Goal: Task Accomplishment & Management: Use online tool/utility

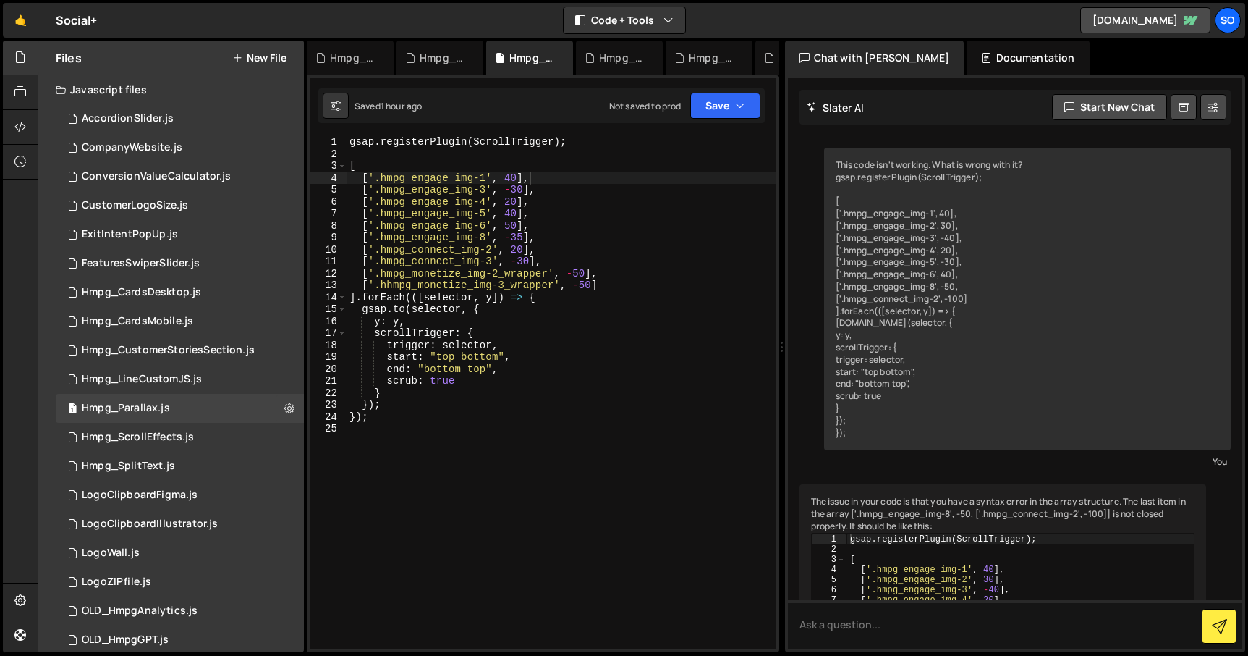
scroll to position [650, 0]
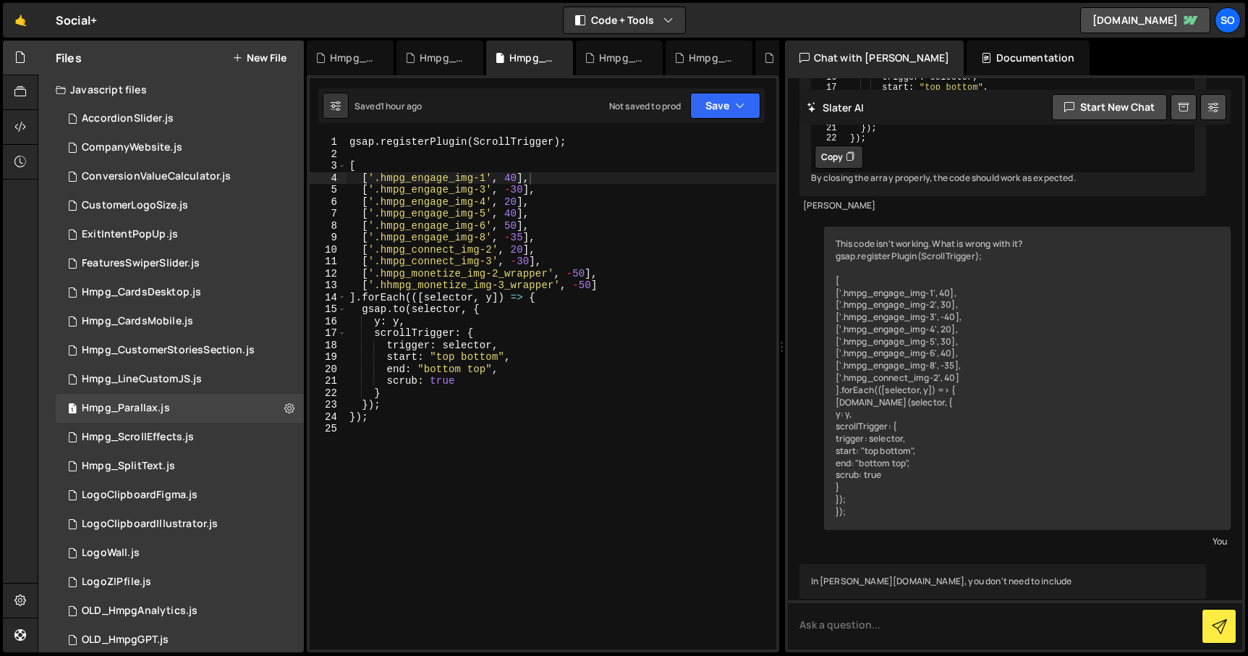
click at [511, 224] on div "gsap . registerPlugin ( ScrollTrigger ) ; [ [ '.hmpg_engage_img-1' , 40 ] , [ '…" at bounding box center [562, 404] width 430 height 537
type textarea "['.hmpg_engage_img-6', 60],"
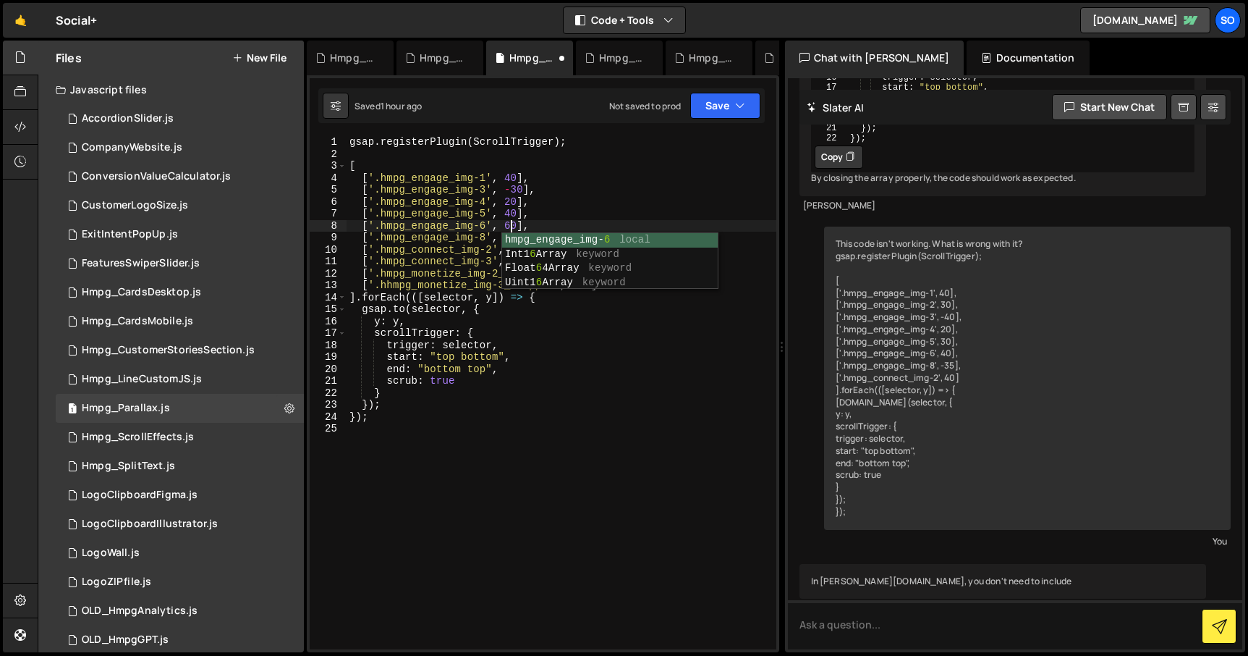
click at [531, 457] on div "gsap . registerPlugin ( ScrollTrigger ) ; [ [ '.hmpg_engage_img-1' , 40 ] , [ '…" at bounding box center [562, 404] width 430 height 537
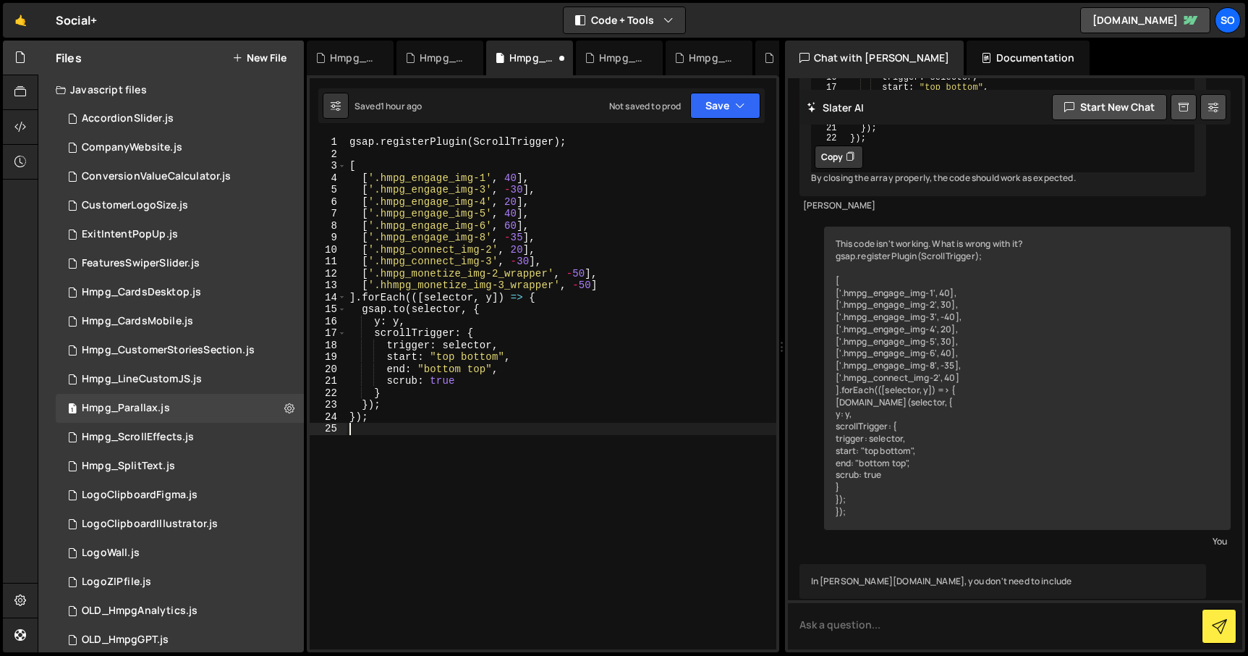
click at [507, 200] on div "gsap . registerPlugin ( ScrollTrigger ) ; [ [ '.hmpg_engage_img-1' , 40 ] , [ '…" at bounding box center [562, 404] width 430 height 537
type textarea "['.hmpg_engage_img-4', -20],"
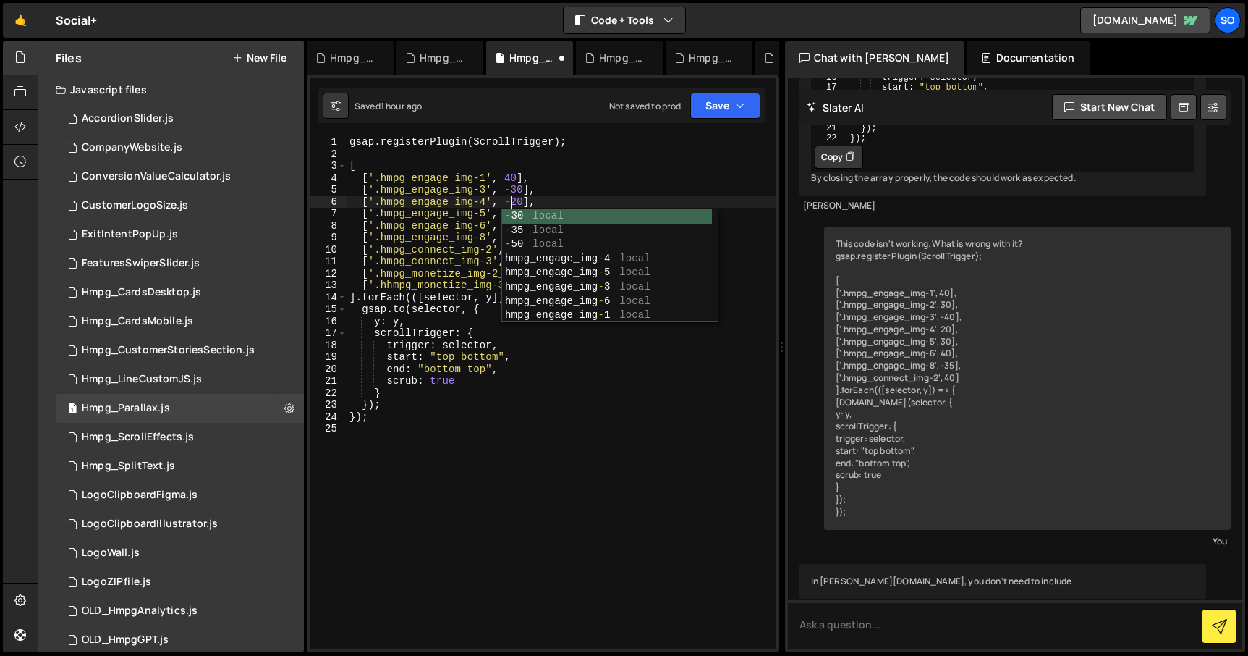
click at [515, 433] on div "gsap . registerPlugin ( ScrollTrigger ) ; [ [ '.hmpg_engage_img-1' , 40 ] , [ '…" at bounding box center [562, 404] width 430 height 537
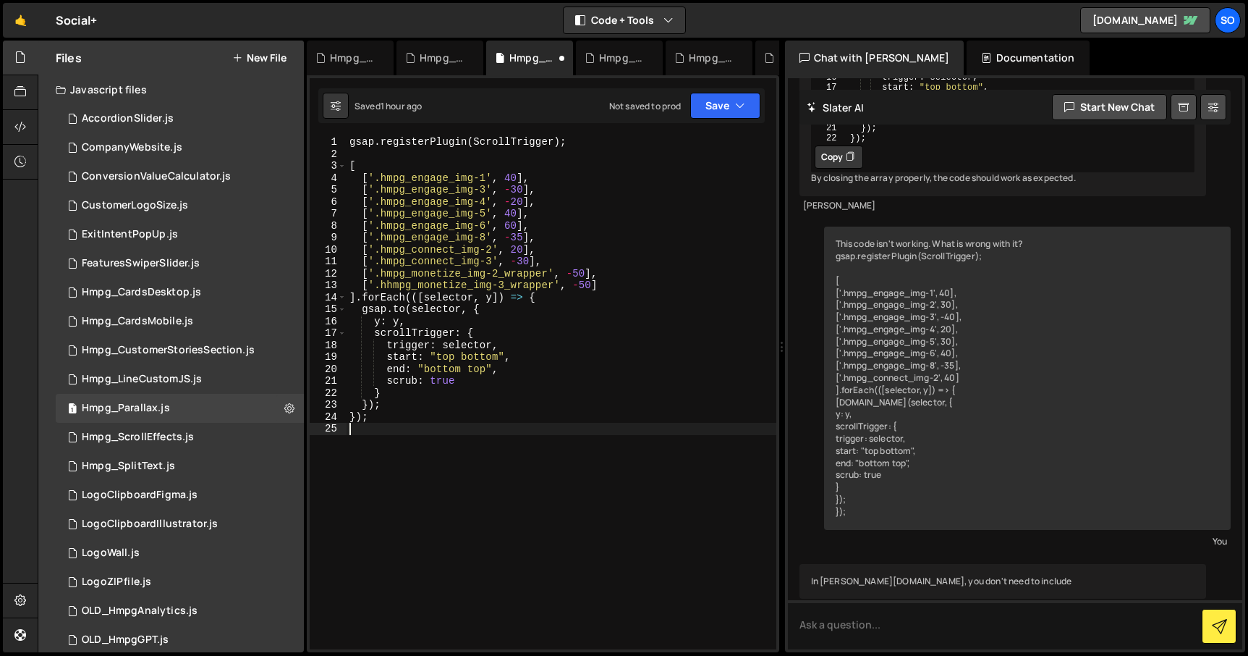
scroll to position [0, 0]
drag, startPoint x: 498, startPoint y: 355, endPoint x: 438, endPoint y: 354, distance: 60.1
click at [438, 354] on div "gsap . registerPlugin ( ScrollTrigger ) ; [ [ '.hmpg_engage_img-1' , 40 ] , [ '…" at bounding box center [562, 404] width 430 height 537
drag, startPoint x: 485, startPoint y: 367, endPoint x: 425, endPoint y: 370, distance: 60.2
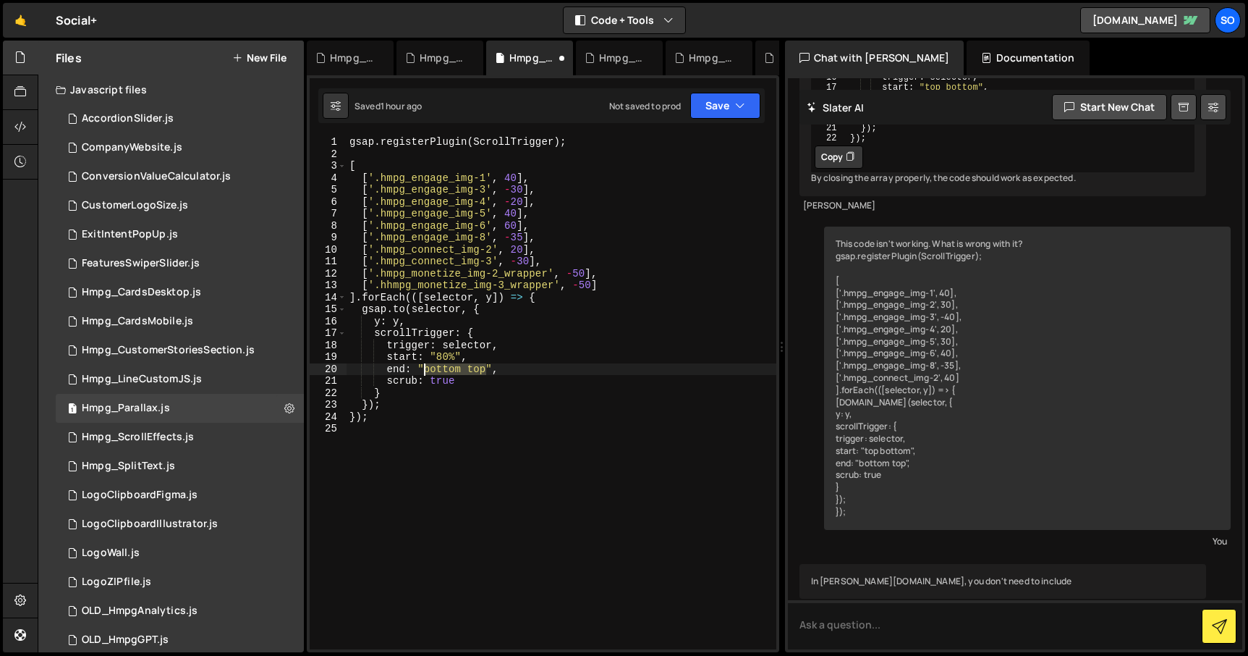
click at [425, 370] on div "gsap . registerPlugin ( ScrollTrigger ) ; [ [ '.hmpg_engage_img-1' , 40 ] , [ '…" at bounding box center [562, 404] width 430 height 537
click at [459, 422] on div "gsap . registerPlugin ( ScrollTrigger ) ; [ [ '.hmpg_engage_img-1' , 40 ] , [ '…" at bounding box center [562, 404] width 430 height 537
click at [721, 96] on button "Save" at bounding box center [725, 106] width 70 height 26
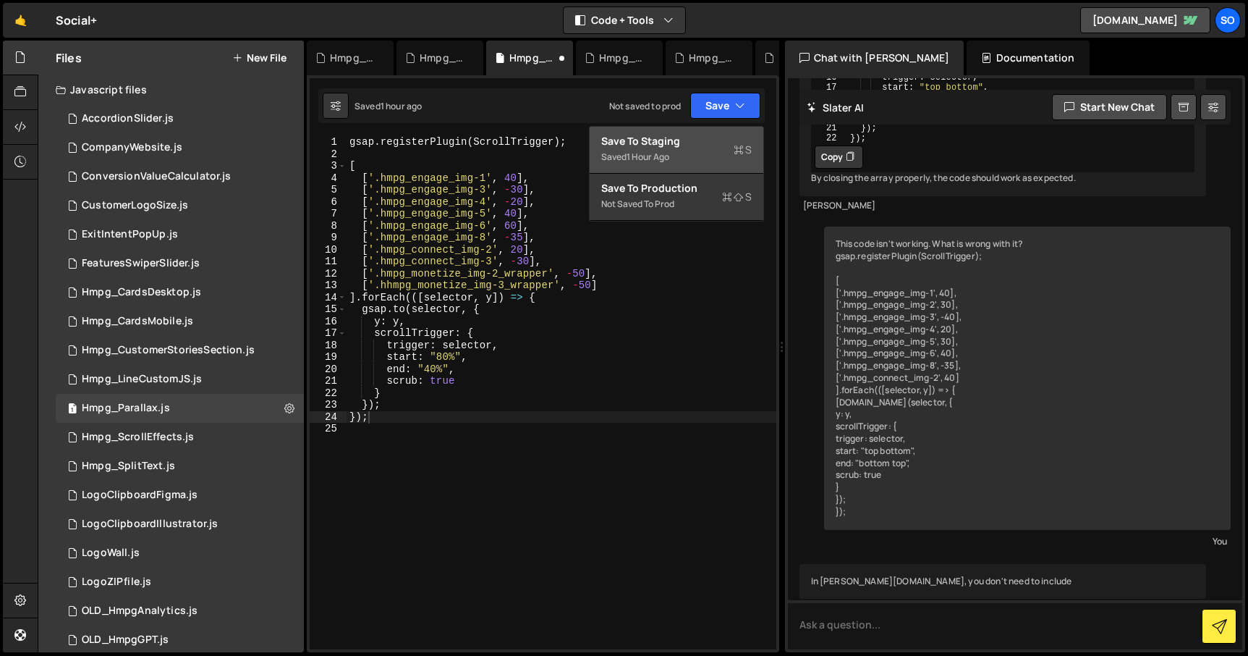
click at [665, 142] on div "Save to Staging S" at bounding box center [676, 141] width 151 height 14
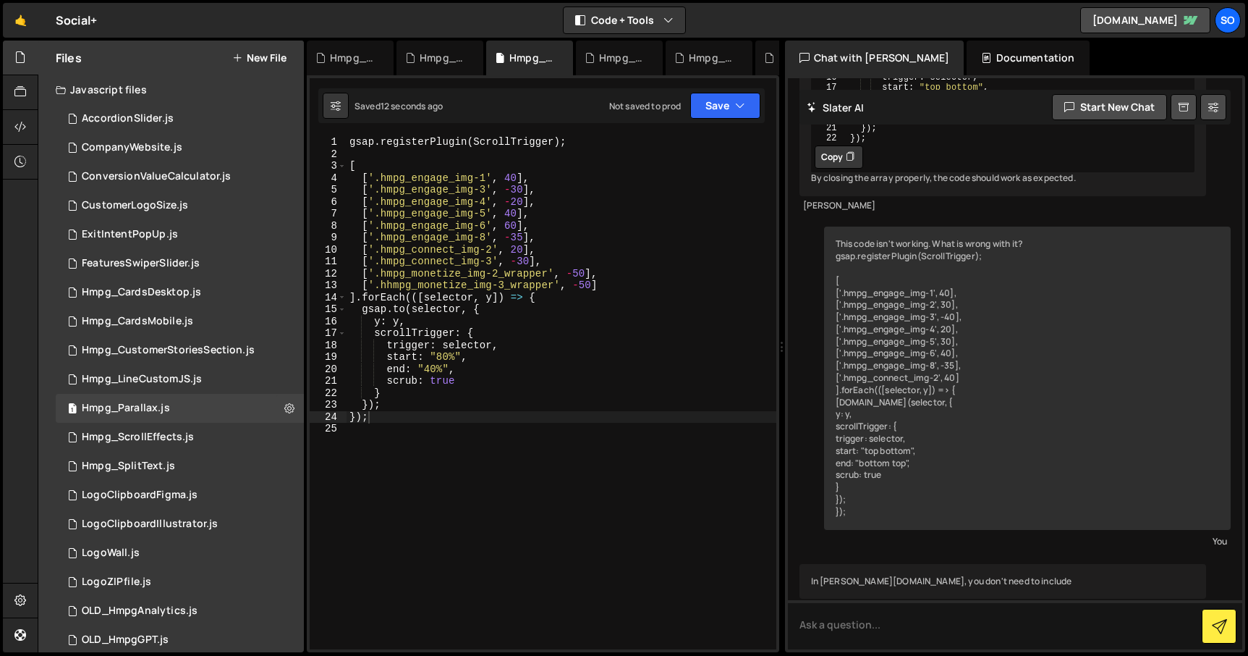
click at [438, 357] on div "gsap . registerPlugin ( ScrollTrigger ) ; [ [ '.hmpg_engage_img-1' , 40 ] , [ '…" at bounding box center [562, 404] width 430 height 537
click at [166, 430] on div "1 Hmpg_ScrollEffects.js 0" at bounding box center [180, 437] width 248 height 29
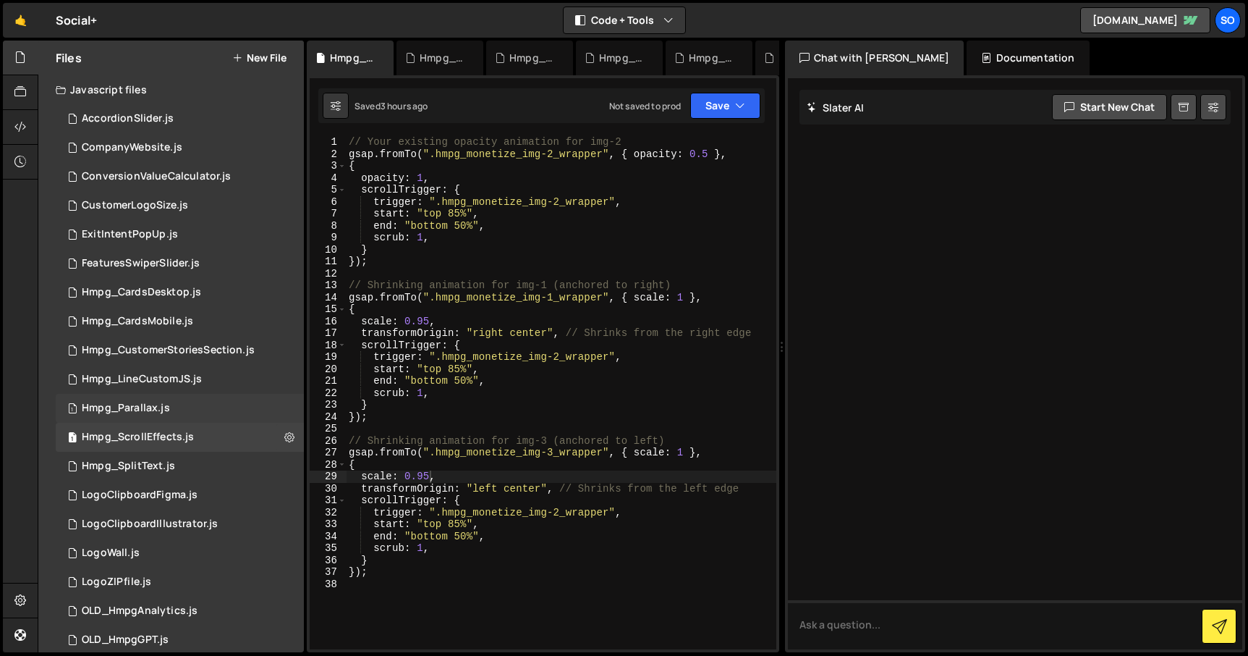
click at [167, 411] on div "Hmpg_Parallax.js" at bounding box center [126, 408] width 88 height 13
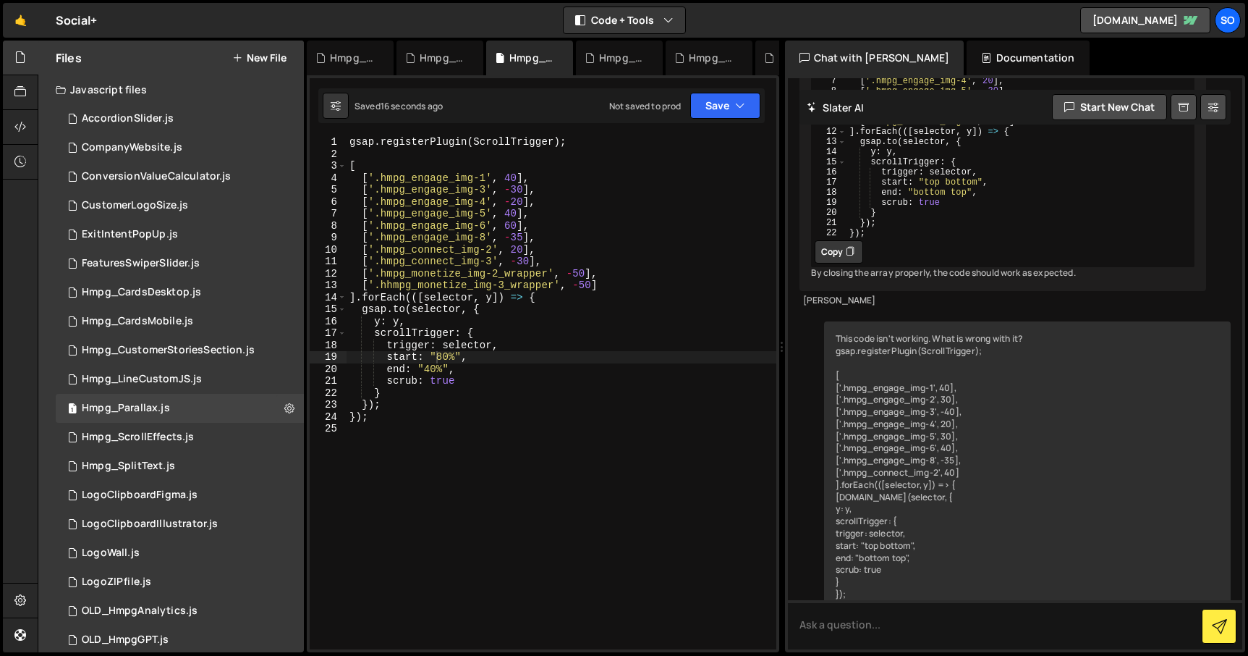
scroll to position [650, 0]
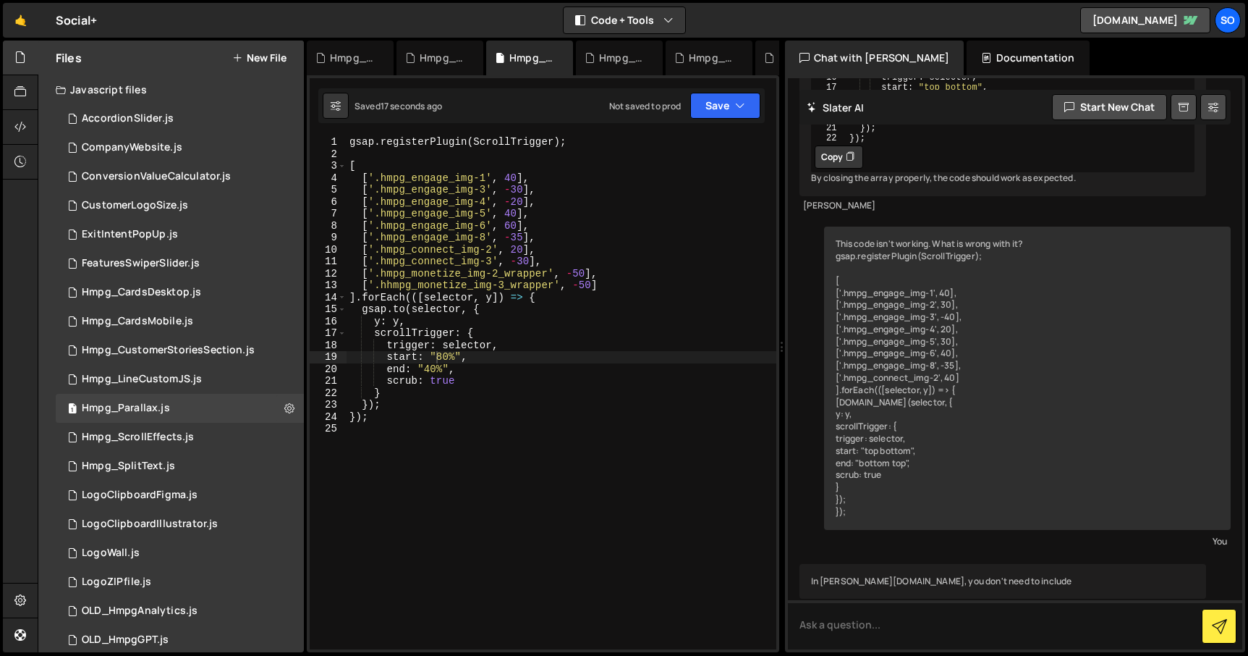
click at [438, 357] on div "gsap . registerPlugin ( ScrollTrigger ) ; [ [ '.hmpg_engage_img-1' , 40 ] , [ '…" at bounding box center [562, 404] width 430 height 537
click at [425, 364] on div "gsap . registerPlugin ( ScrollTrigger ) ; [ [ '.hmpg_engage_img-1' , 40 ] , [ '…" at bounding box center [562, 404] width 430 height 537
type textarea "end: "bottom 40%","
click at [572, 462] on div "gsap . registerPlugin ( ScrollTrigger ) ; [ [ '.hmpg_engage_img-1' , 40 ] , [ '…" at bounding box center [562, 404] width 430 height 537
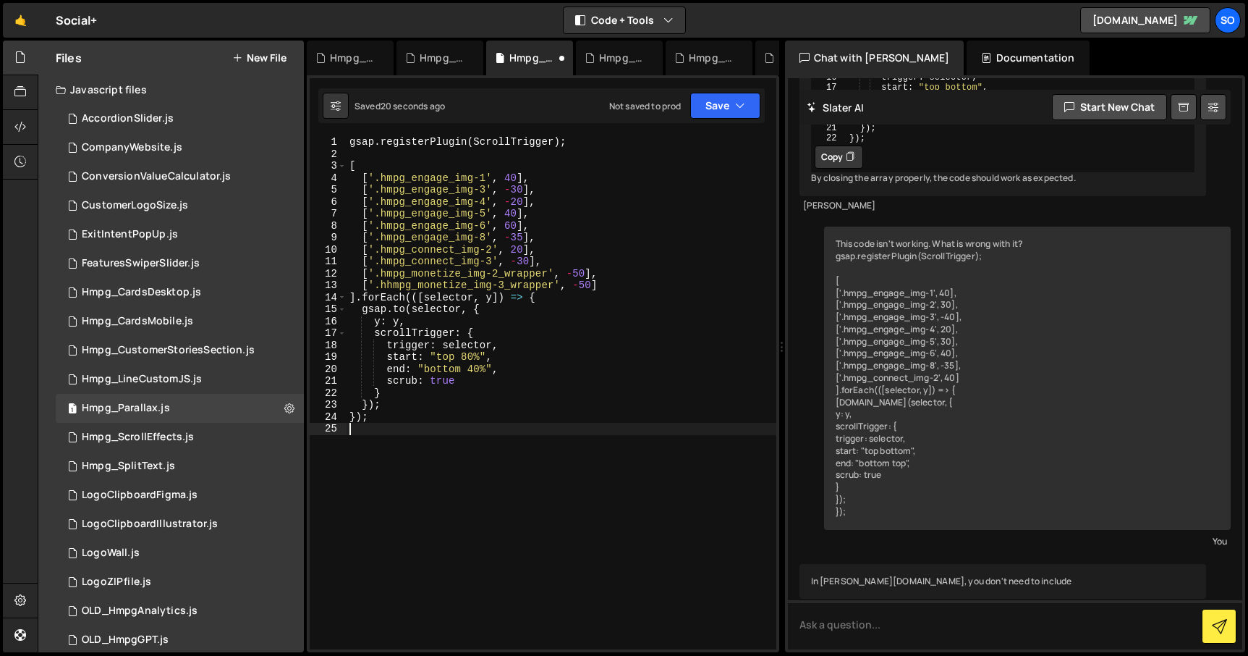
scroll to position [0, 0]
click at [190, 440] on div "Hmpg_ScrollEffects.js" at bounding box center [138, 437] width 112 height 13
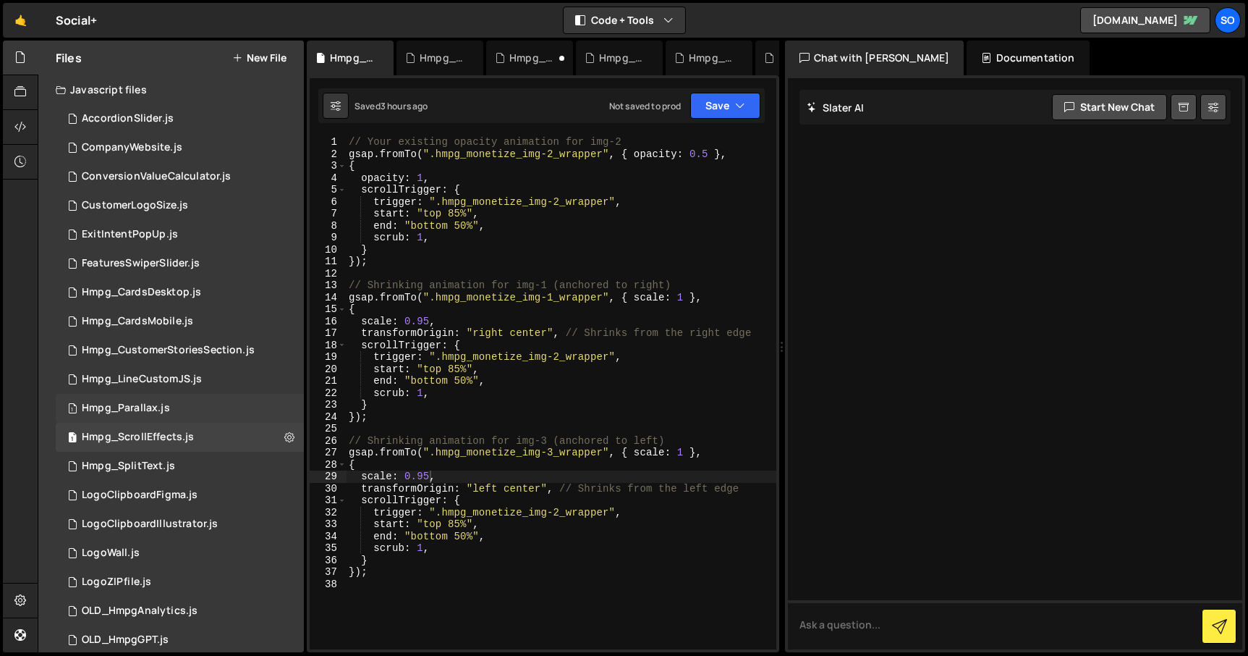
click at [180, 411] on div "1 Hmpg_Parallax.js 0" at bounding box center [180, 408] width 248 height 29
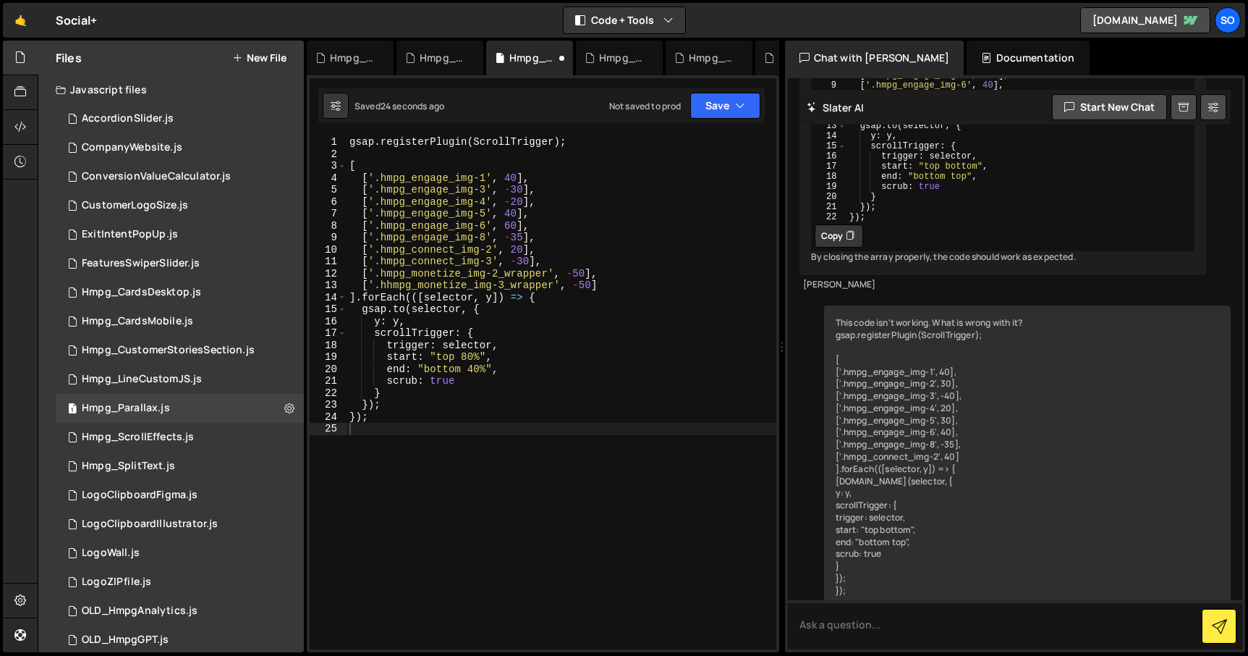
scroll to position [650, 0]
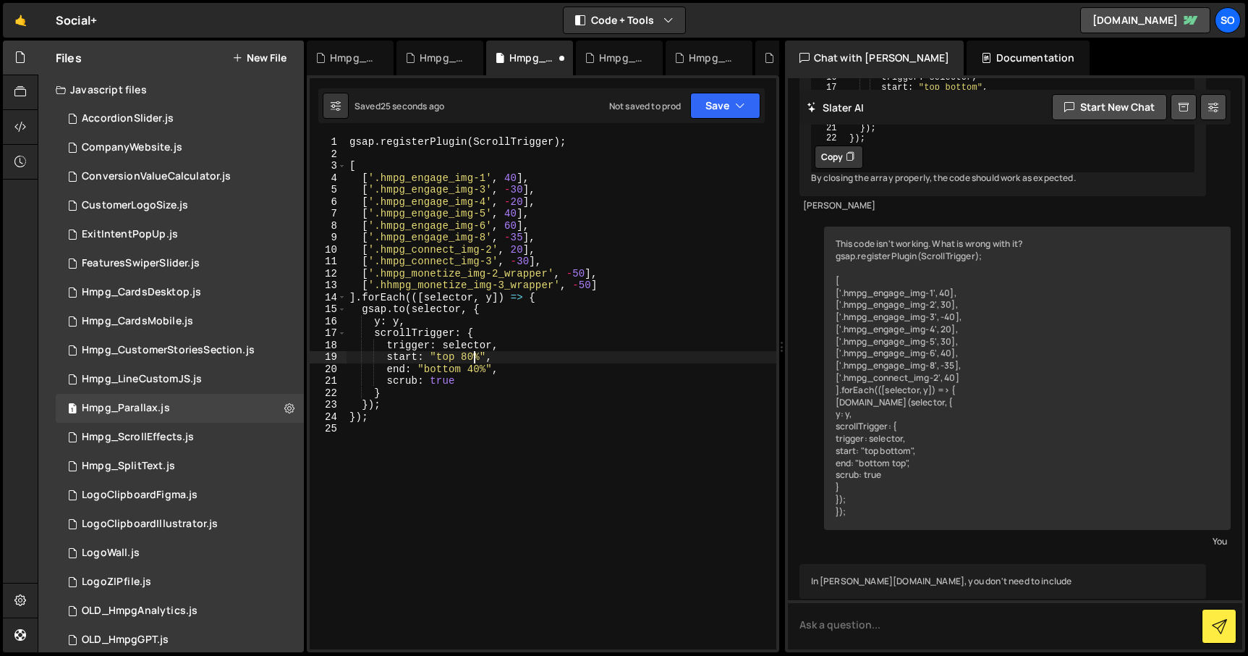
click at [475, 355] on div "gsap . registerPlugin ( ScrollTrigger ) ; [ [ '.hmpg_engage_img-1' , 40 ] , [ '…" at bounding box center [562, 404] width 430 height 537
type textarea "end: "bottom 50%","
click at [456, 551] on div "gsap . registerPlugin ( ScrollTrigger ) ; [ [ '.hmpg_engage_img-1' , 40 ] , [ '…" at bounding box center [562, 404] width 430 height 537
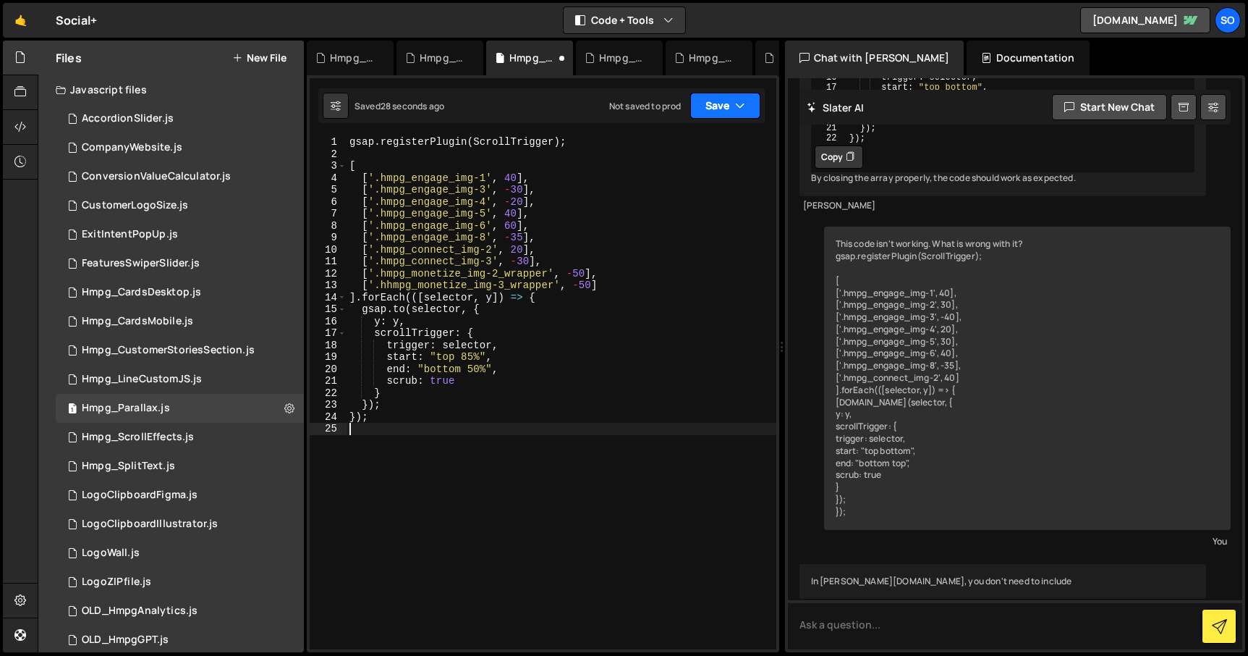
click at [729, 99] on button "Save" at bounding box center [725, 106] width 70 height 26
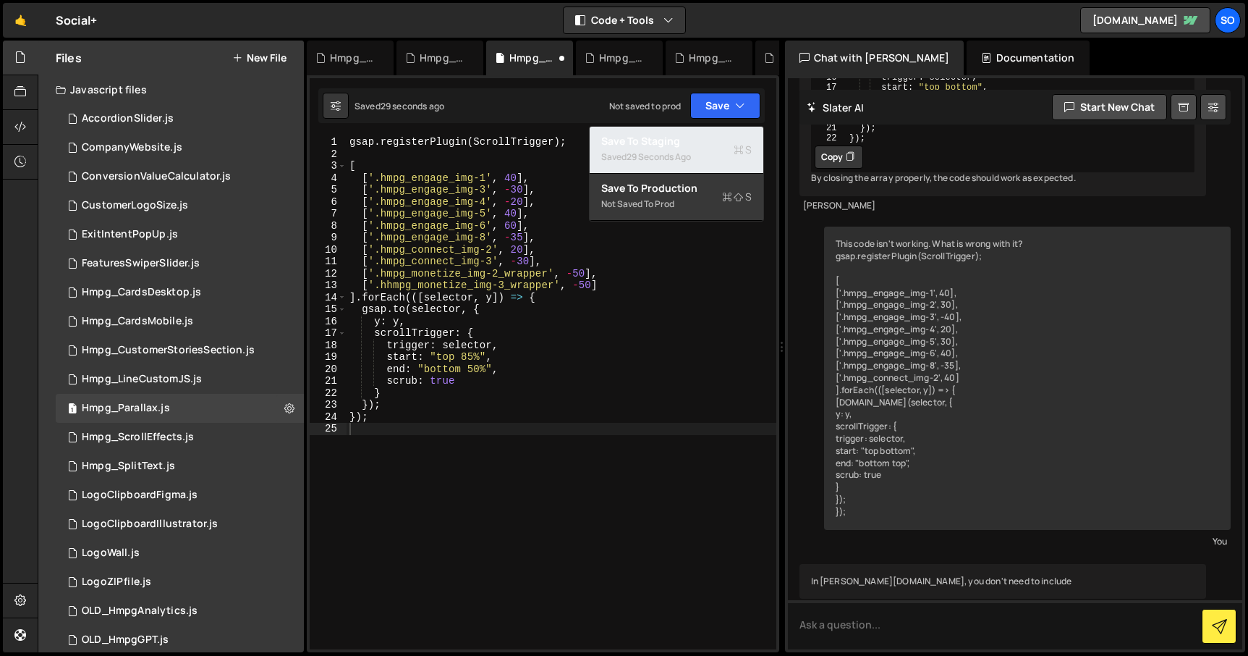
drag, startPoint x: 685, startPoint y: 149, endPoint x: 824, endPoint y: 100, distance: 147.4
click at [684, 149] on div "Saved 29 seconds ago" at bounding box center [676, 156] width 151 height 17
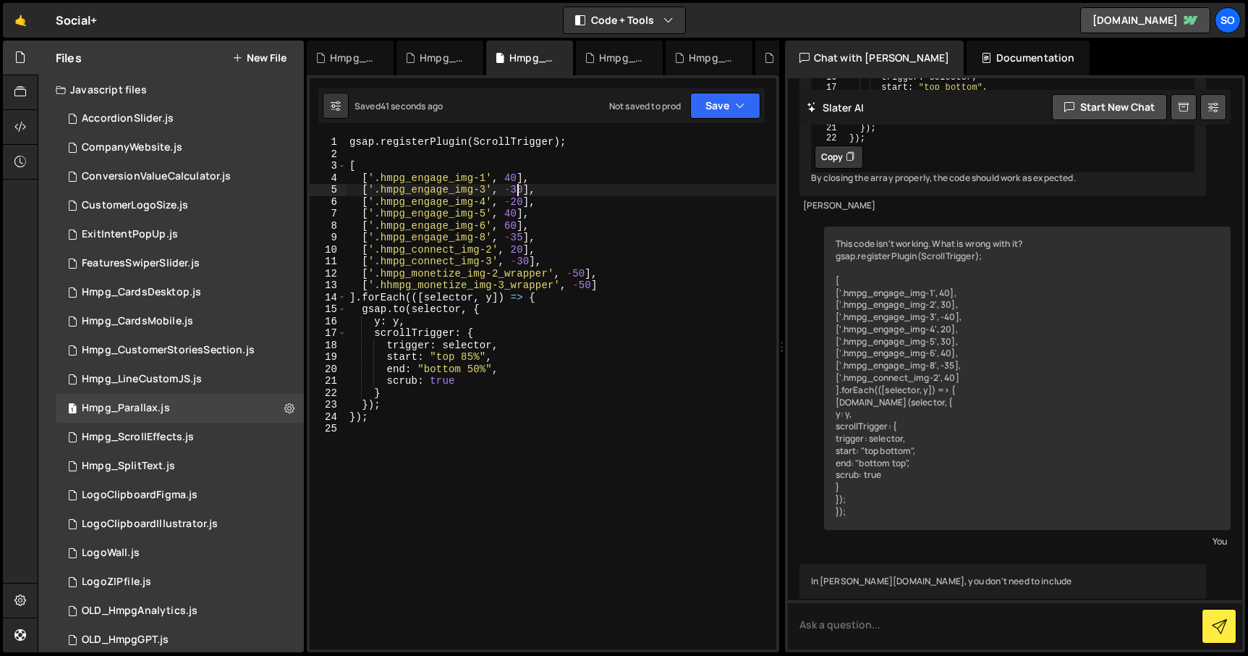
click at [514, 188] on div "gsap . registerPlugin ( ScrollTrigger ) ; [ [ '.hmpg_engage_img-1' , 40 ] , [ '…" at bounding box center [562, 404] width 430 height 537
type textarea "['.hmpg_engage_img-3', -40],"
click at [738, 103] on icon "button" at bounding box center [740, 105] width 10 height 14
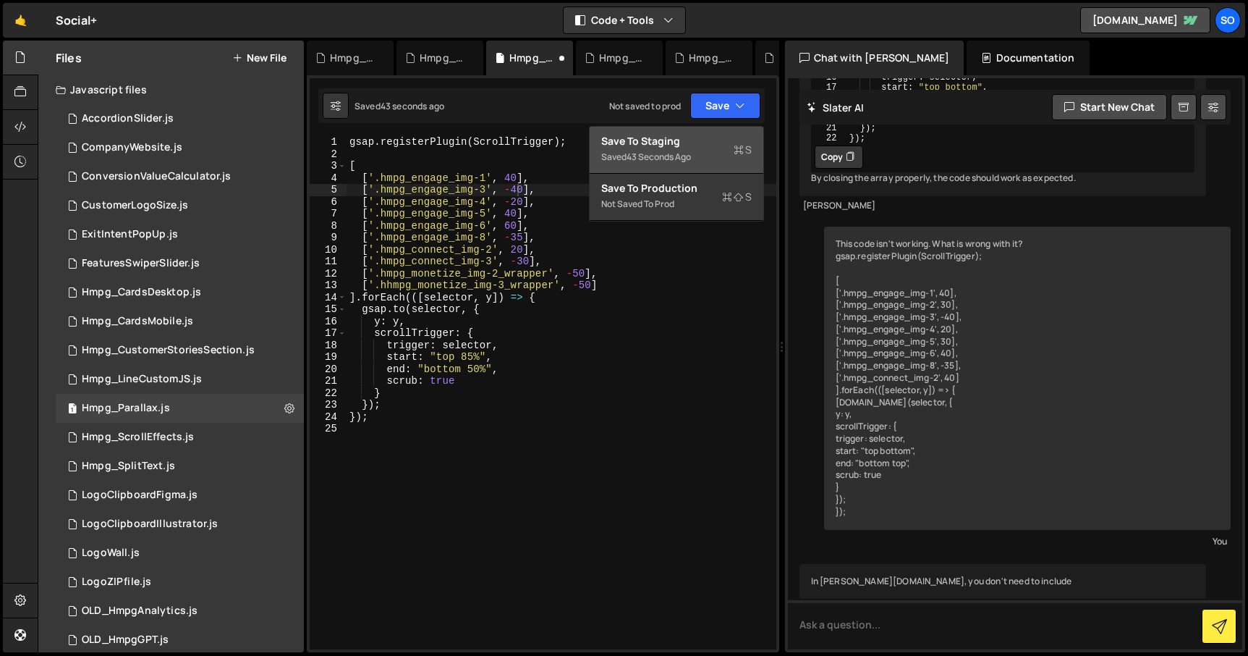
click at [698, 143] on div "Save to Staging S" at bounding box center [676, 141] width 151 height 14
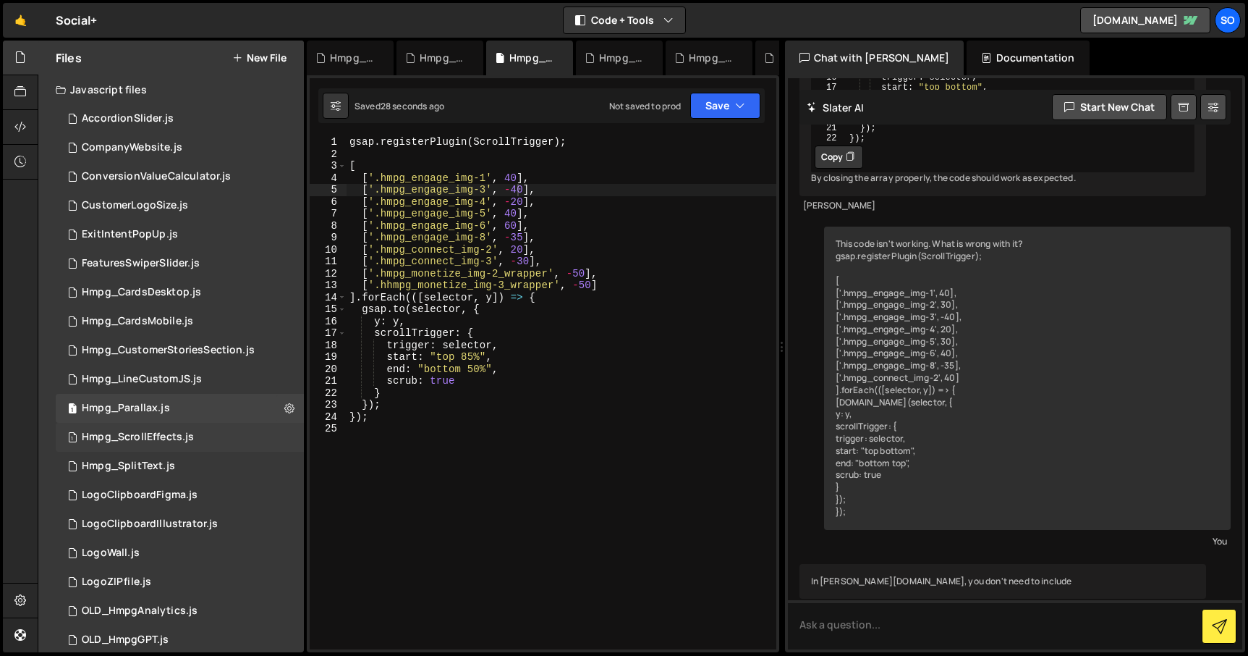
click at [219, 436] on div "1 Hmpg_ScrollEffects.js 0" at bounding box center [180, 437] width 248 height 29
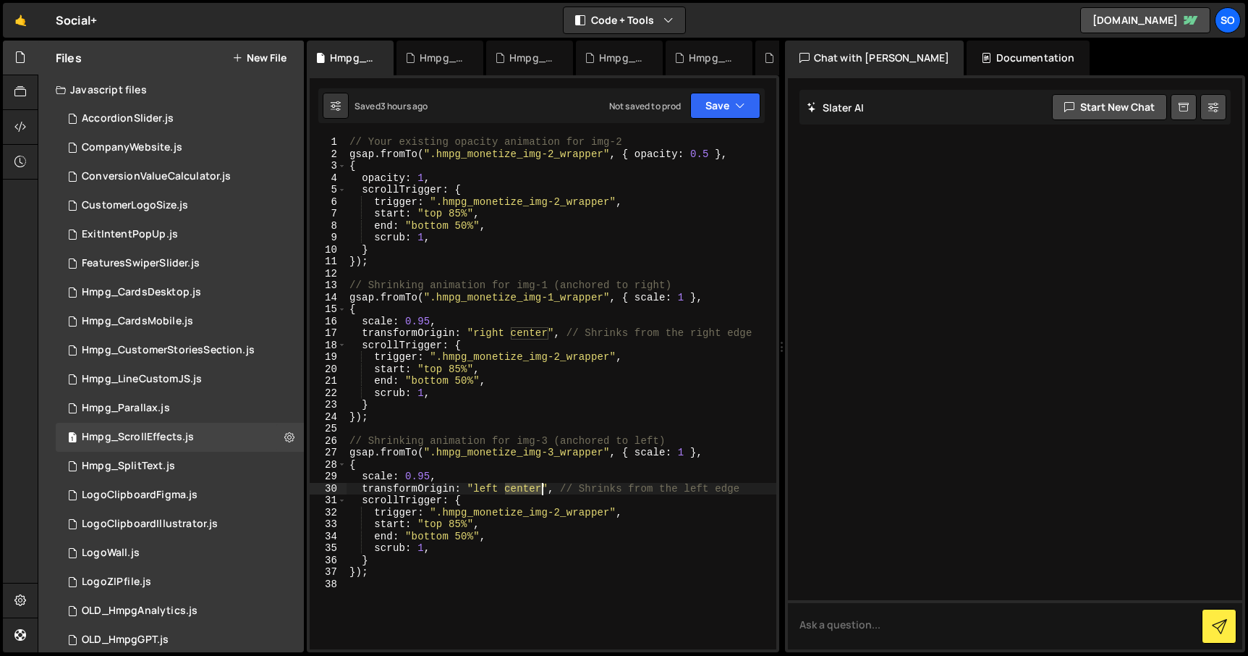
drag, startPoint x: 506, startPoint y: 489, endPoint x: 538, endPoint y: 489, distance: 31.1
click at [540, 488] on div "// Your existing opacity animation for img-2 gsap . fromTo ( ".hmpg_monetize_im…" at bounding box center [562, 404] width 430 height 537
drag, startPoint x: 684, startPoint y: 489, endPoint x: 556, endPoint y: 487, distance: 127.4
click at [556, 487] on div "// Your existing opacity animation for img-2 gsap . fromTo ( ".hmpg_monetize_im…" at bounding box center [562, 404] width 430 height 537
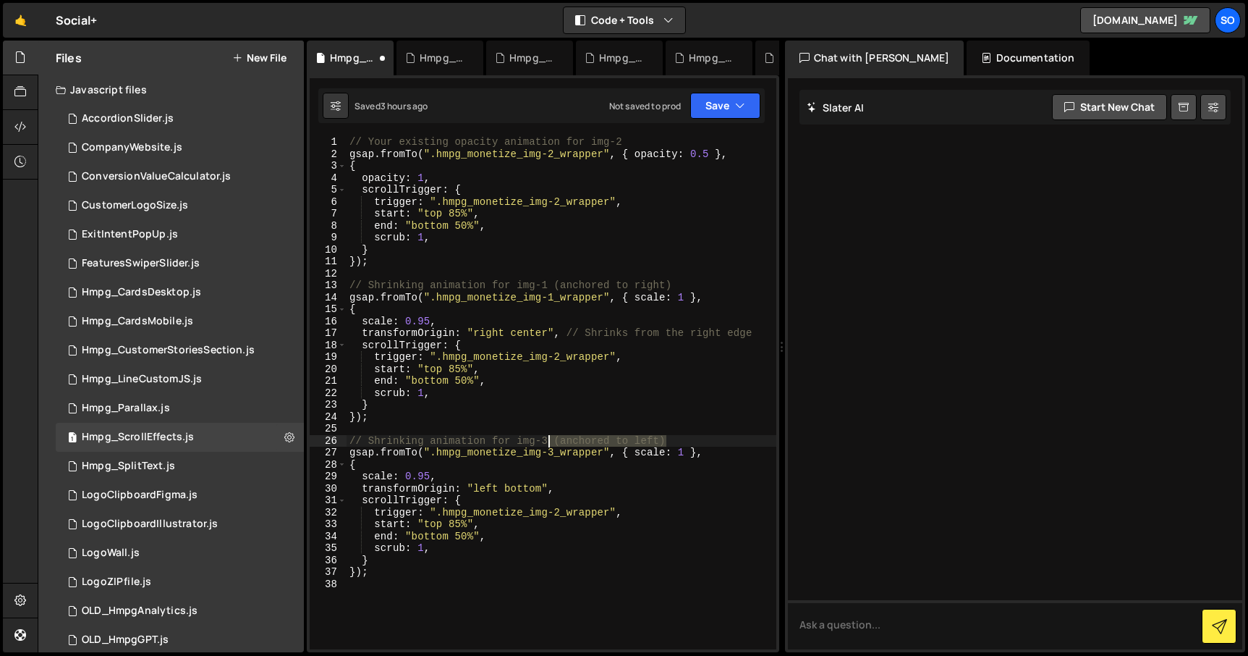
drag, startPoint x: 670, startPoint y: 438, endPoint x: 550, endPoint y: 438, distance: 120.1
click at [550, 438] on div "// Your existing opacity animation for img-2 gsap . fromTo ( ".hmpg_monetize_im…" at bounding box center [562, 404] width 430 height 537
drag, startPoint x: 677, startPoint y: 285, endPoint x: 550, endPoint y: 289, distance: 126.7
click at [549, 289] on div "// Your existing opacity animation for img-2 gsap . fromTo ( ".hmpg_monetize_im…" at bounding box center [562, 404] width 430 height 537
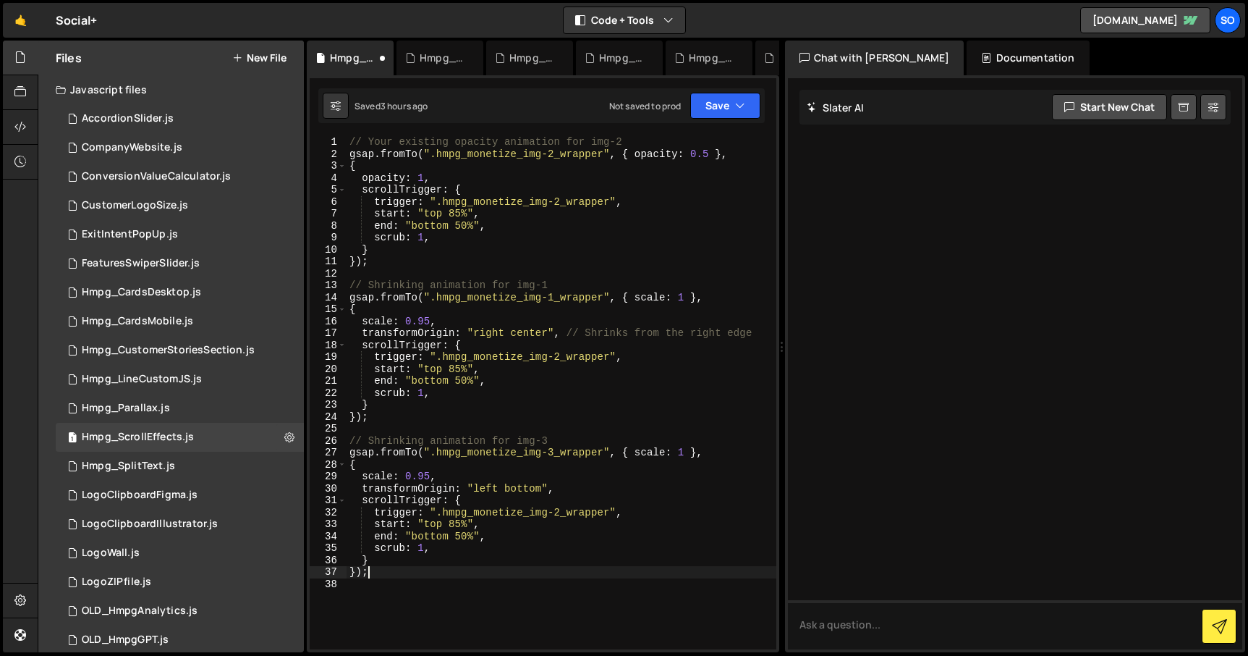
click at [480, 572] on div "// Your existing opacity animation for img-2 gsap . fromTo ( ".hmpg_monetize_im…" at bounding box center [562, 404] width 430 height 537
drag, startPoint x: 548, startPoint y: 331, endPoint x: 516, endPoint y: 332, distance: 31.8
click at [514, 331] on div "// Your existing opacity animation for img-2 gsap . fromTo ( ".hmpg_monetize_im…" at bounding box center [562, 404] width 430 height 537
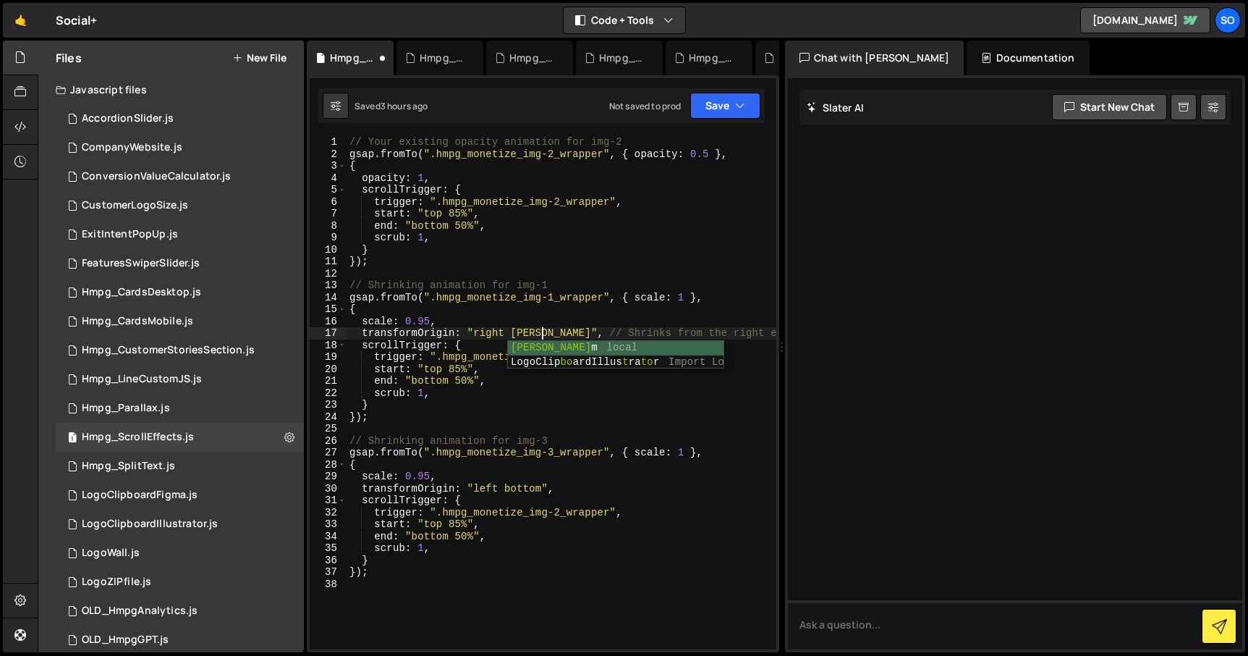
scroll to position [0, 14]
drag, startPoint x: 768, startPoint y: 331, endPoint x: 566, endPoint y: 334, distance: 201.9
click at [566, 334] on div "// Your existing opacity animation for img-2 gsap . fromTo ( ".hmpg_monetize_im…" at bounding box center [562, 404] width 430 height 537
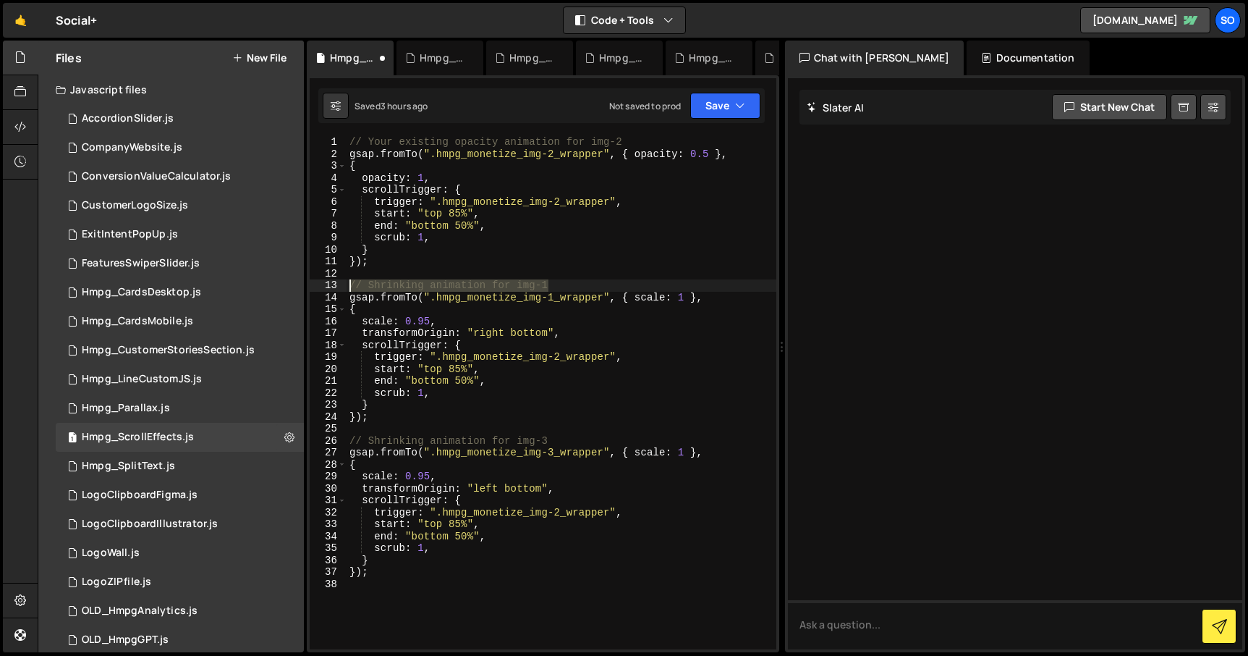
drag, startPoint x: 541, startPoint y: 284, endPoint x: 344, endPoint y: 286, distance: 197.5
click at [344, 286] on div "transformOrigin: "right bottom", 1 2 3 4 5 6 7 8 9 10 11 12 13 14 15 16 17 18 1…" at bounding box center [543, 392] width 467 height 513
type textarea "// Shrinking animation for img-1"
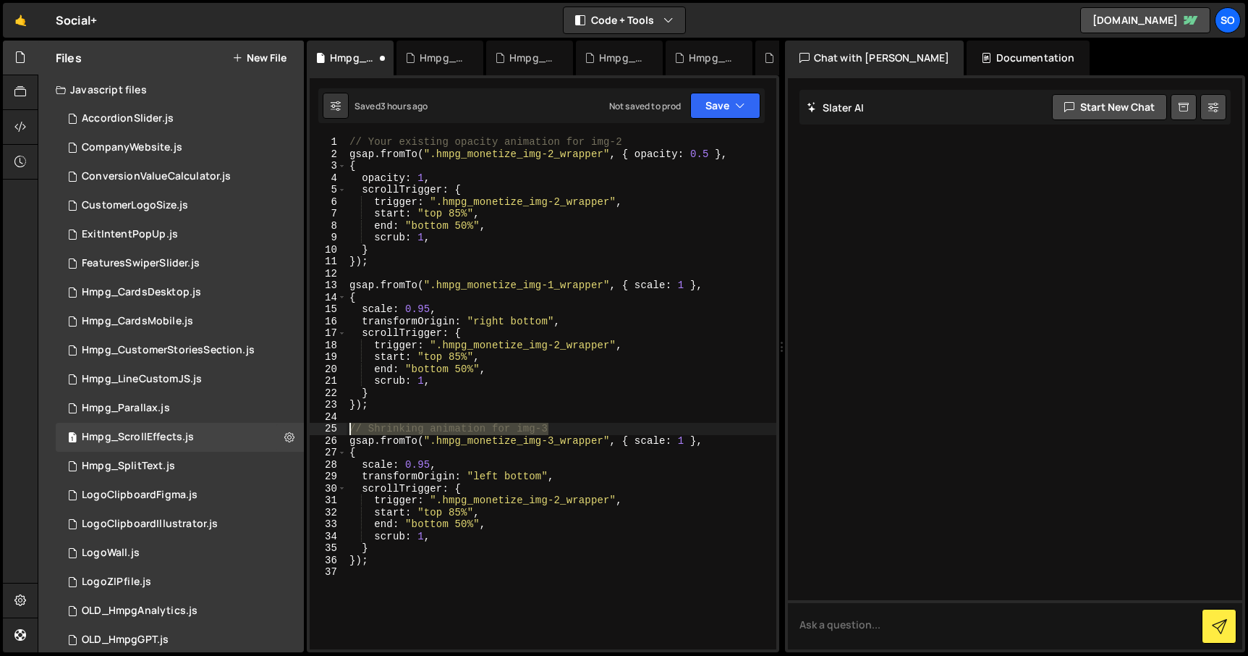
drag, startPoint x: 503, startPoint y: 423, endPoint x: 332, endPoint y: 431, distance: 170.9
click at [332, 431] on div "1 2 3 4 5 6 7 8 9 10 11 12 13 14 15 16 17 18 19 20 21 22 23 24 25 26 27 28 29 3…" at bounding box center [543, 392] width 467 height 513
type textarea "// Shrinking animation for img-3"
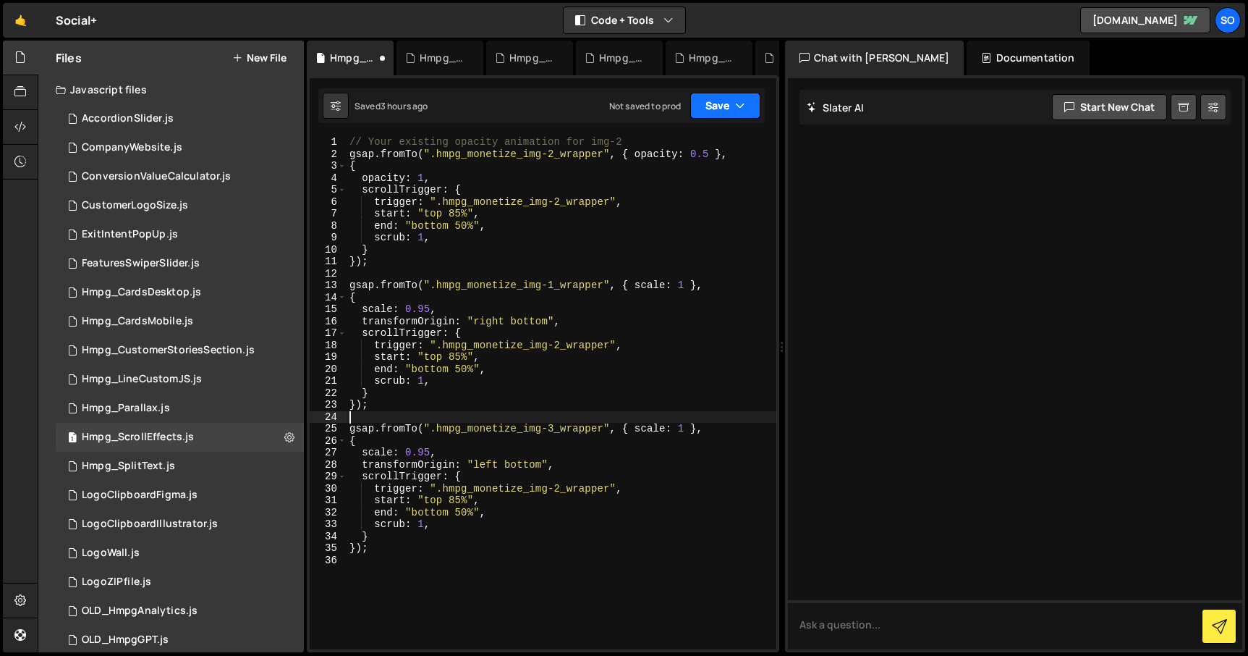
click at [715, 109] on button "Save" at bounding box center [725, 106] width 70 height 26
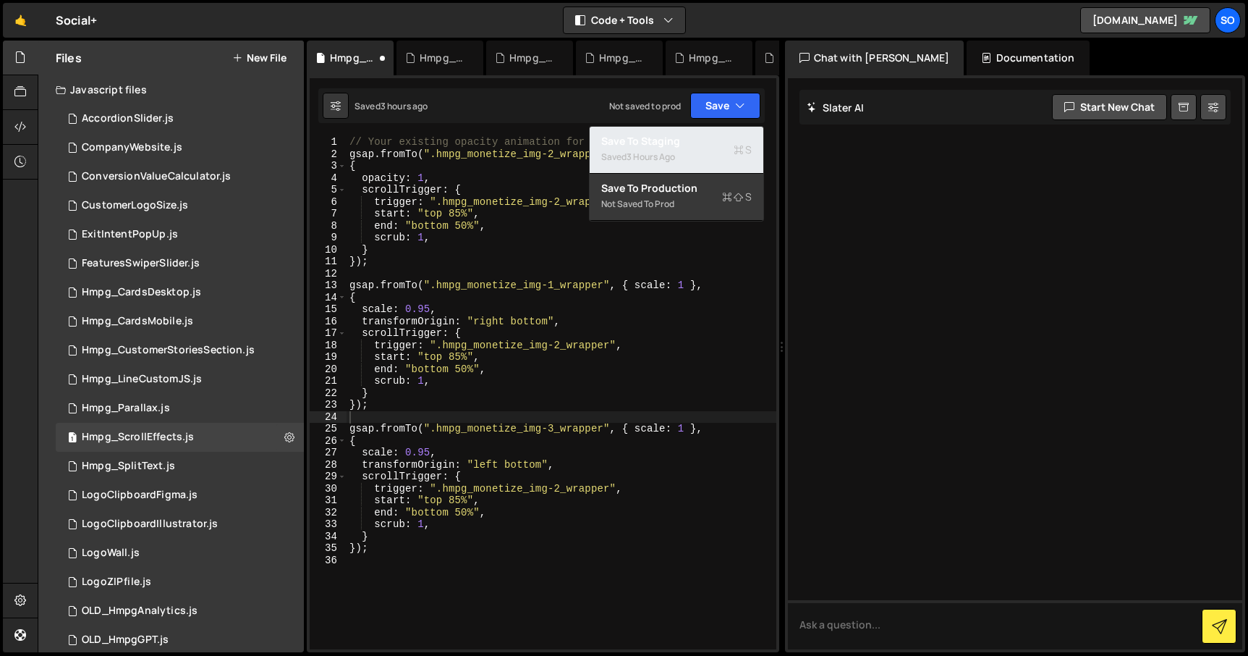
click at [679, 146] on div "Save to Staging S" at bounding box center [676, 141] width 151 height 14
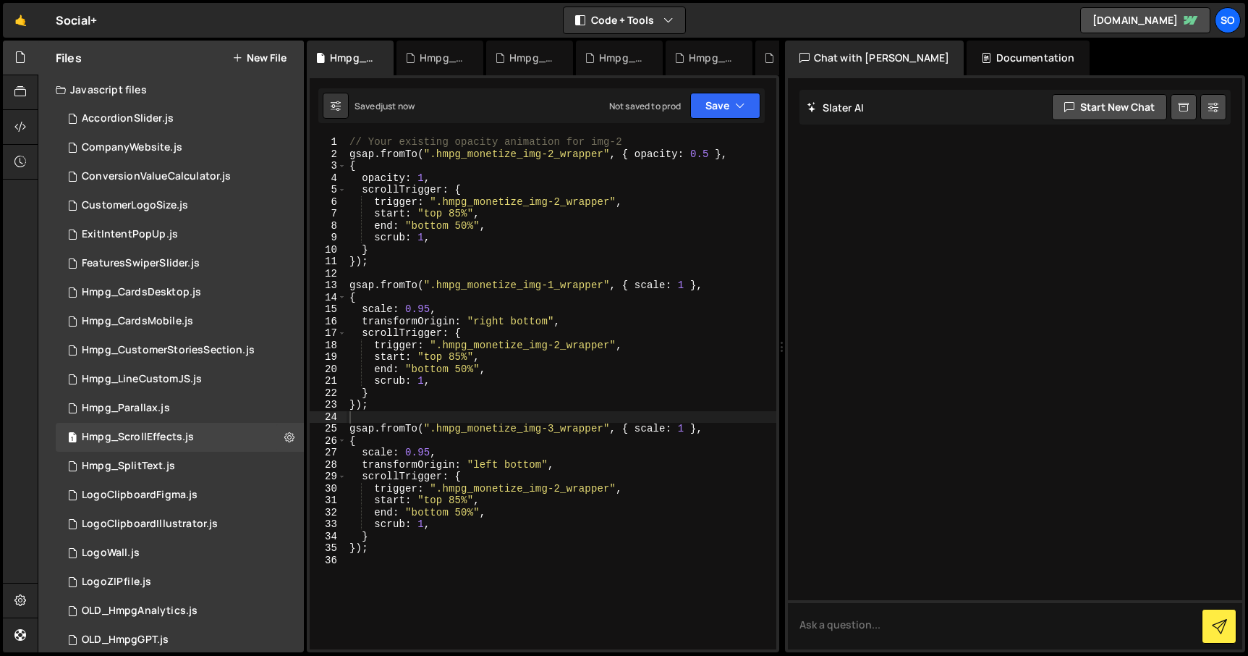
type textarea "// Your existing opacity animation for img-2"
drag, startPoint x: 366, startPoint y: 145, endPoint x: 297, endPoint y: 145, distance: 69.5
click at [297, 145] on div "Files New File Javascript files 2 AccordionSlider.js 0 1 CompanyWebsite.js 0 1 …" at bounding box center [643, 347] width 1211 height 612
type textarea "gsap.fromTo(".hmpg_monetize_img-2_wrapper", { opacity: 0.5 },"
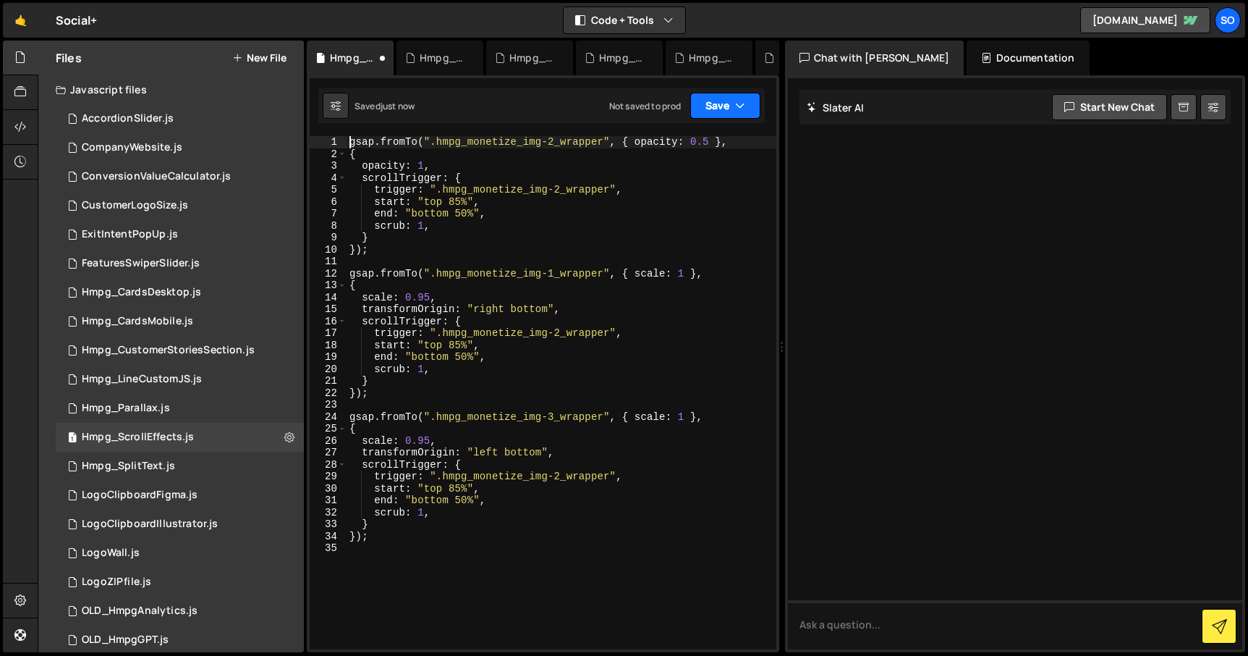
click at [722, 103] on button "Save" at bounding box center [725, 106] width 70 height 26
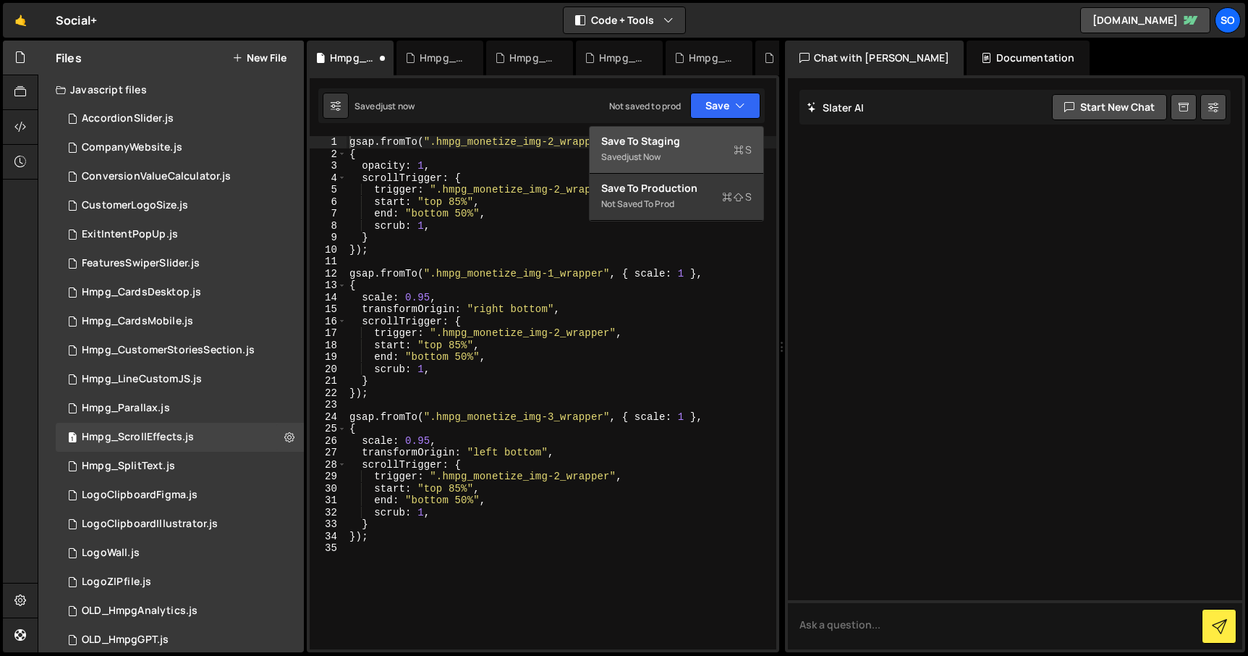
click at [658, 149] on div "Saved just now" at bounding box center [676, 156] width 151 height 17
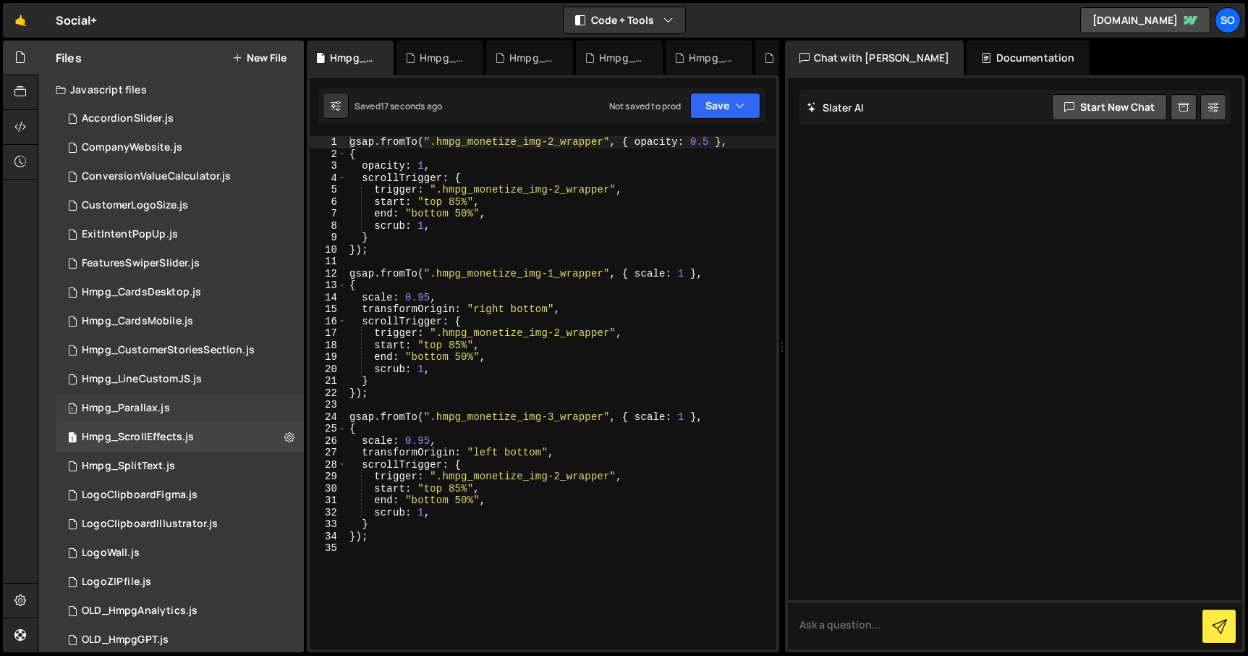
click at [171, 413] on div "1 Hmpg_Parallax.js 0" at bounding box center [180, 408] width 248 height 29
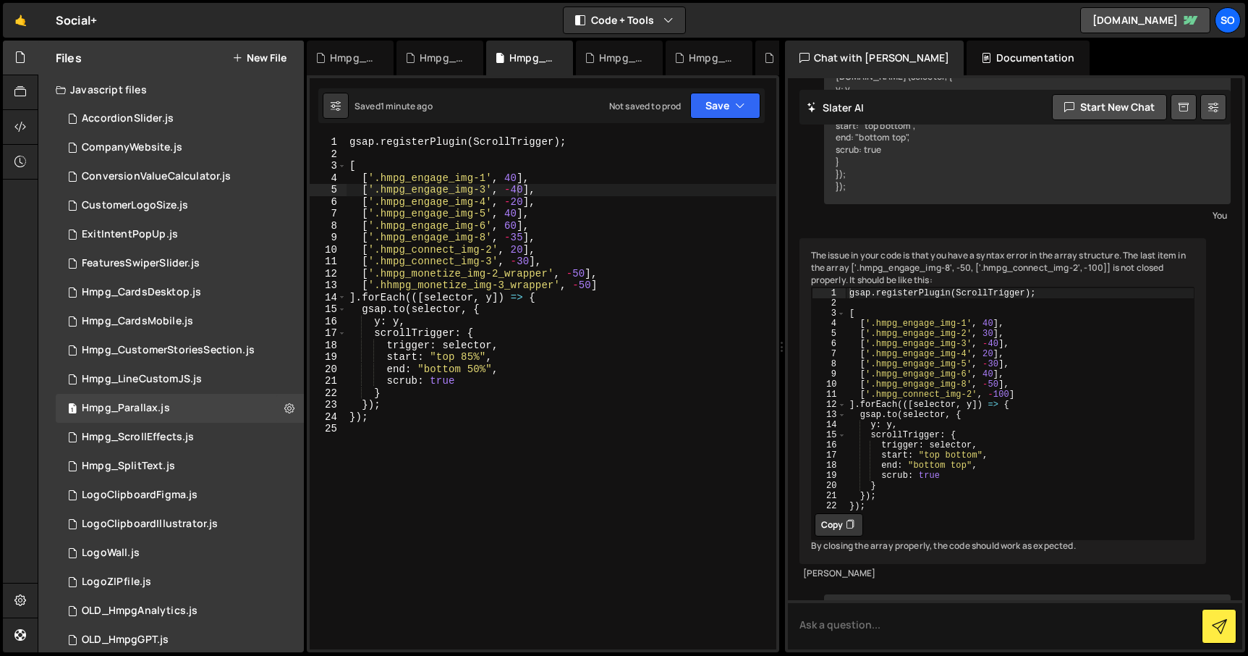
scroll to position [650, 0]
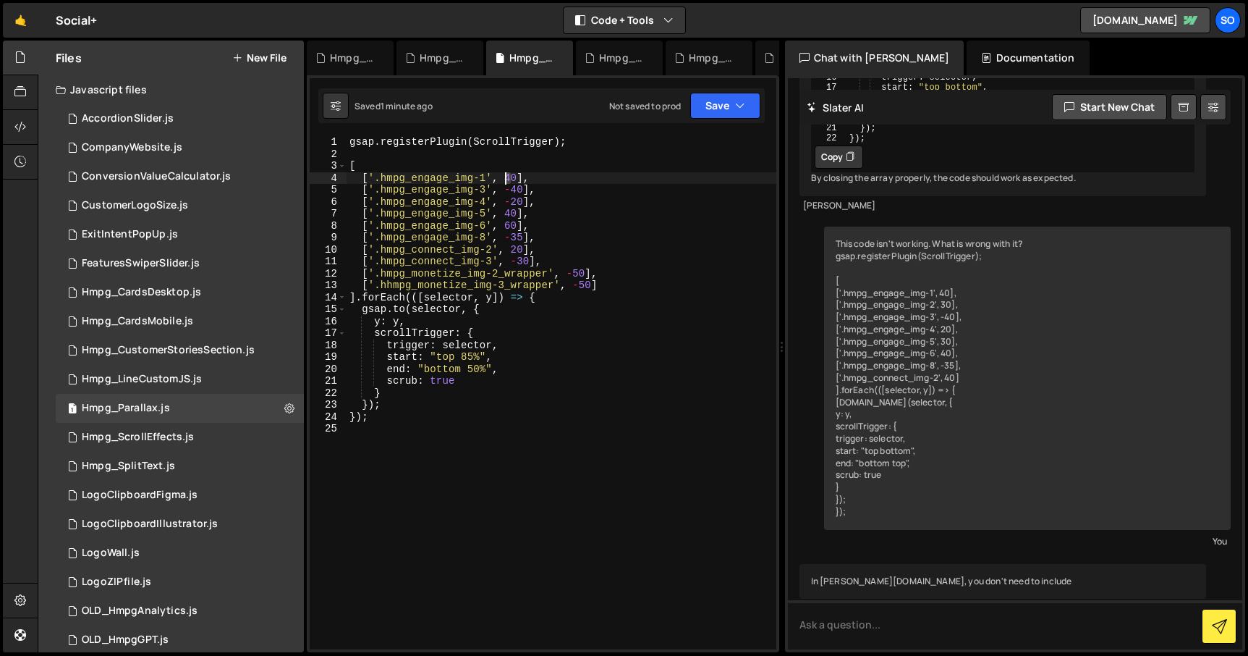
click at [507, 174] on div "gsap . registerPlugin ( ScrollTrigger ) ; [ [ '.hmpg_engage_img-1' , 40 ] , [ '…" at bounding box center [562, 404] width 430 height 537
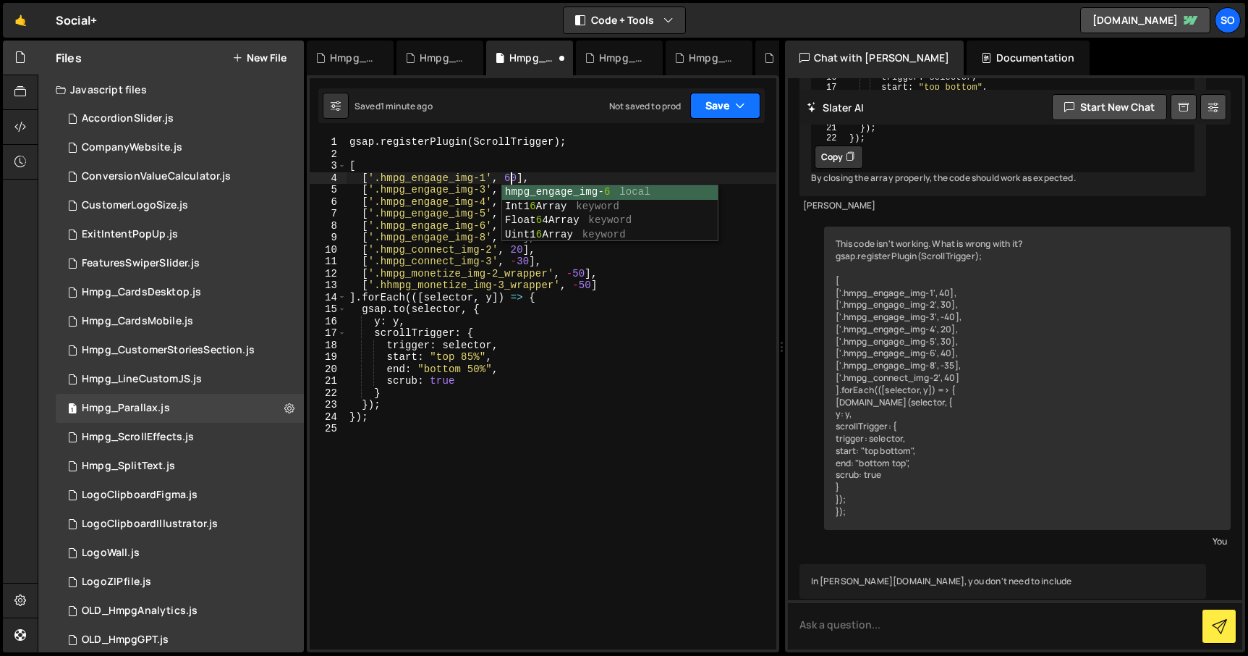
drag, startPoint x: 731, startPoint y: 106, endPoint x: 700, endPoint y: 127, distance: 36.5
click at [731, 106] on button "Save" at bounding box center [725, 106] width 70 height 26
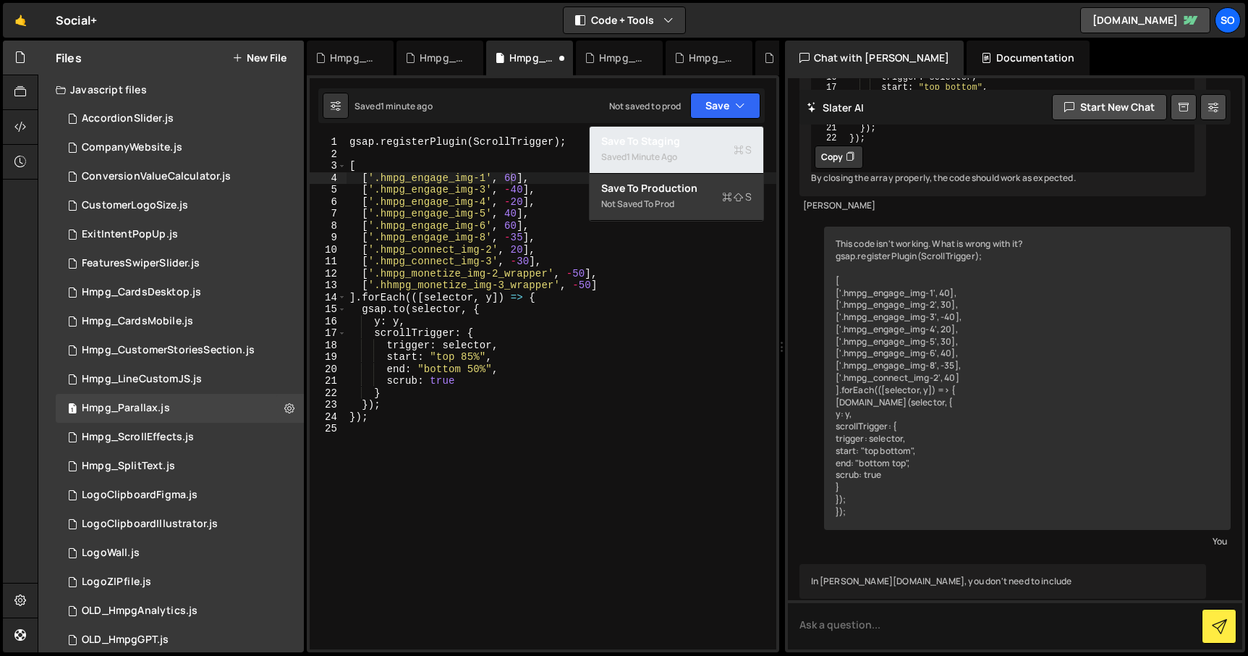
click at [669, 151] on div "1 minute ago" at bounding box center [652, 157] width 51 height 12
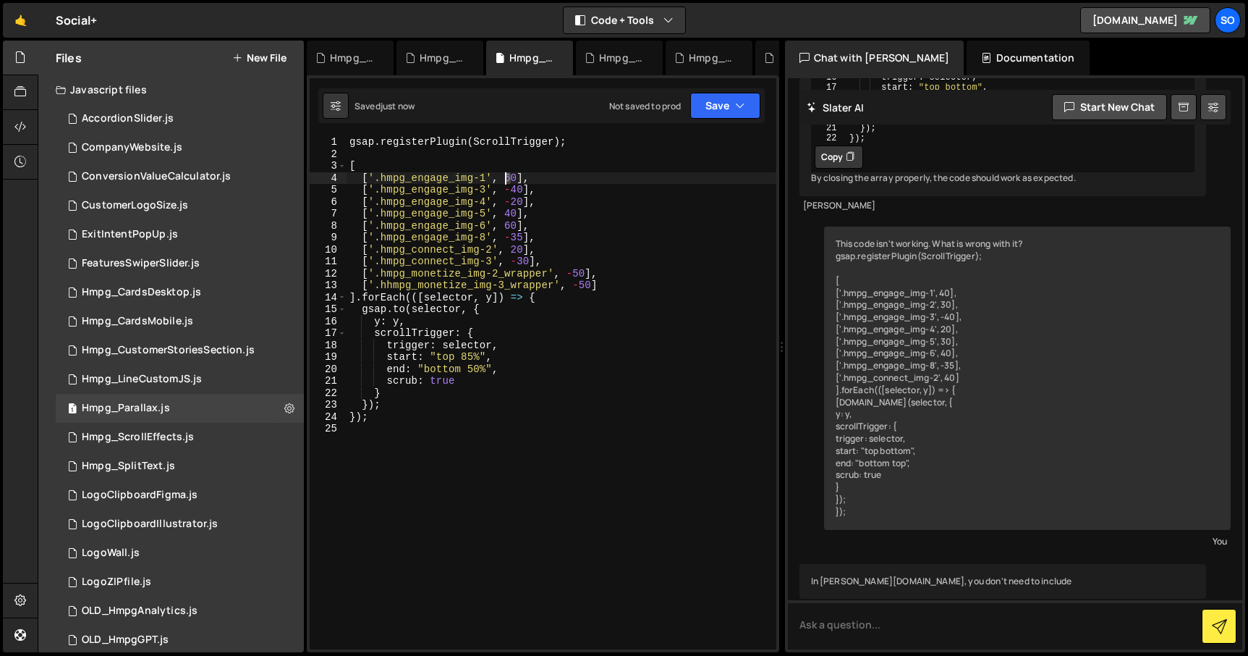
click at [509, 177] on div "gsap . registerPlugin ( ScrollTrigger ) ; [ [ '.hmpg_engage_img-1' , 60 ] , [ '…" at bounding box center [562, 404] width 430 height 537
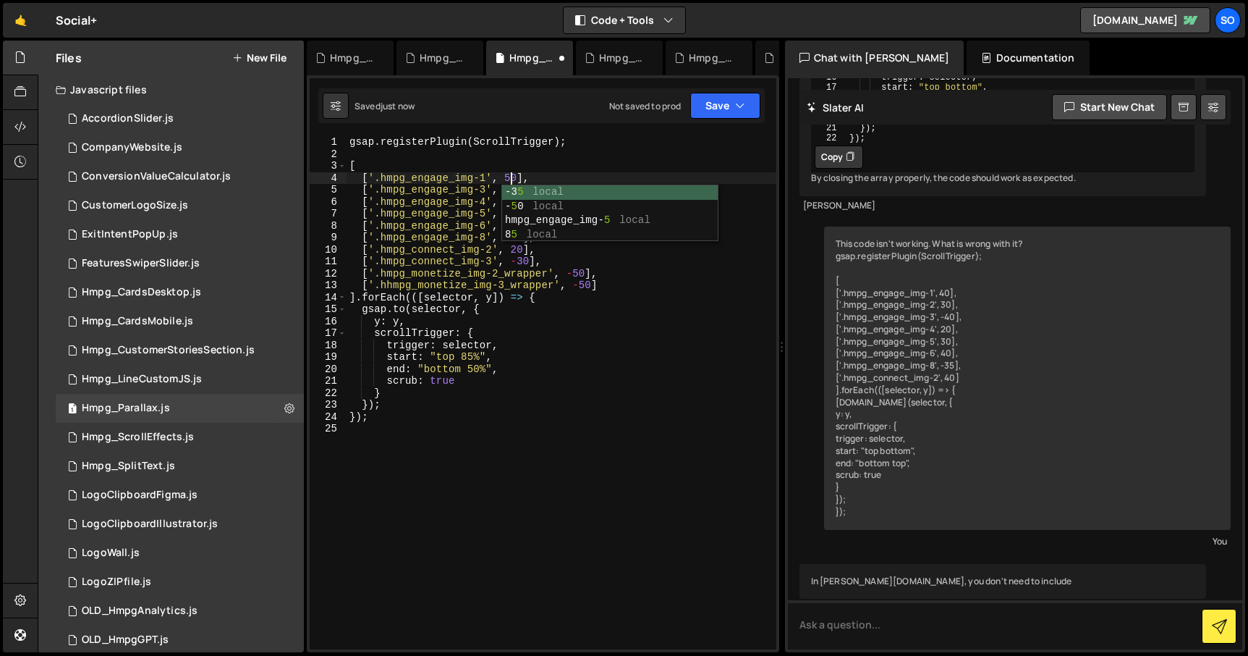
click at [686, 401] on div "gsap . registerPlugin ( ScrollTrigger ) ; [ [ '.hmpg_engage_img-1' , 50 ] , [ '…" at bounding box center [562, 404] width 430 height 537
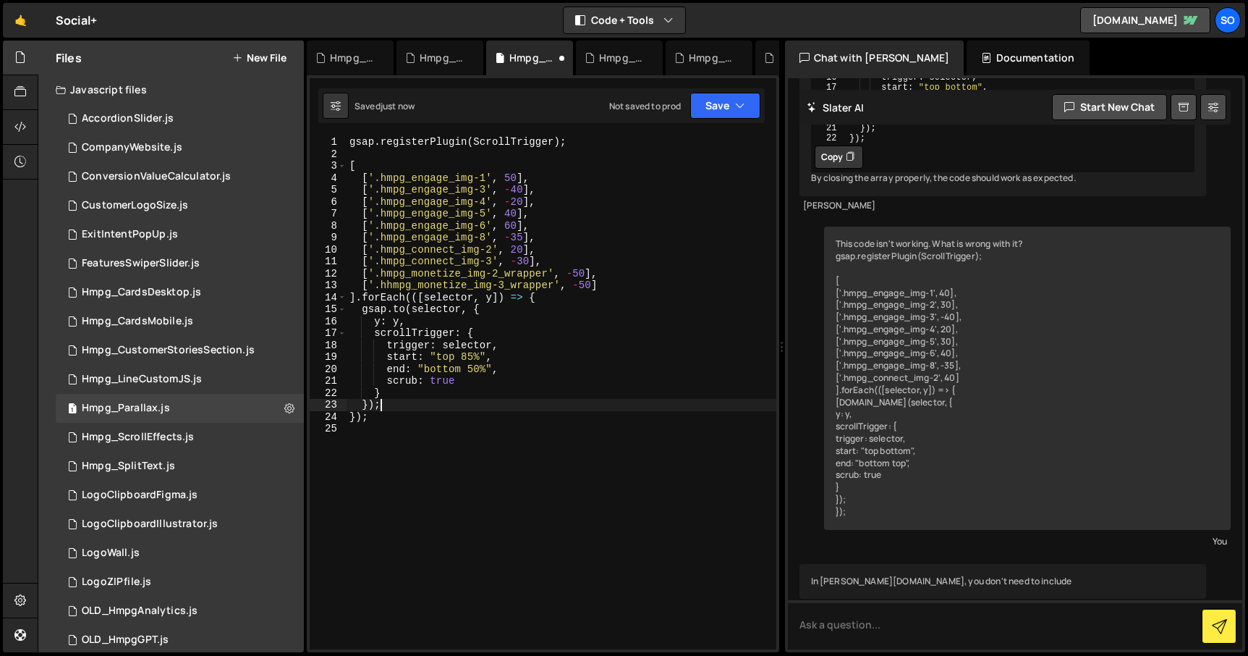
scroll to position [0, 1]
click at [741, 111] on icon "button" at bounding box center [740, 105] width 10 height 14
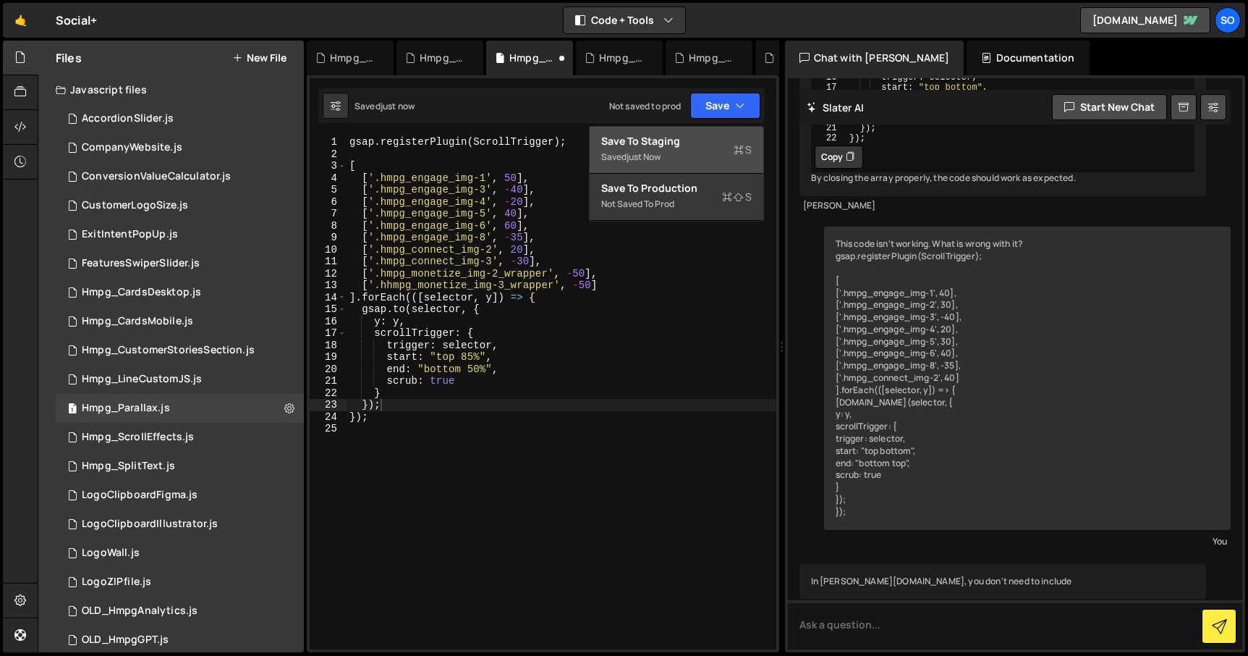
click at [708, 143] on div "Save to Staging S" at bounding box center [676, 141] width 151 height 14
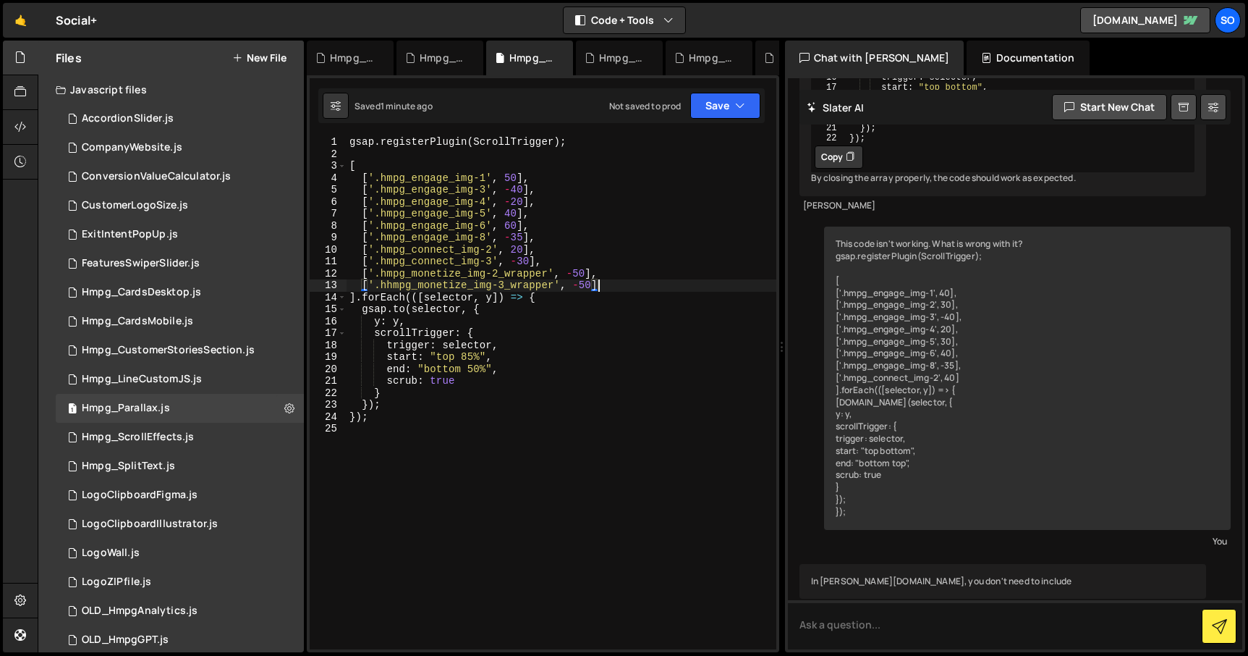
click at [611, 282] on div "gsap . registerPlugin ( ScrollTrigger ) ; [ [ '.hmpg_engage_img-1' , 50 ] , [ '…" at bounding box center [562, 404] width 430 height 537
click at [568, 259] on div "gsap . registerPlugin ( ScrollTrigger ) ; [ [ '.hmpg_engage_img-1' , 50 ] , [ '…" at bounding box center [562, 404] width 430 height 537
type textarea "['.hmpg_connect_img-3', -30],"
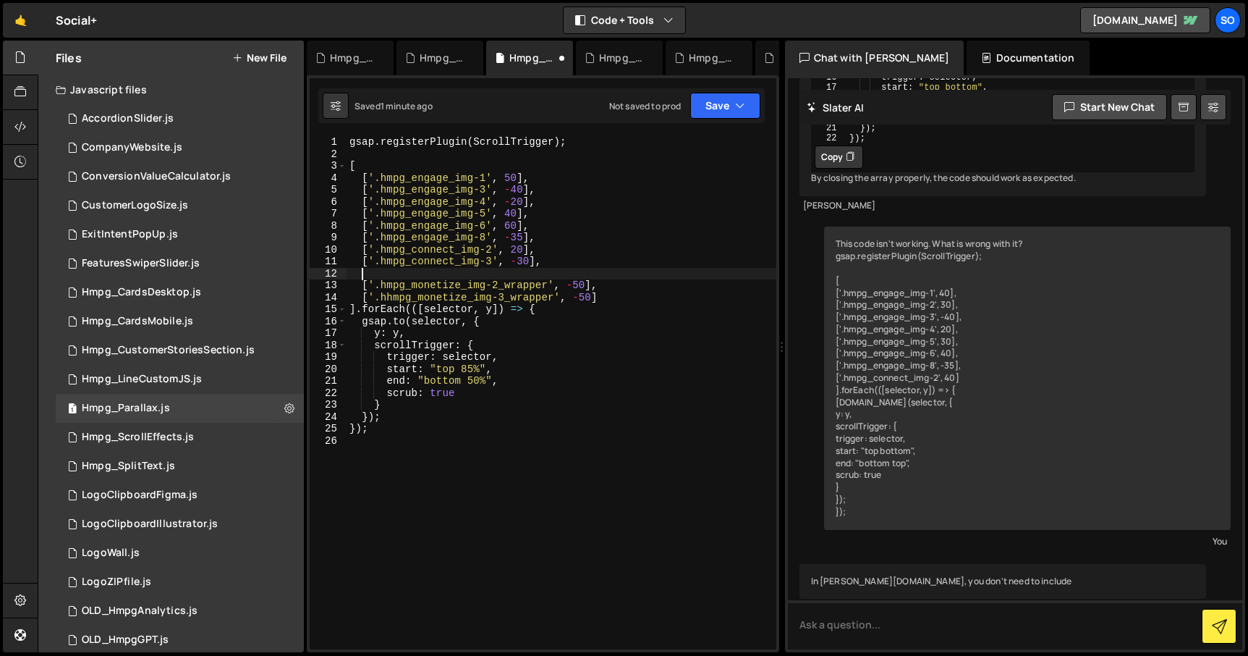
paste textarea "hmpg_engage_img-7_wrapper"
type textarea "hmpg_engage_img-7_wrapper"
click at [406, 488] on div "gsap . registerPlugin ( ScrollTrigger ) ; [ [ '.hmpg_engage_img-1' , 50 ] , [ '…" at bounding box center [562, 404] width 430 height 537
paste textarea "hmpg_engage_img-7_wrapper"
drag, startPoint x: 551, startPoint y: 263, endPoint x: 337, endPoint y: 260, distance: 214.2
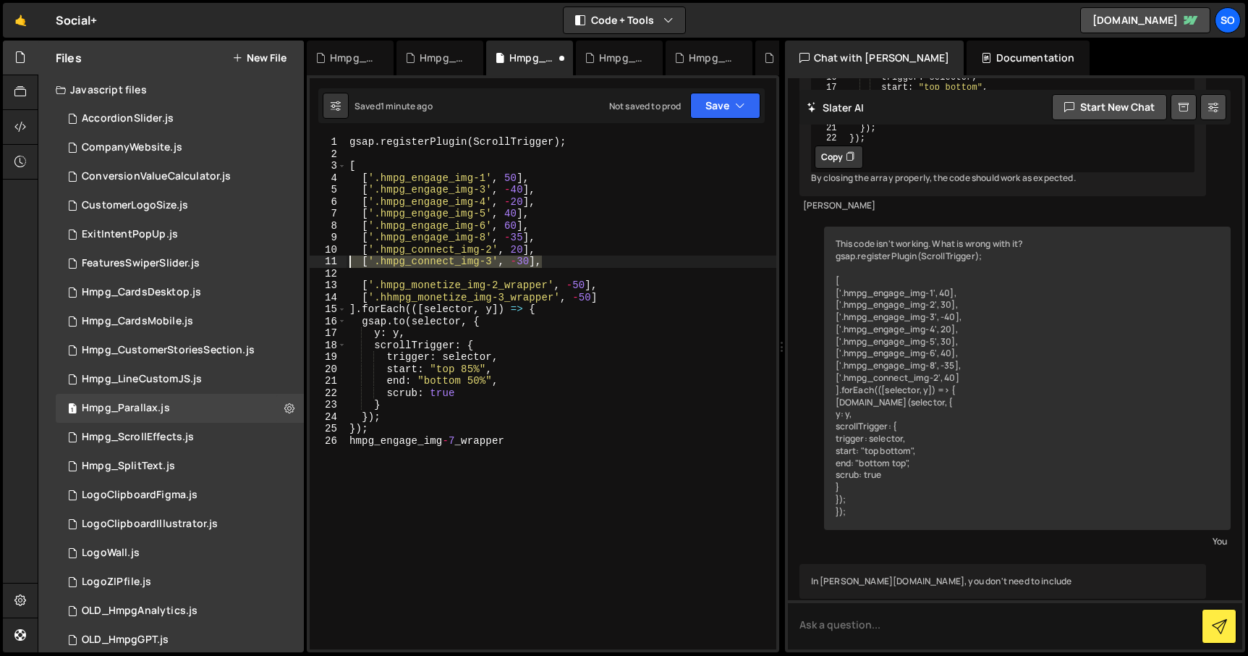
click at [337, 260] on div "hmpg_engage_img-7_wrapper 1 2 3 4 5 6 7 8 9 10 11 12 13 14 15 16 17 18 19 20 21…" at bounding box center [543, 392] width 467 height 513
type textarea "['.hmpg_connect_img-3', -30],"
paste textarea "['.hmpg_connect_img-3', -30],"
click at [376, 270] on div "gsap . registerPlugin ( ScrollTrigger ) ; [ [ '.hmpg_engage_img-1' , 50 ] , [ '…" at bounding box center [562, 404] width 430 height 537
click at [522, 271] on div "gsap . registerPlugin ( ScrollTrigger ) ; [ [ '.hmpg_engage_img-1' , 50 ] , [ '…" at bounding box center [562, 404] width 430 height 537
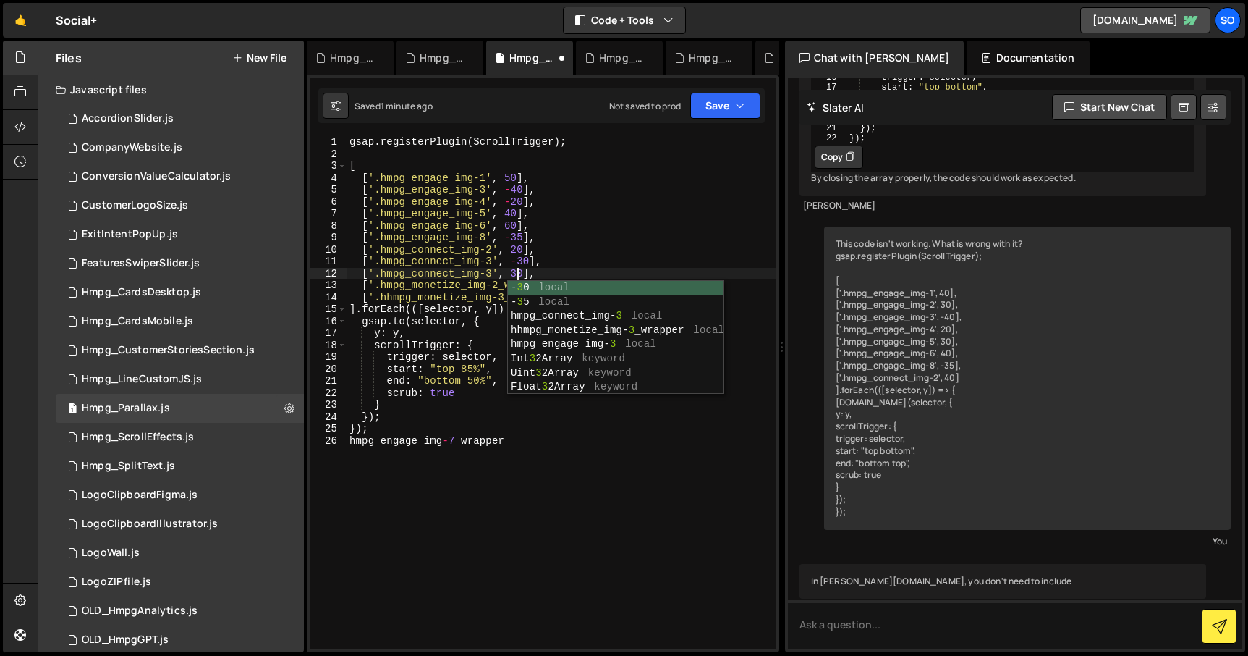
click at [514, 444] on div "gsap . registerPlugin ( ScrollTrigger ) ; [ [ '.hmpg_engage_img-1' , 50 ] , [ '…" at bounding box center [562, 404] width 430 height 537
type textarea "hmpg_engage_img-7_wrapper"
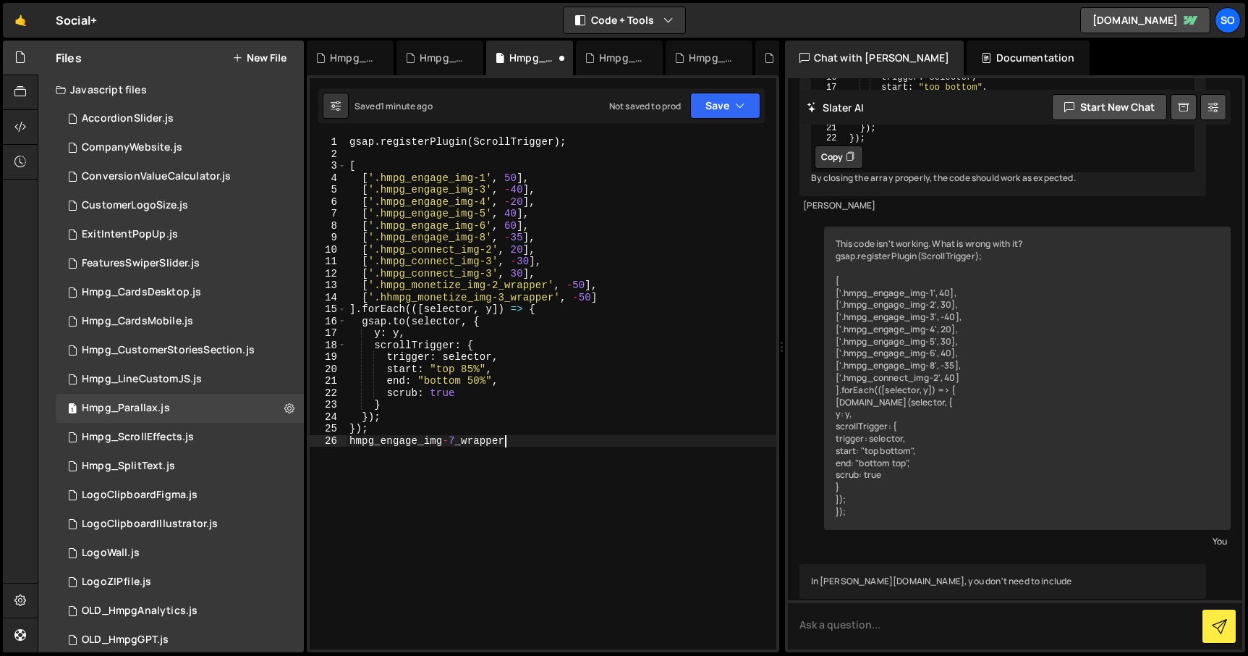
scroll to position [0, 10]
drag, startPoint x: 508, startPoint y: 441, endPoint x: 335, endPoint y: 444, distance: 172.9
click at [335, 444] on div "hmpg_engage_img-7_wrapper 1 2 3 4 5 6 7 8 9 10 11 12 13 14 15 16 17 18 19 20 21…" at bounding box center [543, 392] width 467 height 513
drag, startPoint x: 491, startPoint y: 270, endPoint x: 383, endPoint y: 270, distance: 107.8
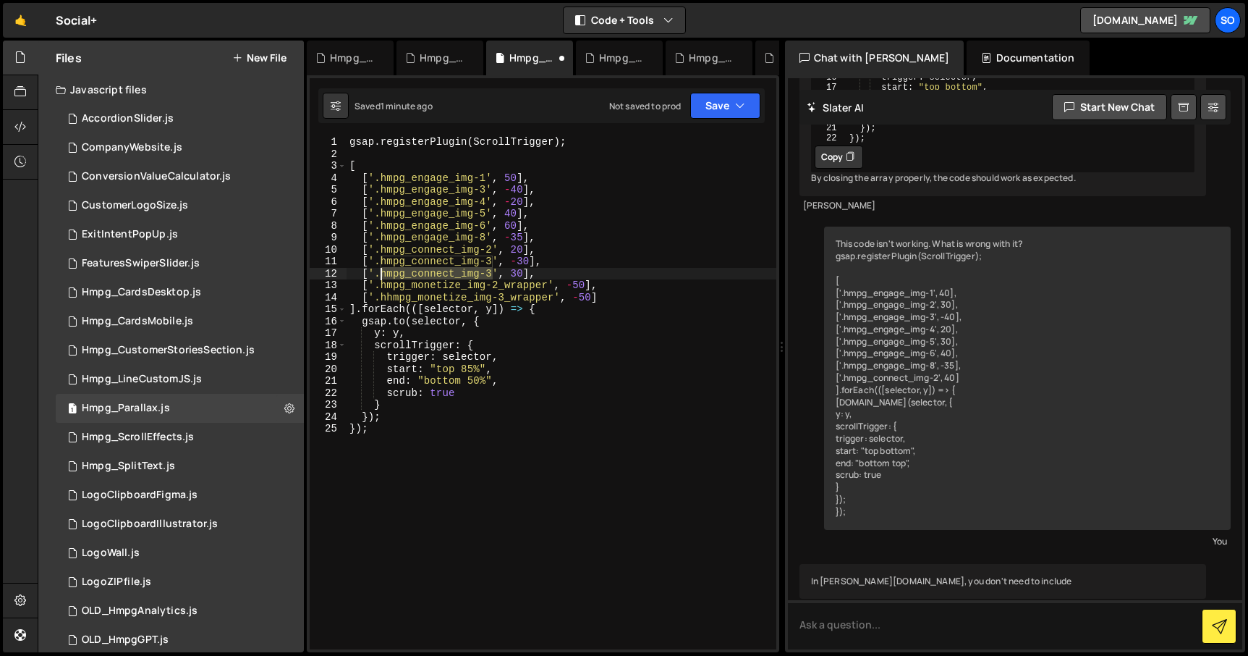
click at [383, 270] on div "gsap . registerPlugin ( ScrollTrigger ) ; [ [ '.hmpg_engage_img-1' , 50 ] , [ '…" at bounding box center [562, 404] width 430 height 537
paste textarea "engage_img-7_wrapper"
click at [480, 450] on div "gsap . registerPlugin ( ScrollTrigger ) ; [ [ '.hmpg_engage_img-1' , 50 ] , [ '…" at bounding box center [562, 404] width 430 height 537
type textarea "});"
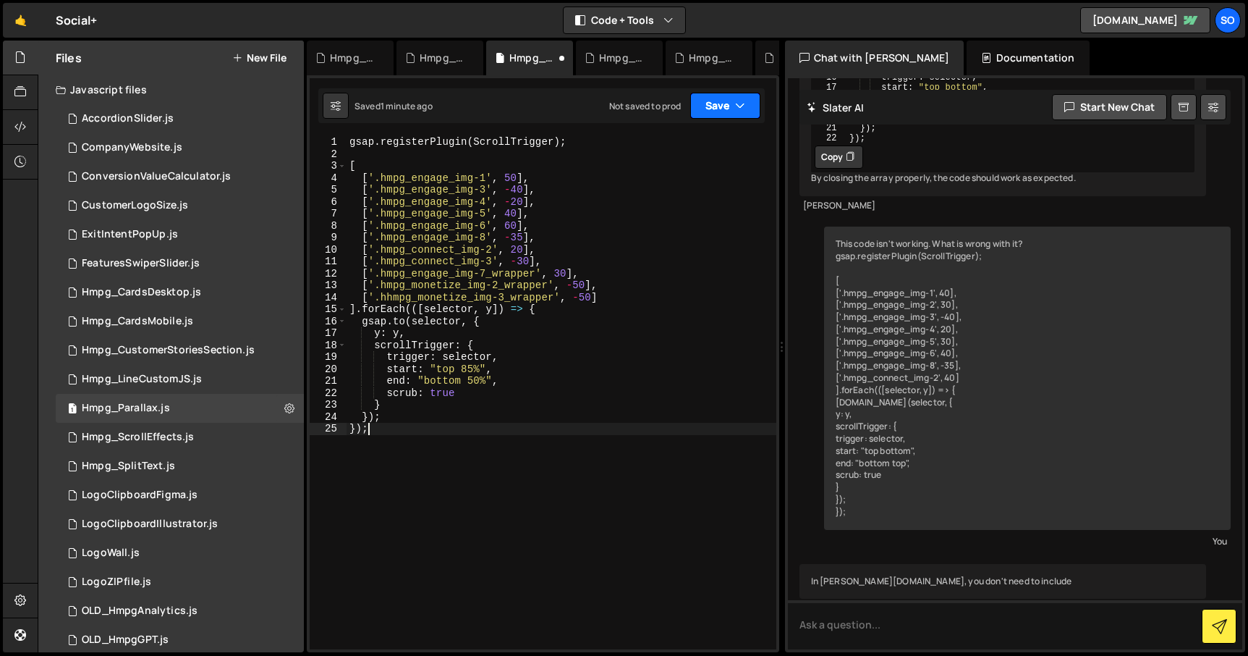
click at [737, 106] on icon "button" at bounding box center [740, 105] width 10 height 14
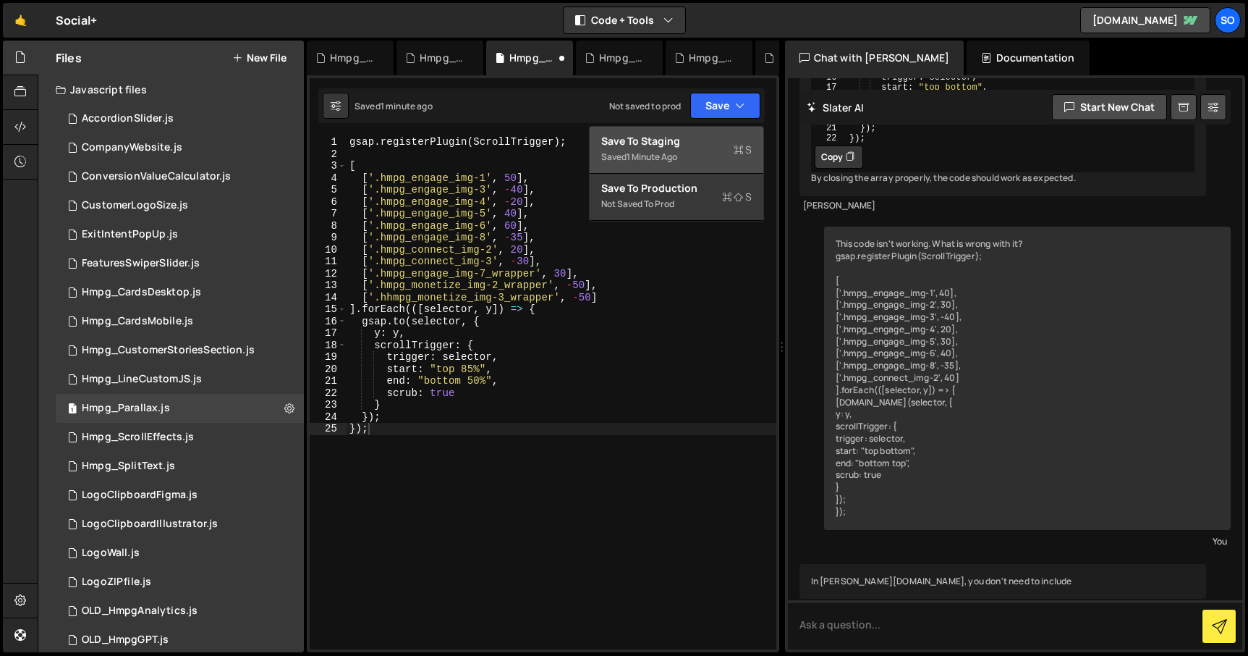
click at [696, 156] on div "Saved 1 minute ago" at bounding box center [676, 156] width 151 height 17
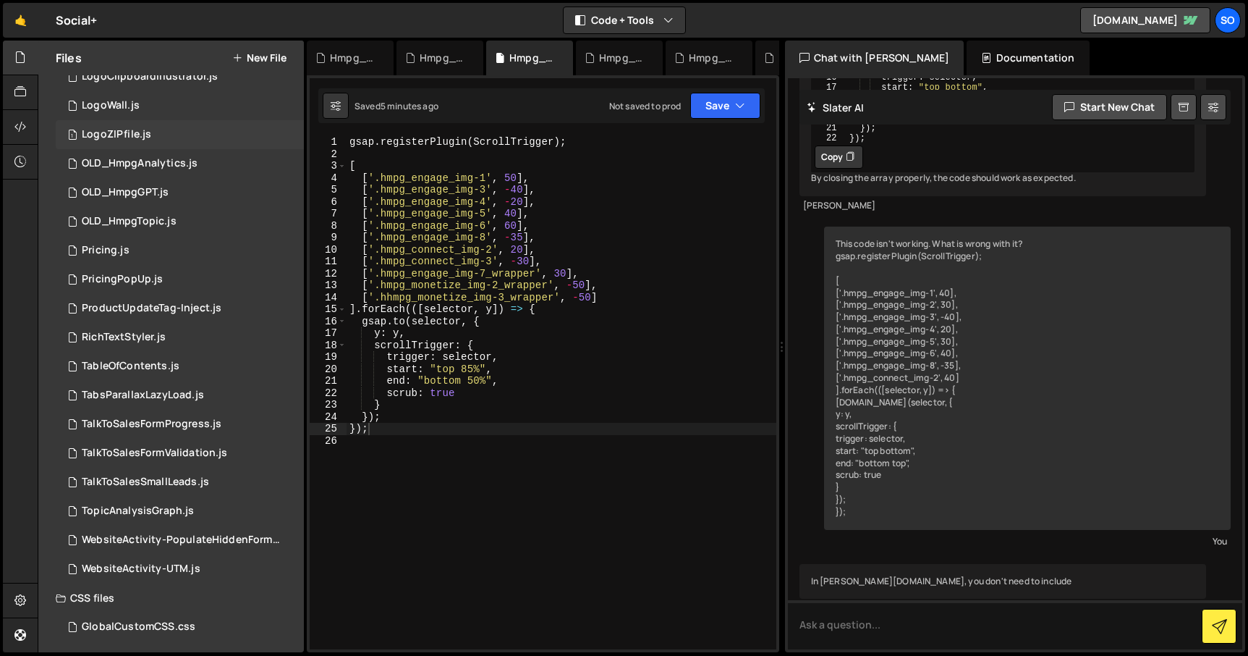
scroll to position [451, 0]
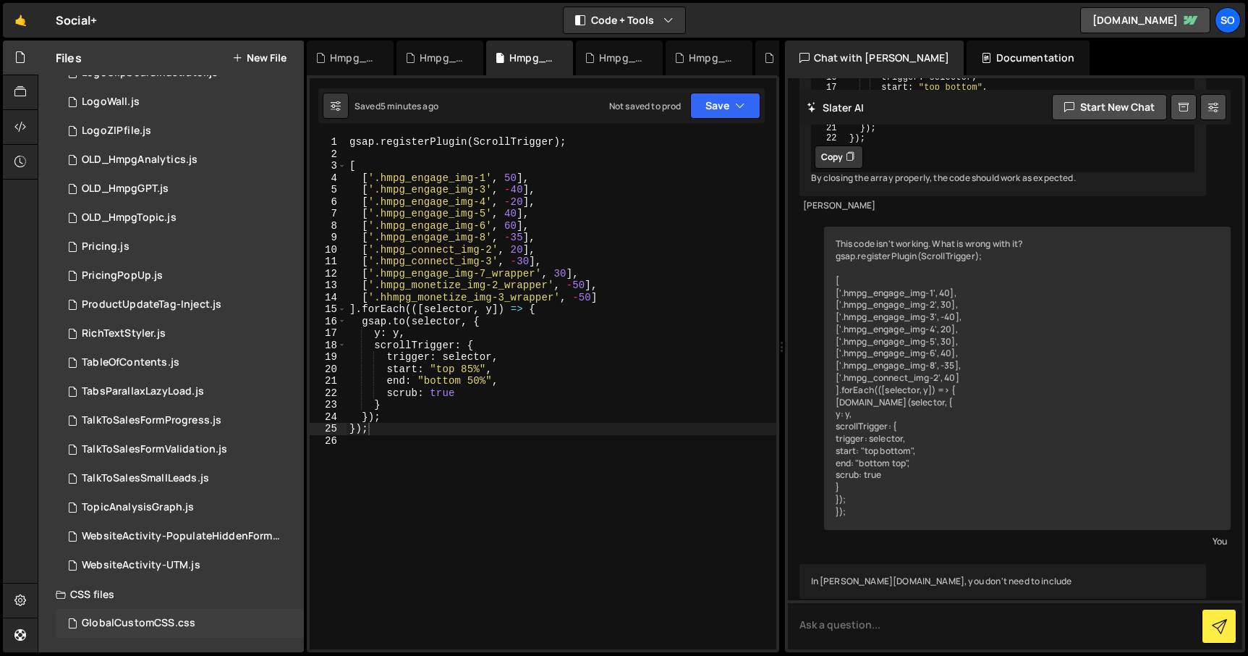
click at [161, 620] on div "GlobalCustomCSS.css" at bounding box center [139, 622] width 114 height 13
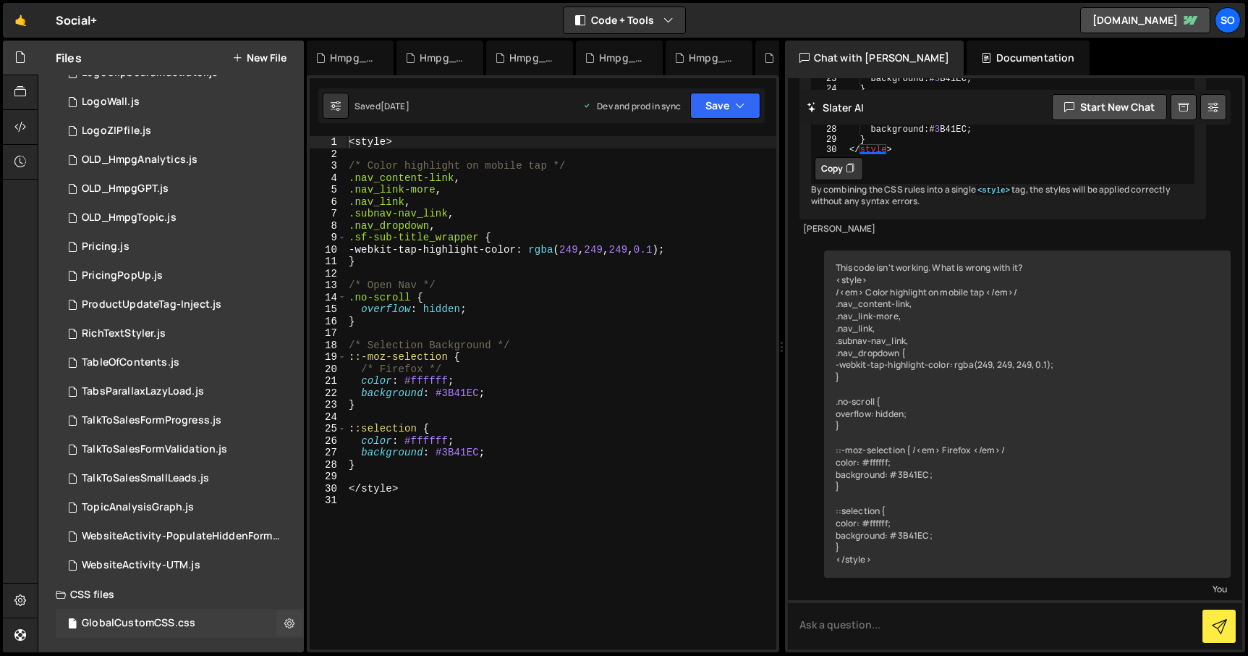
scroll to position [1203, 0]
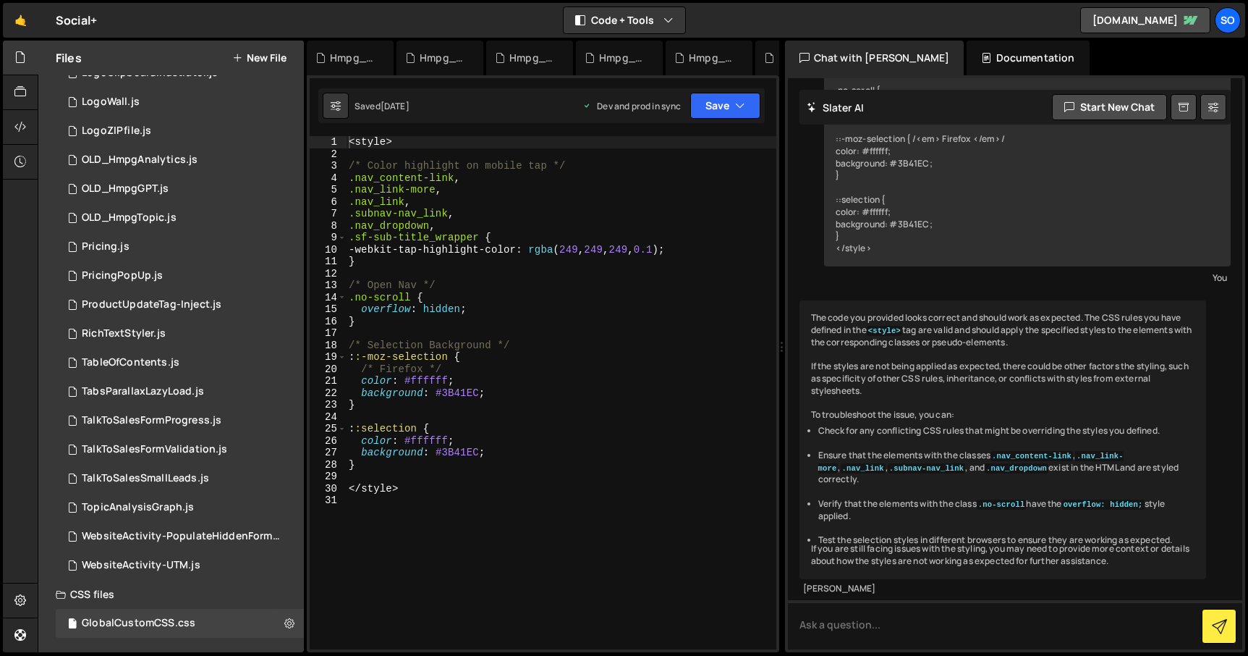
click at [433, 208] on div "< style > /* Color highlight on mobile tap */ .nav_content-link , .nav_link-mor…" at bounding box center [561, 404] width 431 height 537
type textarea "</style>"
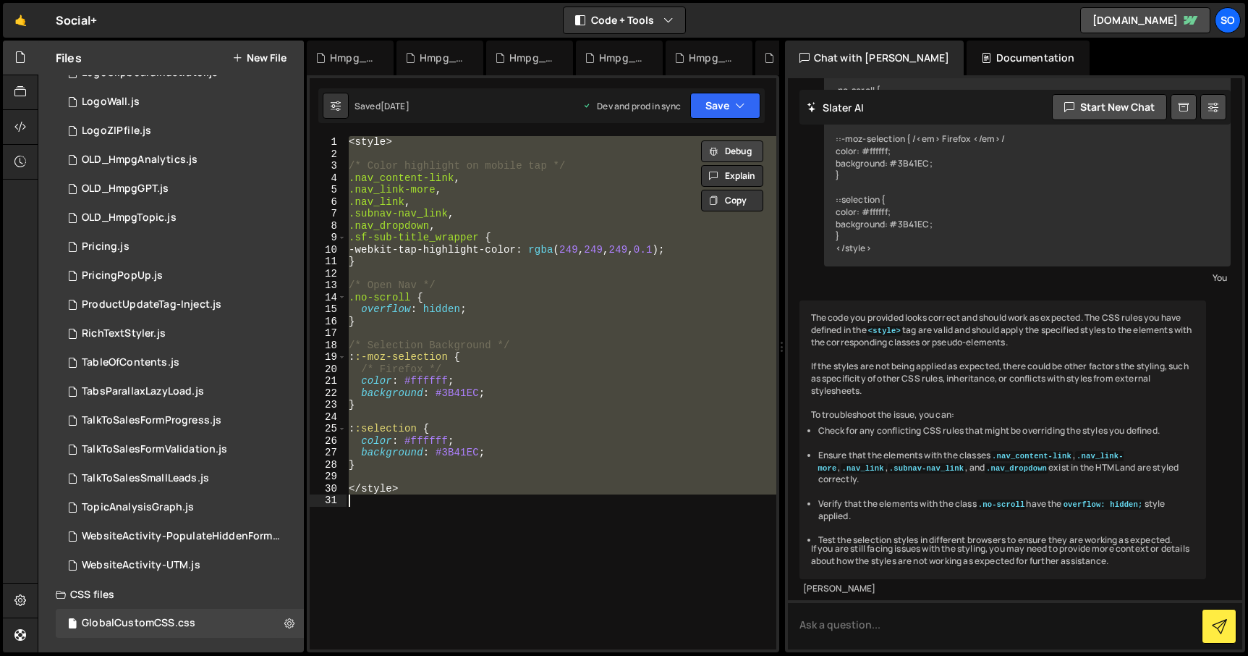
click at [731, 147] on button "Debug" at bounding box center [732, 151] width 62 height 22
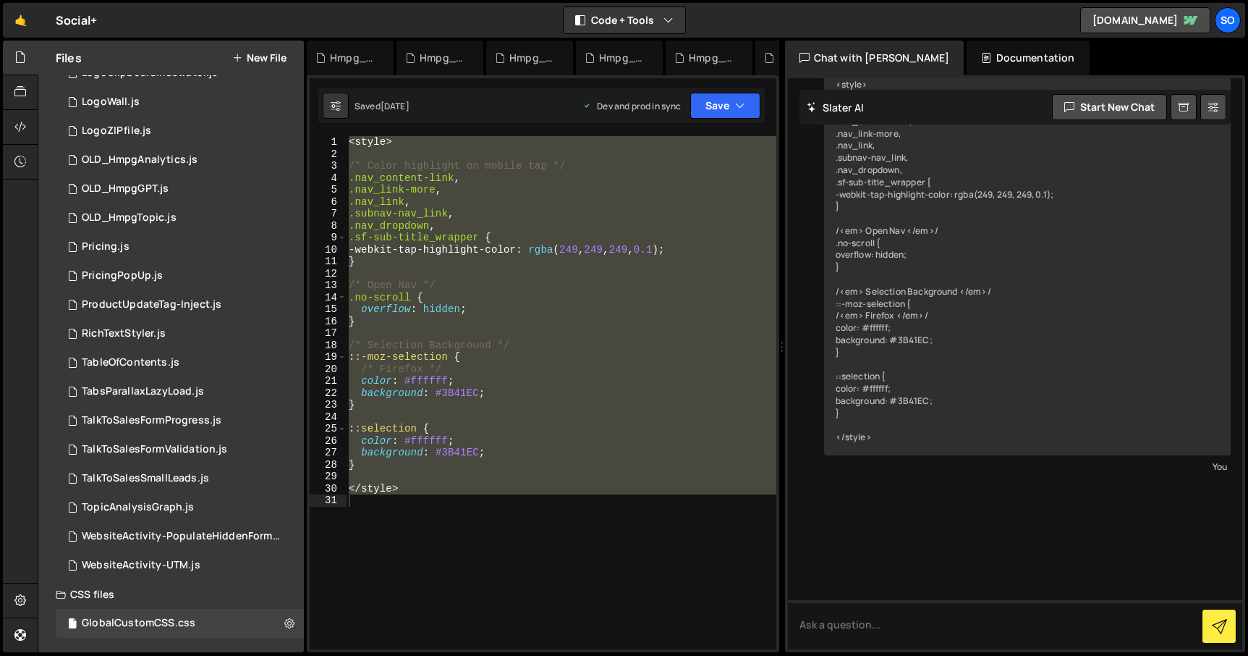
scroll to position [1800, 0]
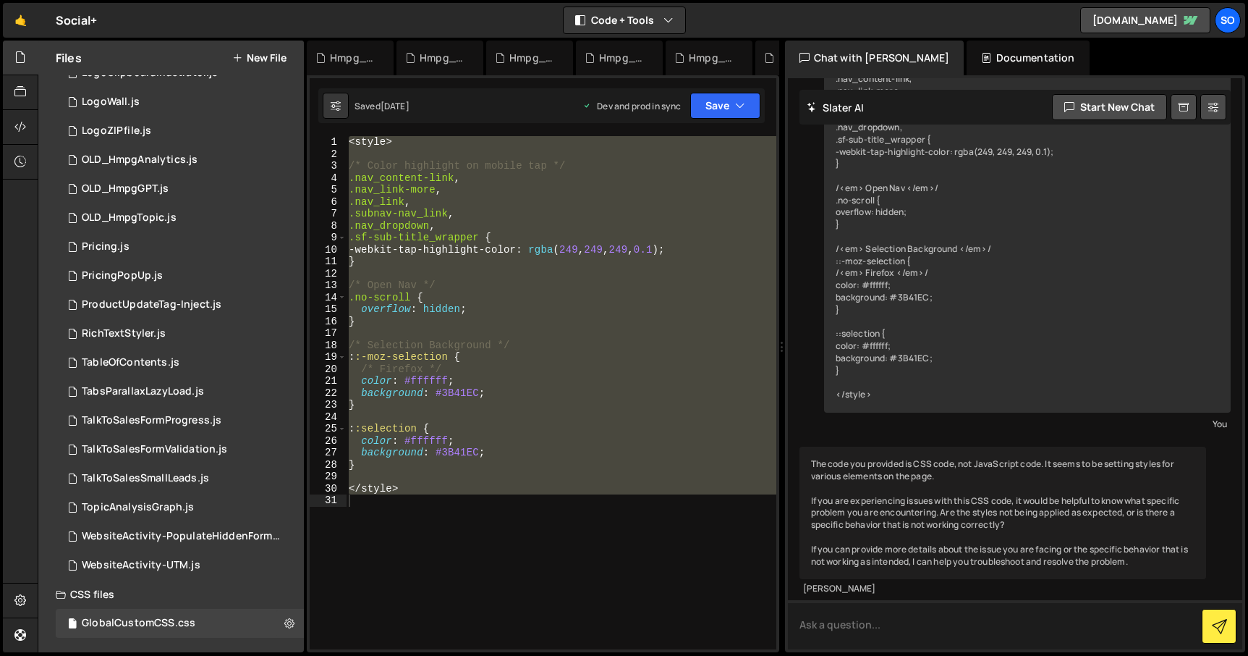
click at [866, 632] on textarea at bounding box center [1015, 624] width 455 height 49
type textarea "style tags or not?"
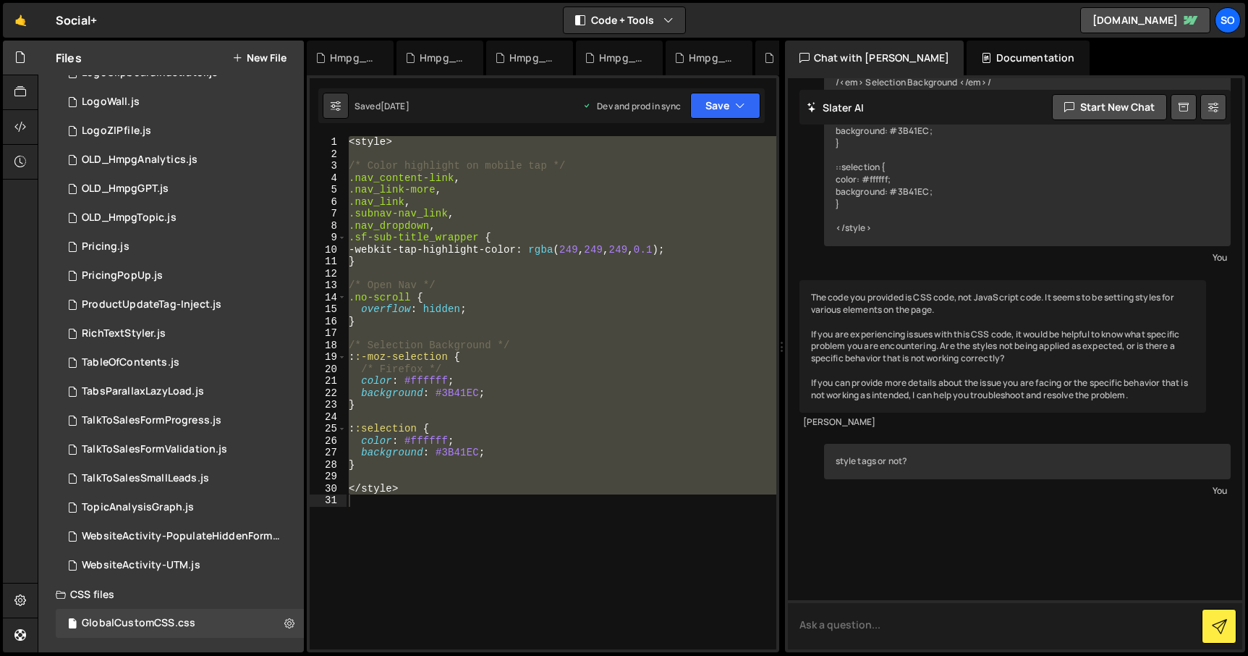
scroll to position [2009, 0]
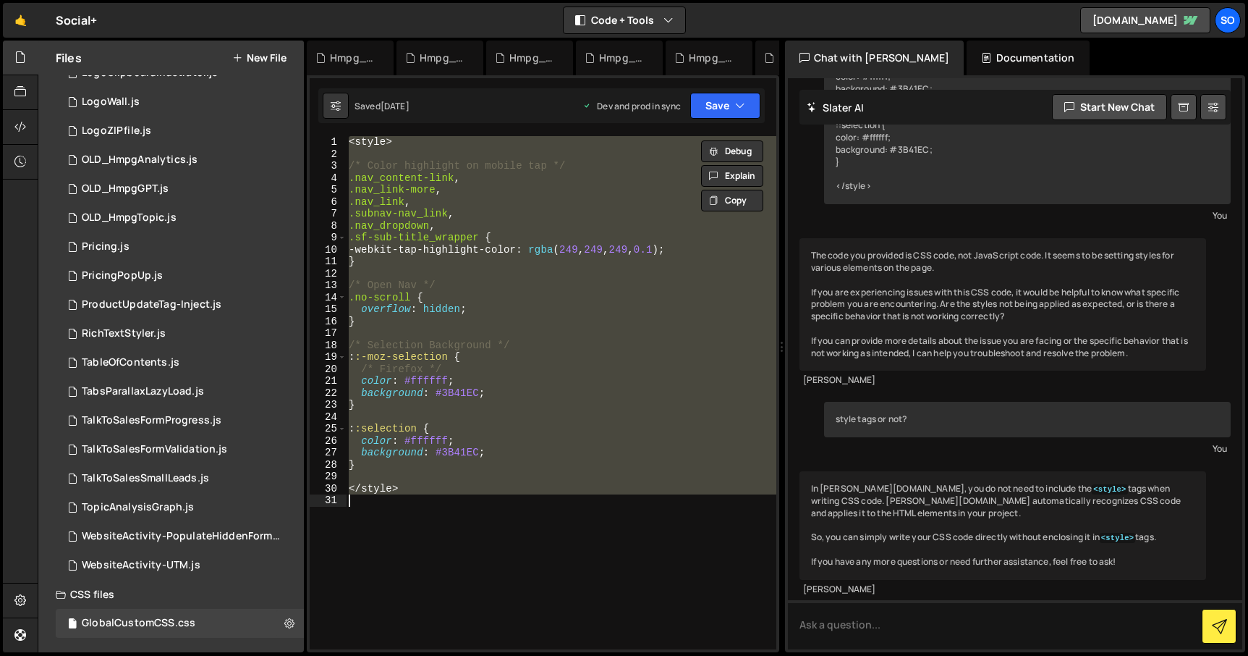
drag, startPoint x: 428, startPoint y: 149, endPoint x: 402, endPoint y: 151, distance: 26.1
click at [428, 149] on div "< style > /* Color highlight on mobile tap */ .nav_content-link , .nav_link-mor…" at bounding box center [561, 392] width 430 height 513
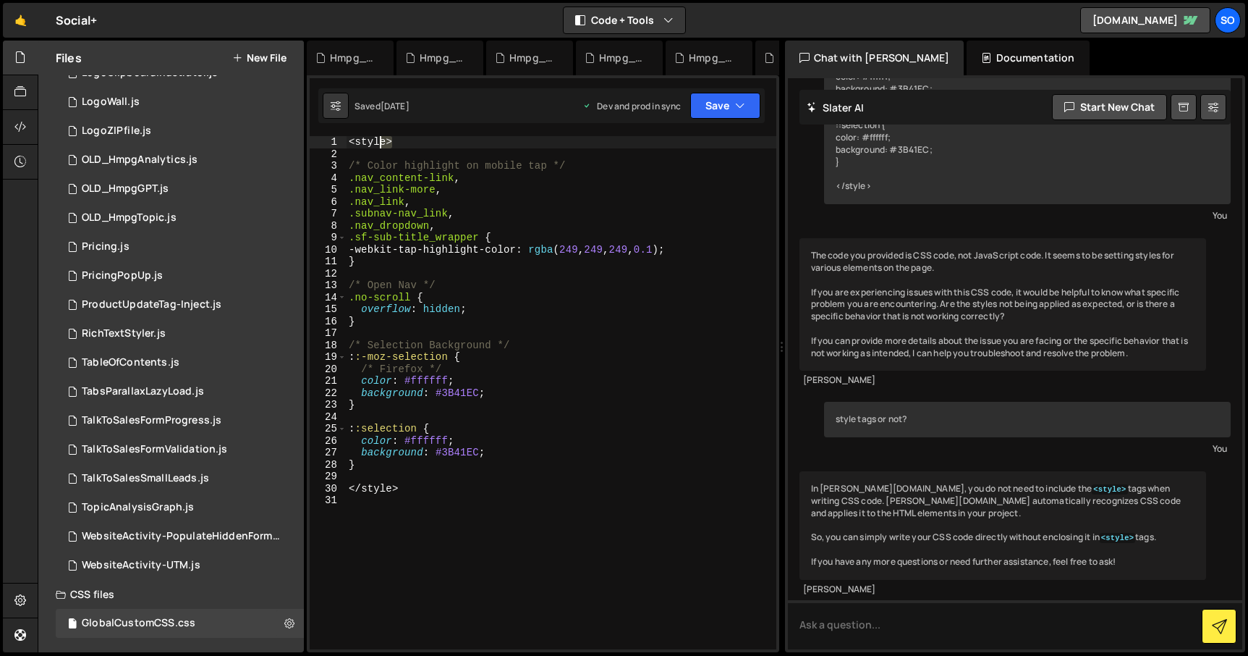
drag, startPoint x: 386, startPoint y: 144, endPoint x: 340, endPoint y: 139, distance: 46.6
click at [318, 135] on div "XXXXXXXXXXXXXXXXXXXXXXXXXXXXXXXXXXXXXXXXXXXXXXXXXXXXXXXXXXXXXXXXXXXXXXXXXXXXXXX…" at bounding box center [543, 363] width 472 height 577
type textarea "<style>"
click at [368, 150] on div "< style > /* Color highlight on mobile tap */ .nav_content-link , .nav_link-mor…" at bounding box center [561, 404] width 431 height 537
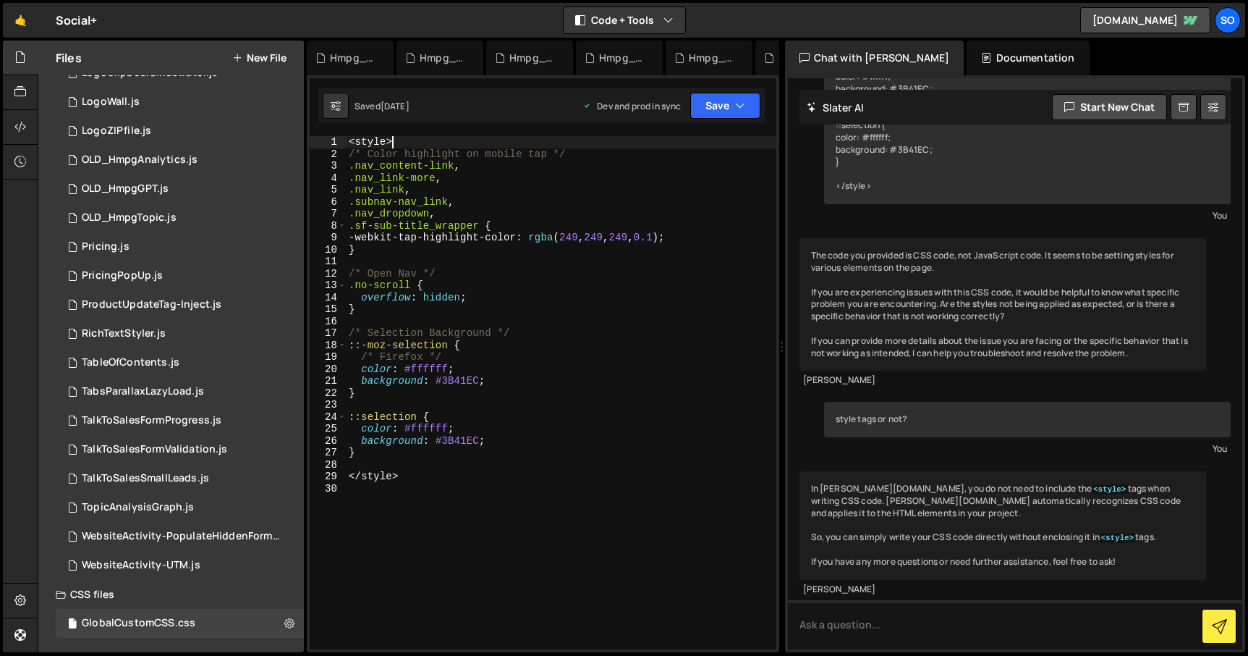
type textarea "<style"
click at [324, 141] on div "<style 1 2 3 4 5 6 7 8 9 10 11 12 13 14 15 16 17 18 19 20 21 22 23 24 25 26 27 …" at bounding box center [543, 392] width 467 height 513
click at [347, 148] on div "/* Color highlight on mobile tap */ .nav_content-link , .nav_link-more , .nav_l…" at bounding box center [561, 404] width 431 height 537
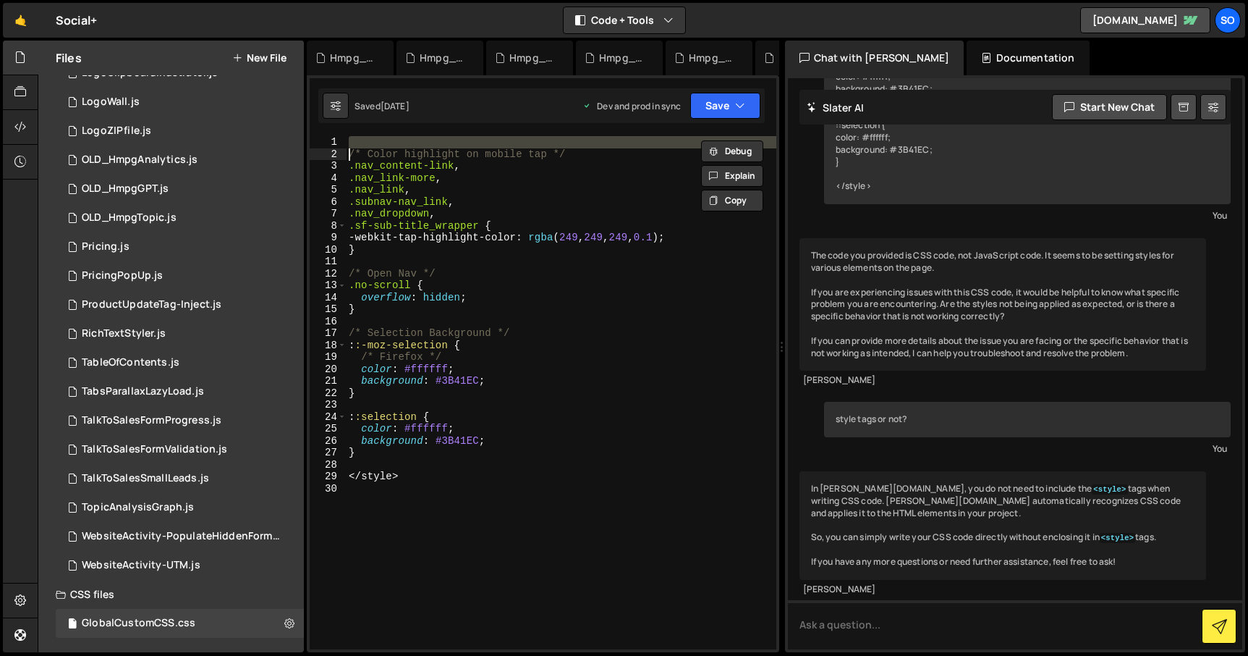
click at [349, 150] on div "/* Color highlight on mobile tap */ .nav_content-link , .nav_link-more , .nav_l…" at bounding box center [561, 392] width 430 height 513
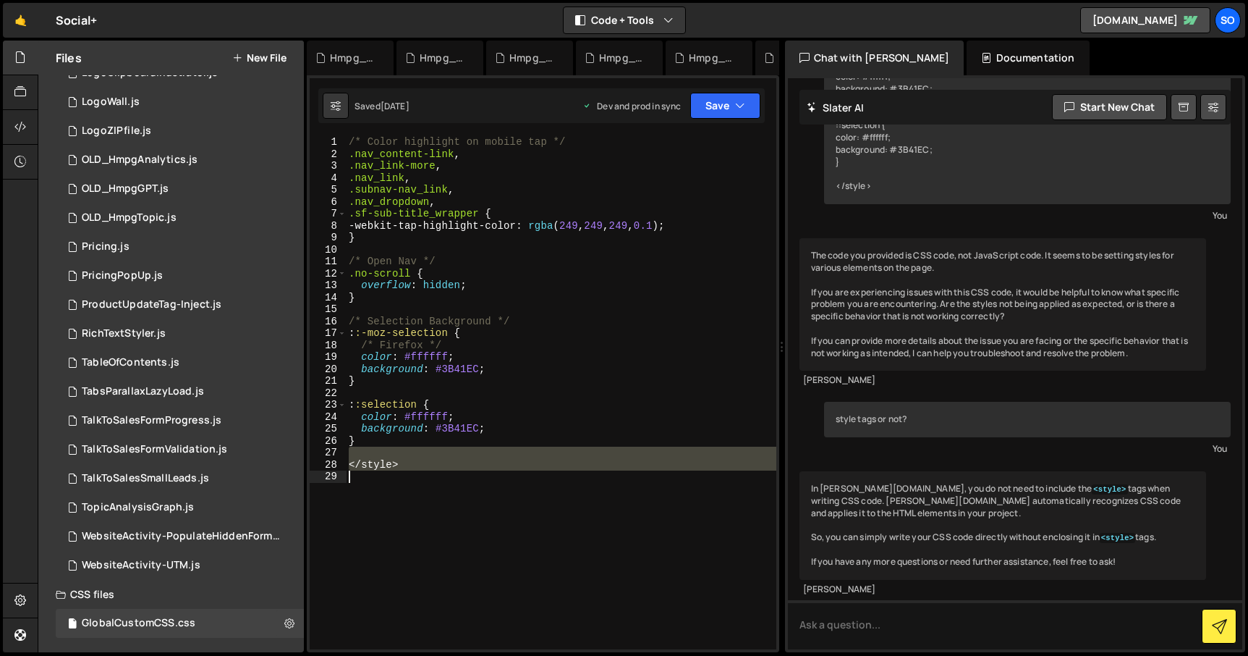
drag, startPoint x: 373, startPoint y: 452, endPoint x: 428, endPoint y: 519, distance: 86.3
click at [428, 519] on div "/* Color highlight on mobile tap */ .nav_content-link , .nav_link-more , .nav_l…" at bounding box center [561, 404] width 431 height 537
type textarea "</style>"
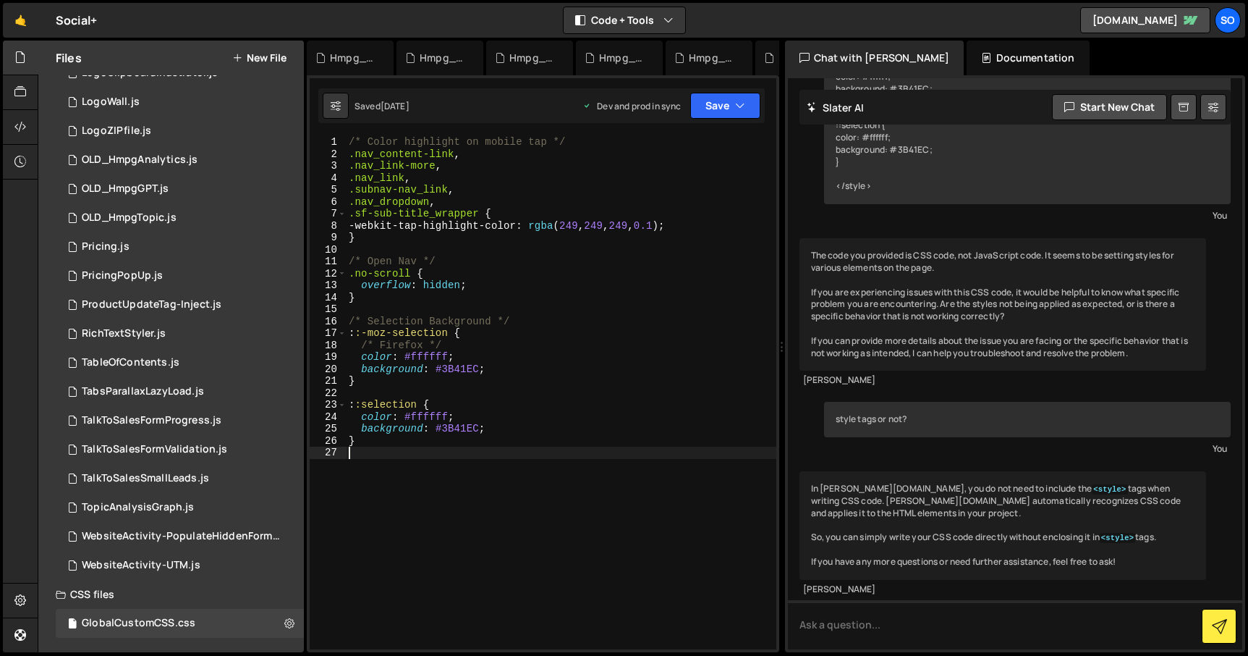
type textarea "}"
click at [734, 106] on button "Save" at bounding box center [725, 106] width 70 height 26
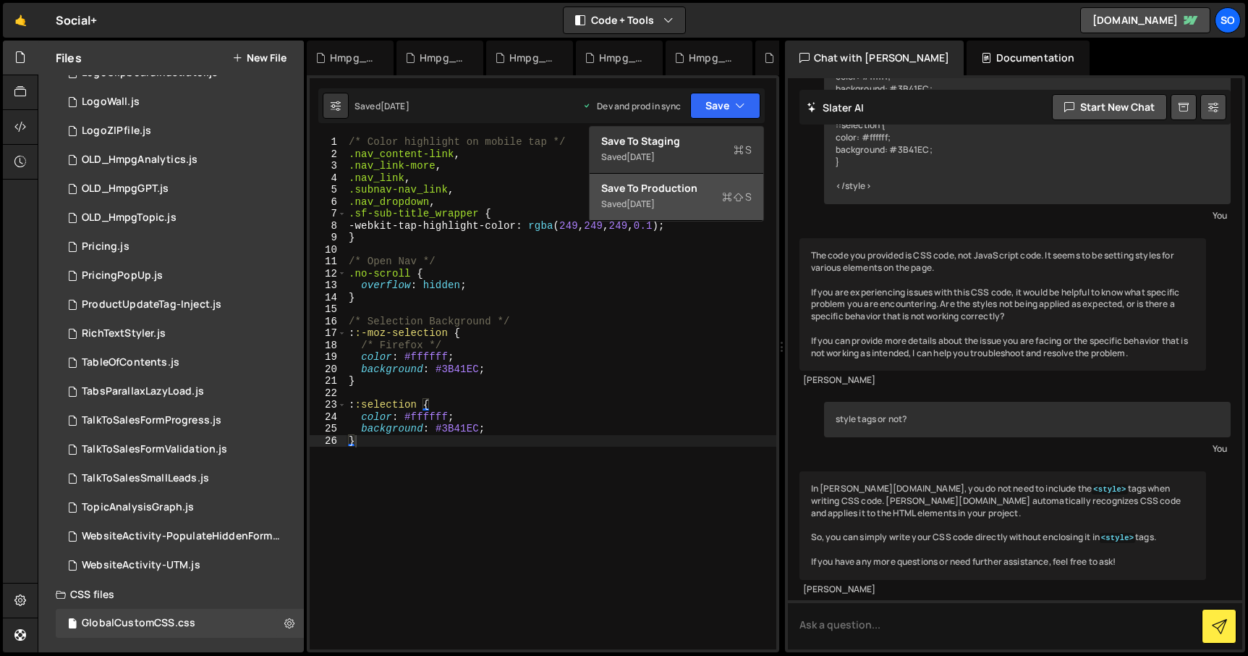
click at [666, 190] on div "Save to Production S" at bounding box center [676, 188] width 151 height 14
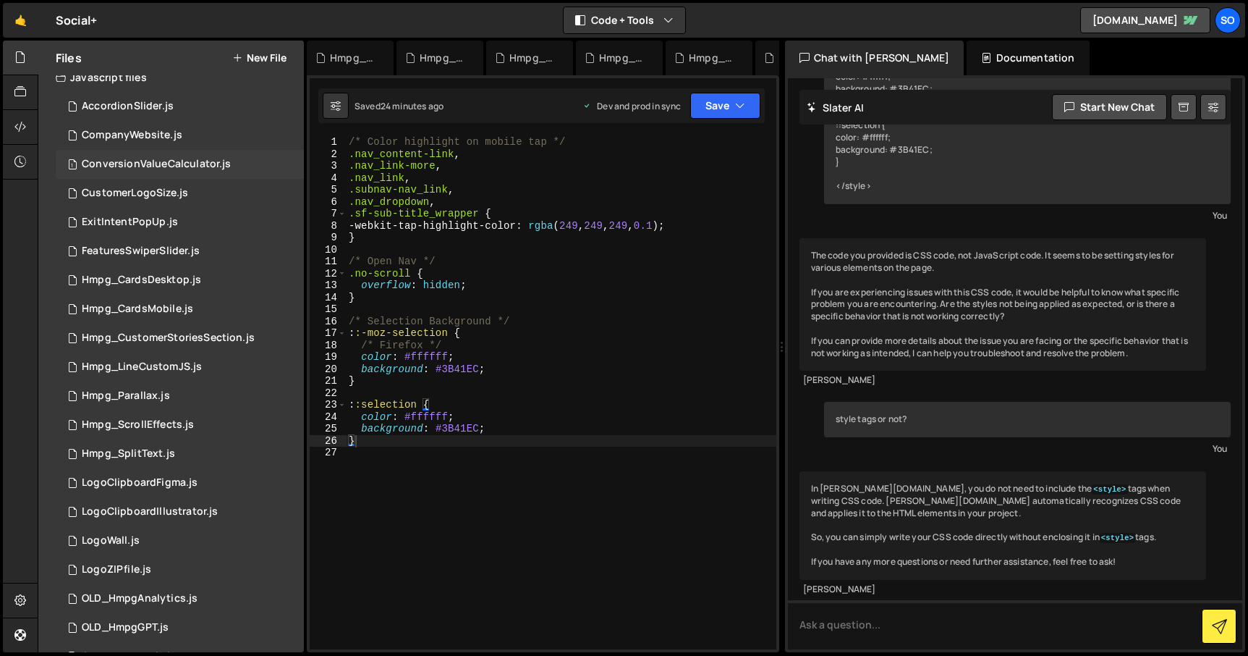
scroll to position [16, 0]
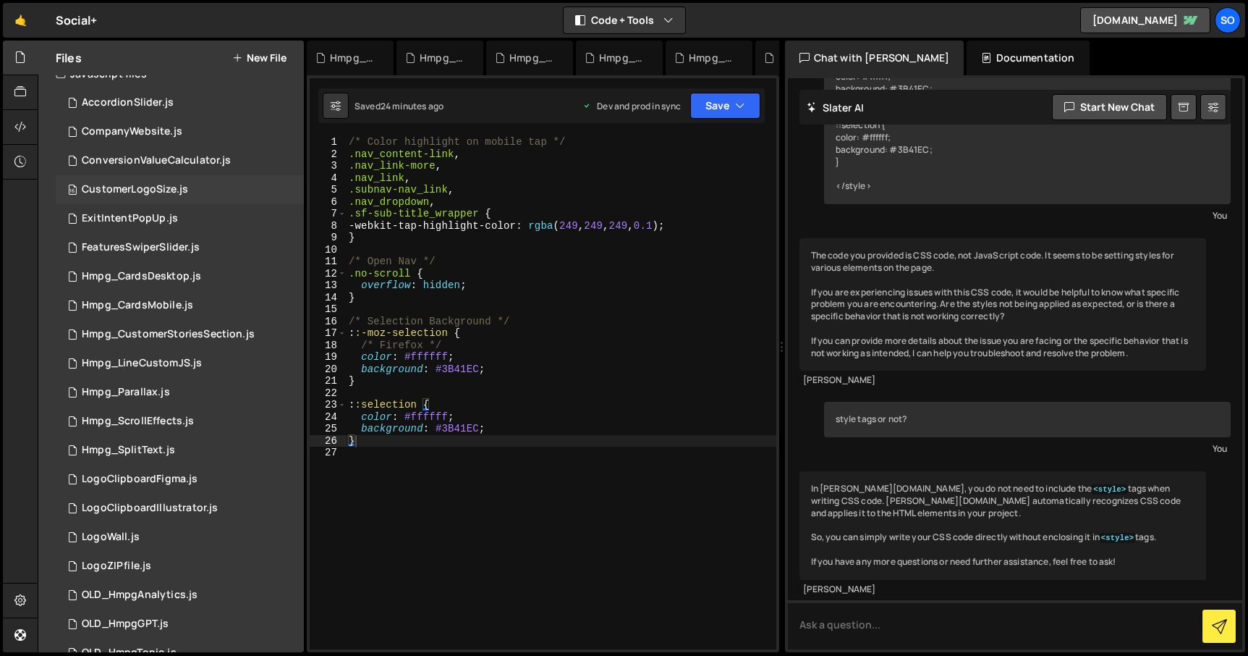
click at [169, 183] on div "CustomerLogoSize.js" at bounding box center [135, 189] width 106 height 13
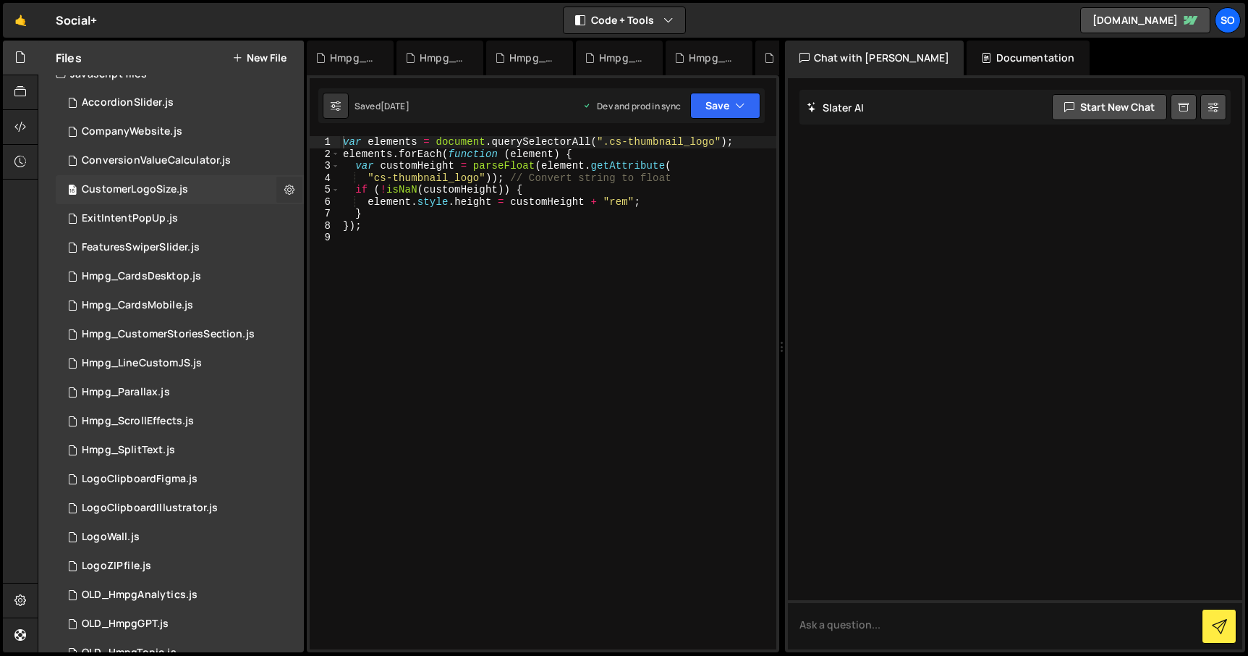
click at [287, 187] on icon at bounding box center [289, 189] width 10 height 14
type input "CustomerLogoSize"
radio input "true"
checkbox input "true"
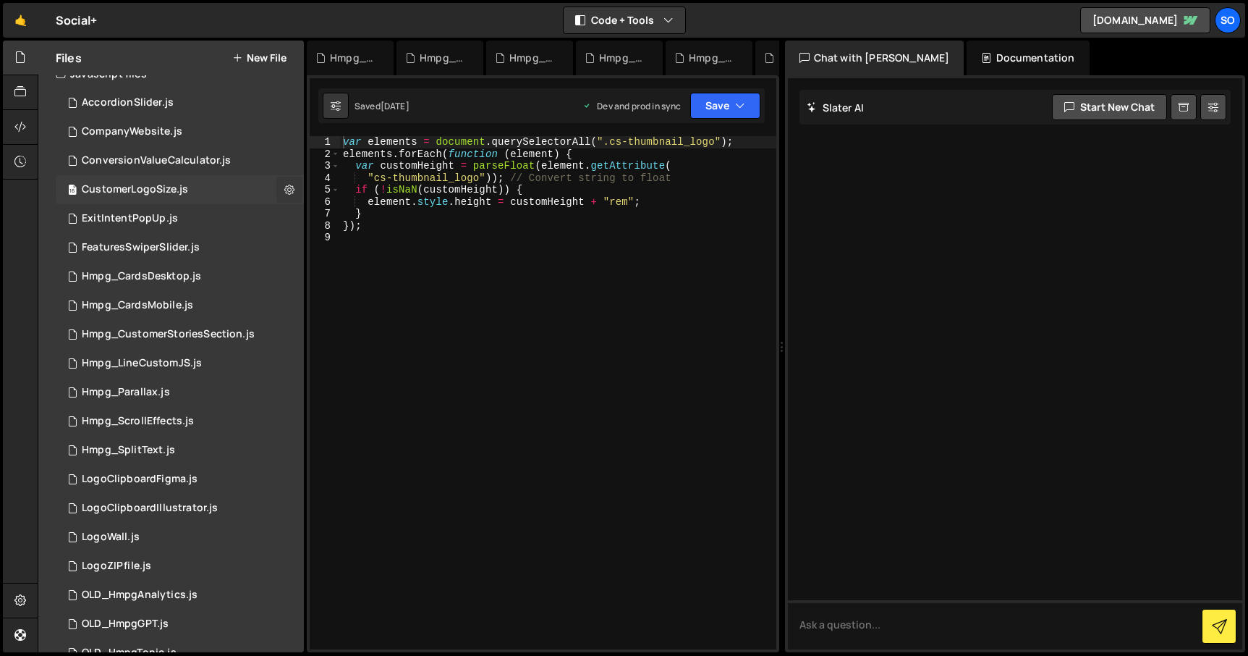
checkbox input "true"
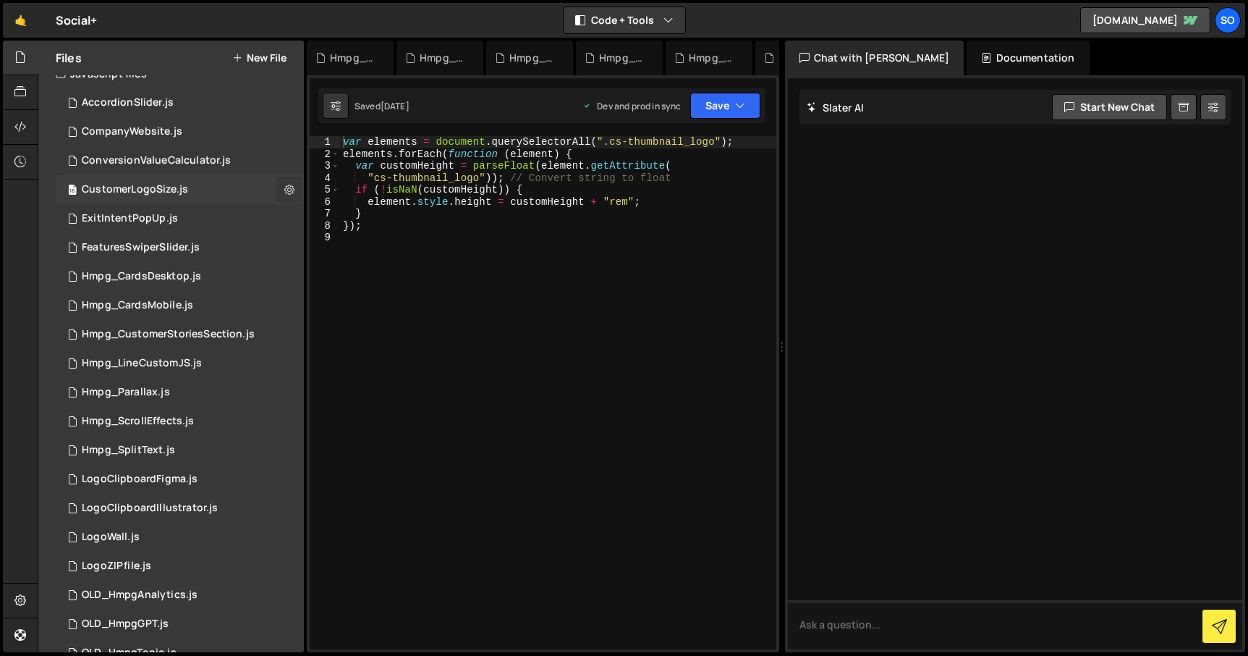
checkbox input "true"
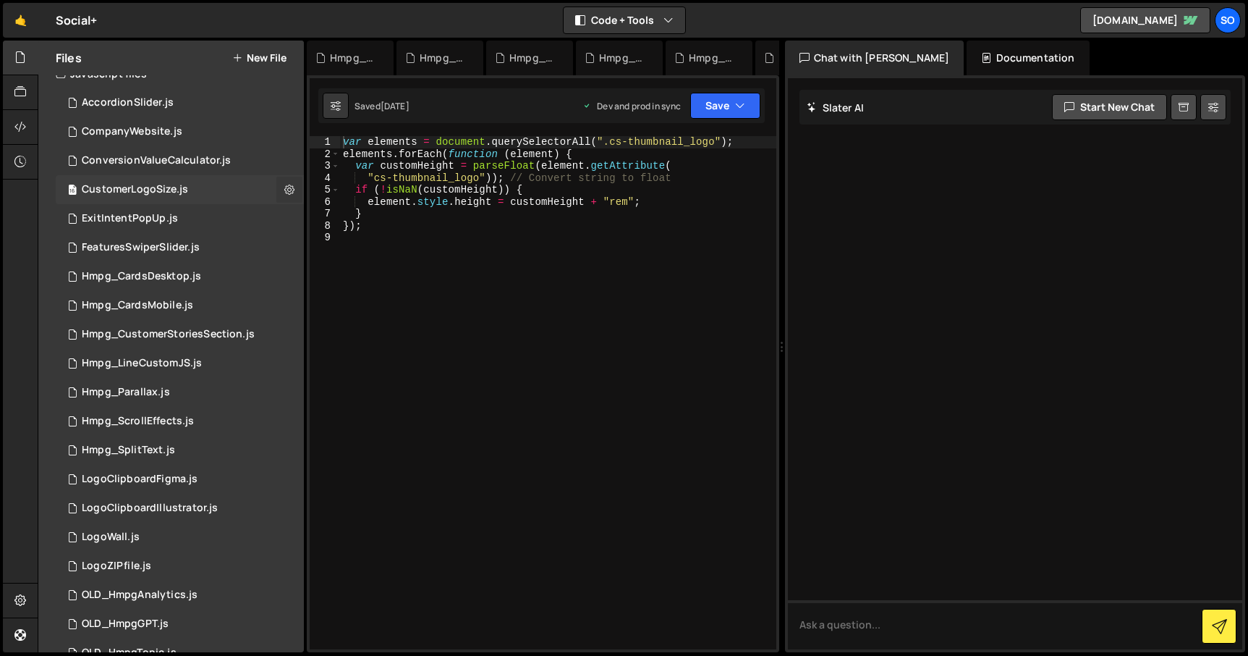
checkbox input "true"
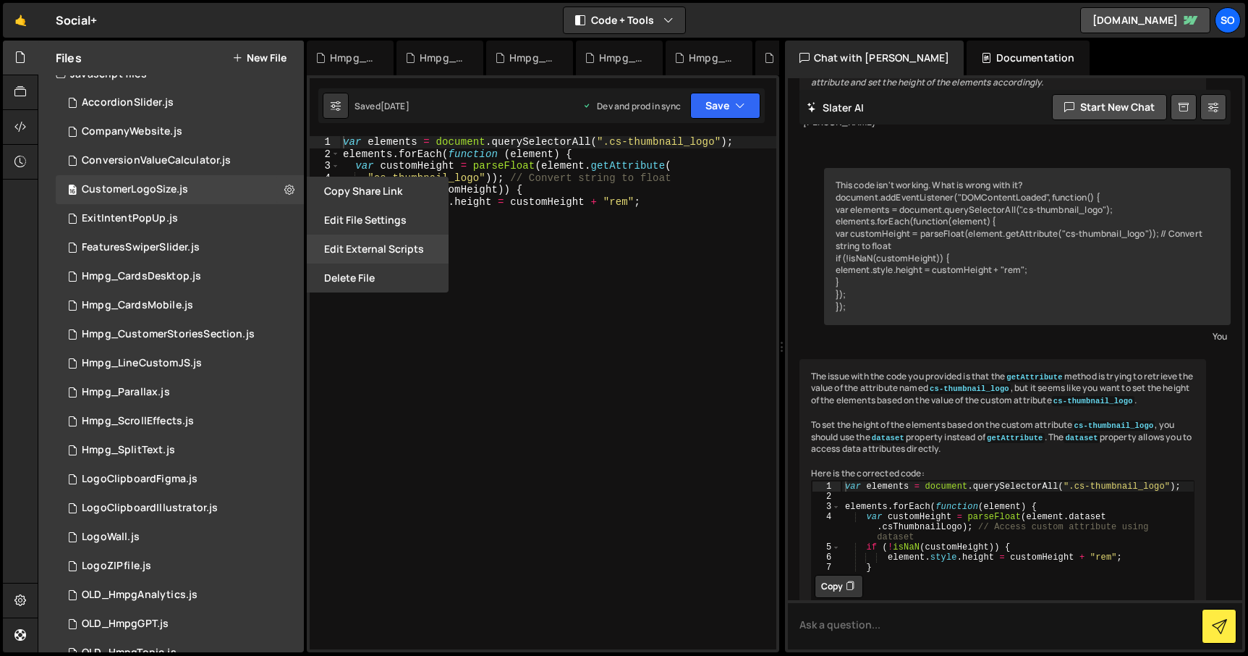
scroll to position [712, 0]
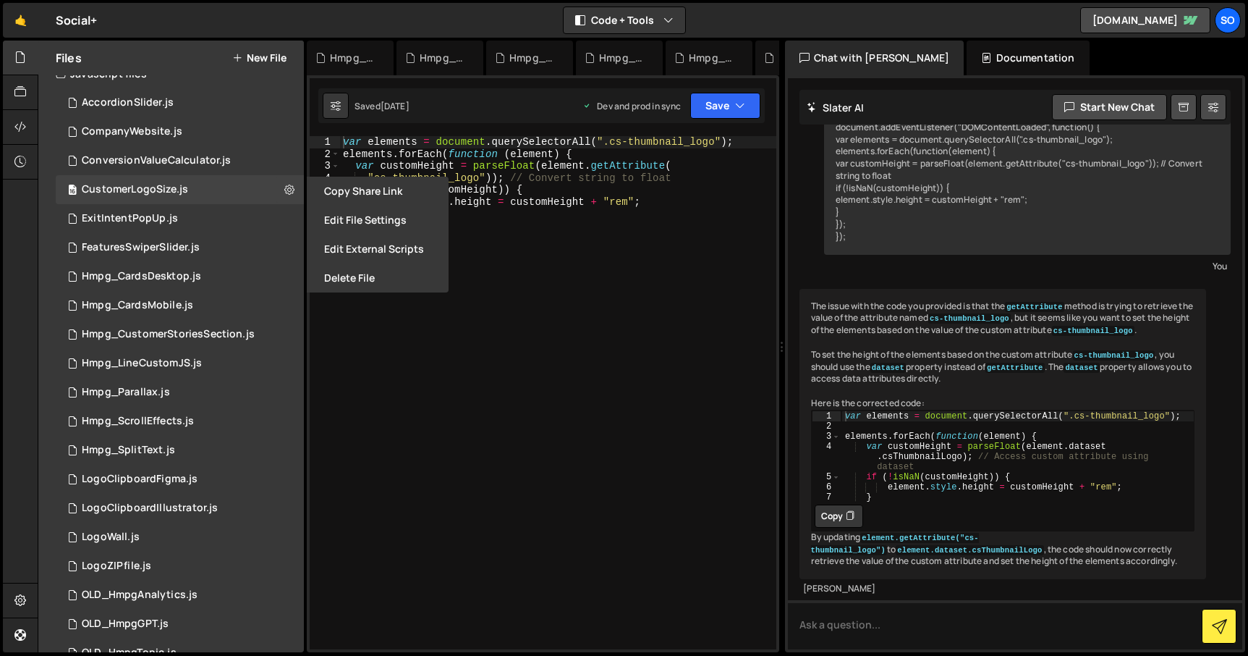
click at [345, 221] on button "Edit File Settings" at bounding box center [378, 219] width 142 height 29
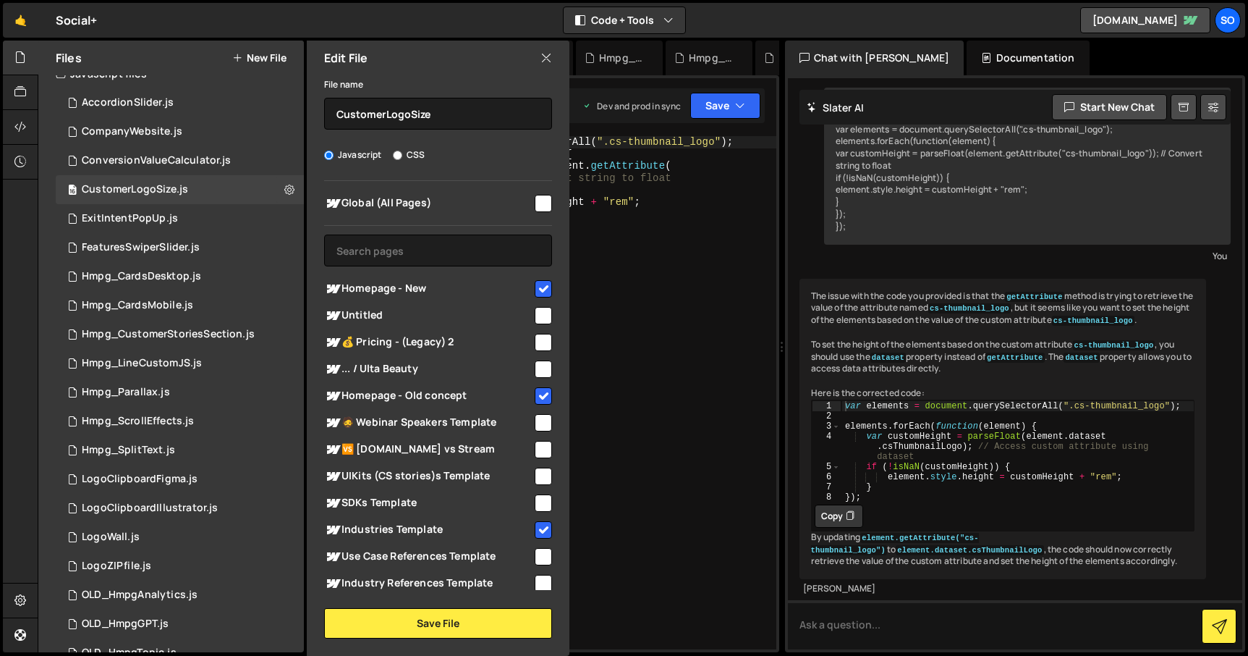
click at [629, 269] on div "var elements = document . querySelectorAll ( ".cs-thumbnail_logo" ) ; elements …" at bounding box center [558, 404] width 436 height 537
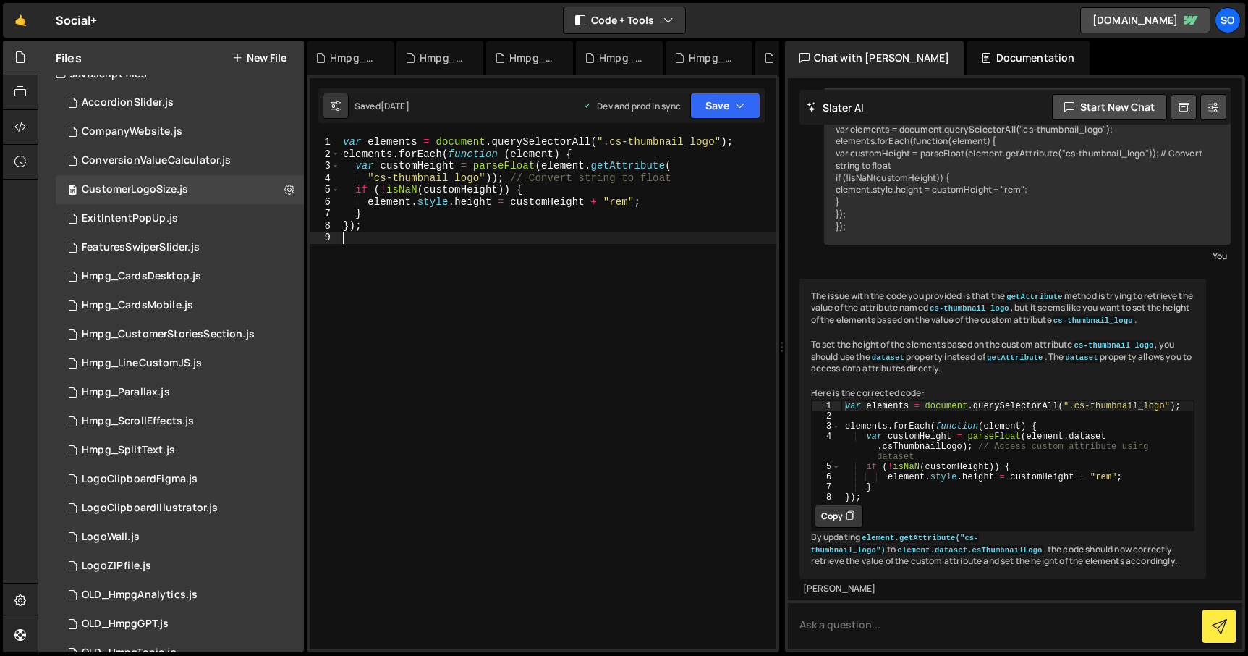
type textarea "});"
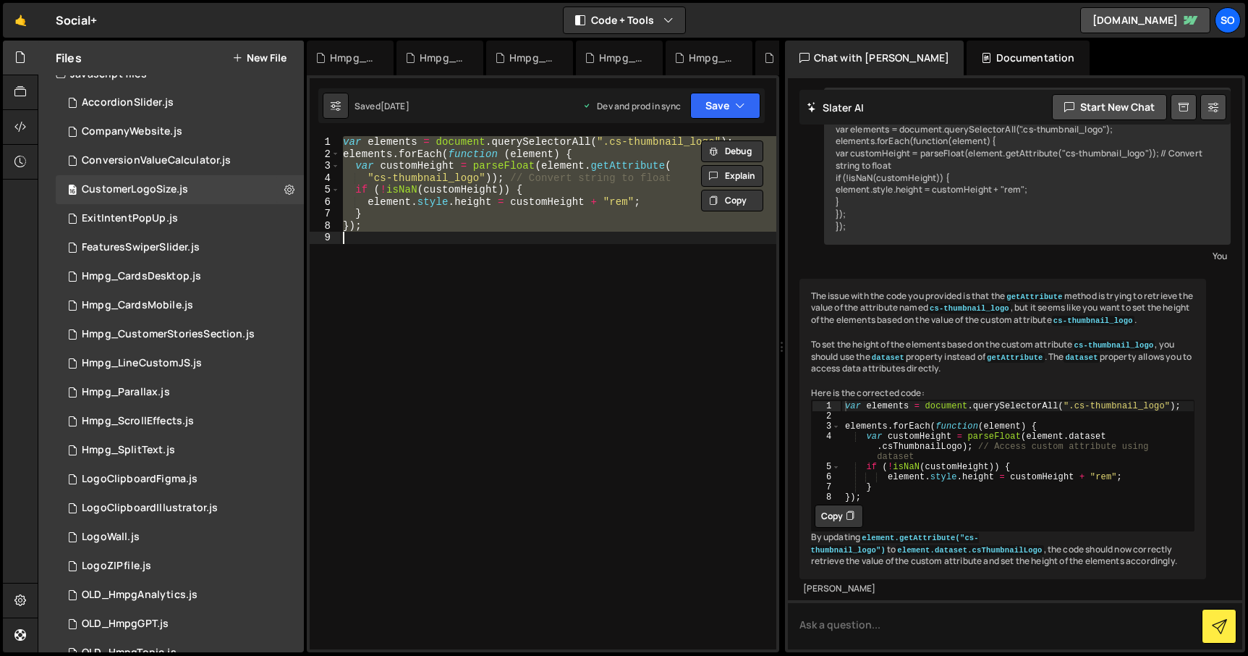
click at [592, 248] on div "var elements = document . querySelectorAll ( ".cs-thumbnail_logo" ) ; elements …" at bounding box center [558, 392] width 436 height 513
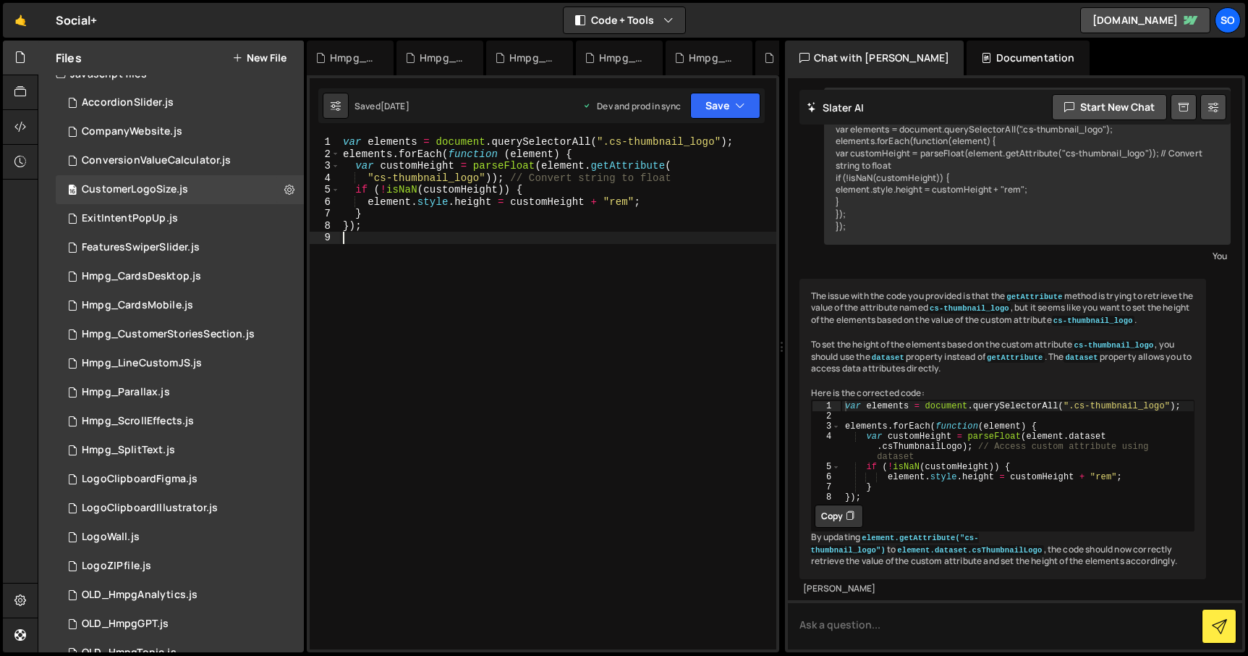
type textarea "});"
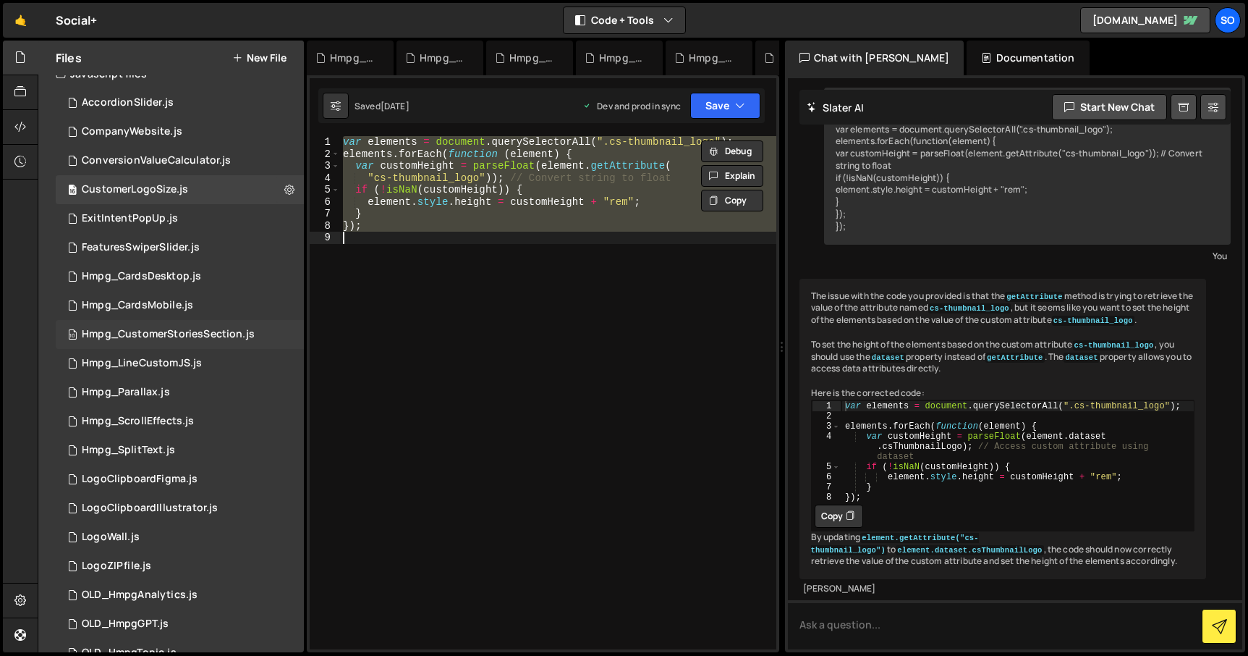
click at [186, 330] on div "Hmpg_CustomerStoriesSection.js" at bounding box center [168, 334] width 173 height 13
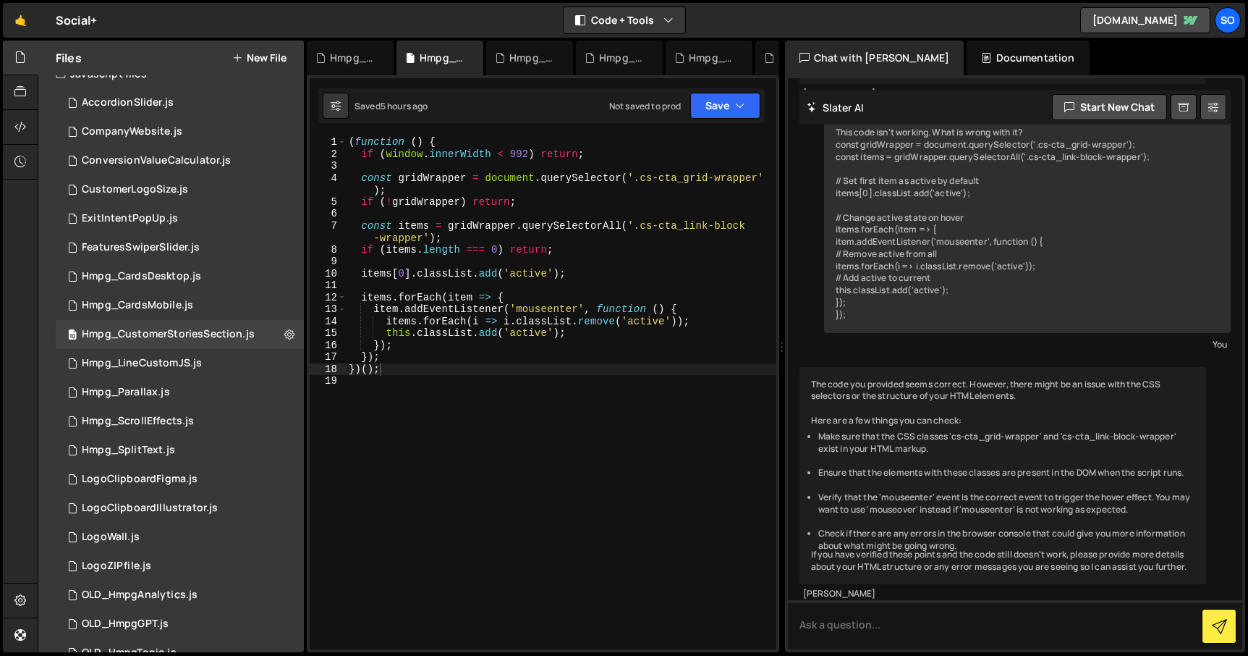
scroll to position [729, 0]
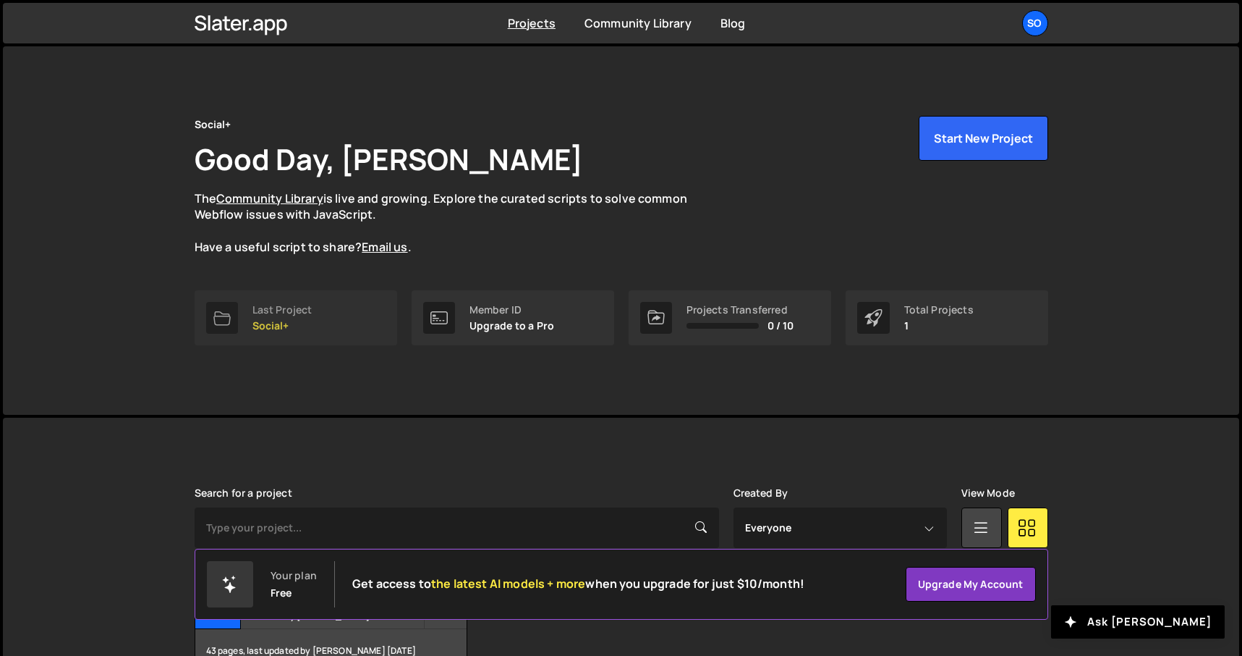
click at [298, 311] on div "Last Project" at bounding box center [283, 310] width 60 height 12
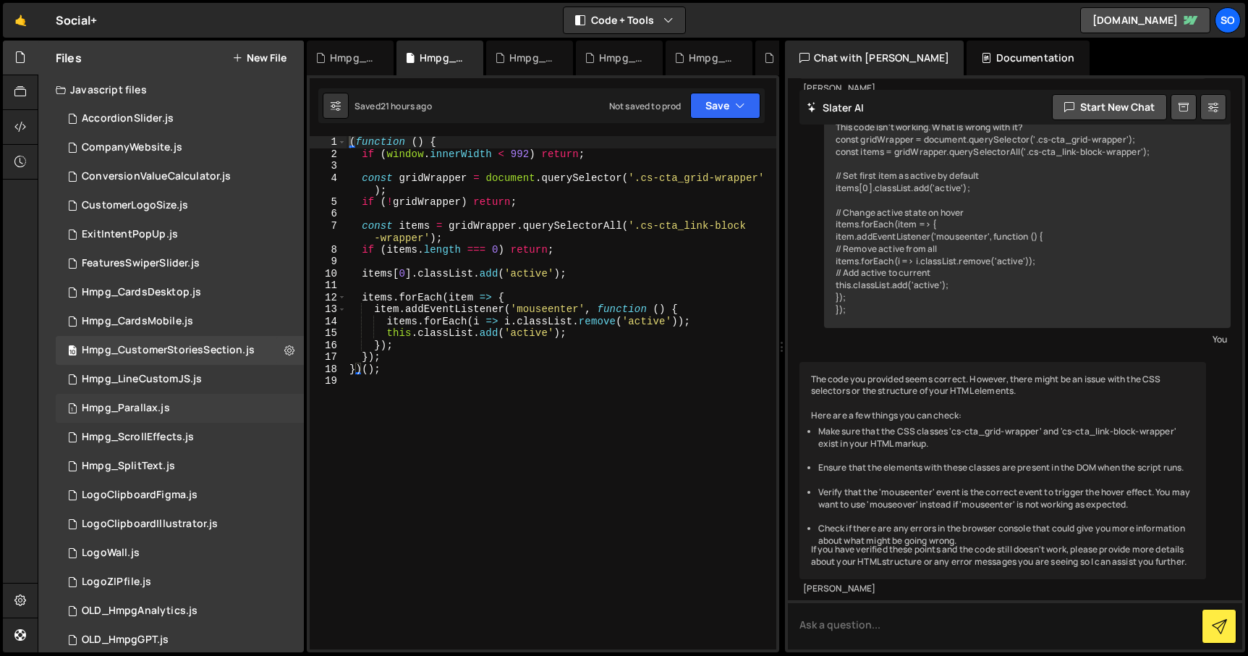
click at [182, 412] on div "1 Hmpg_Parallax.js 0" at bounding box center [180, 408] width 248 height 29
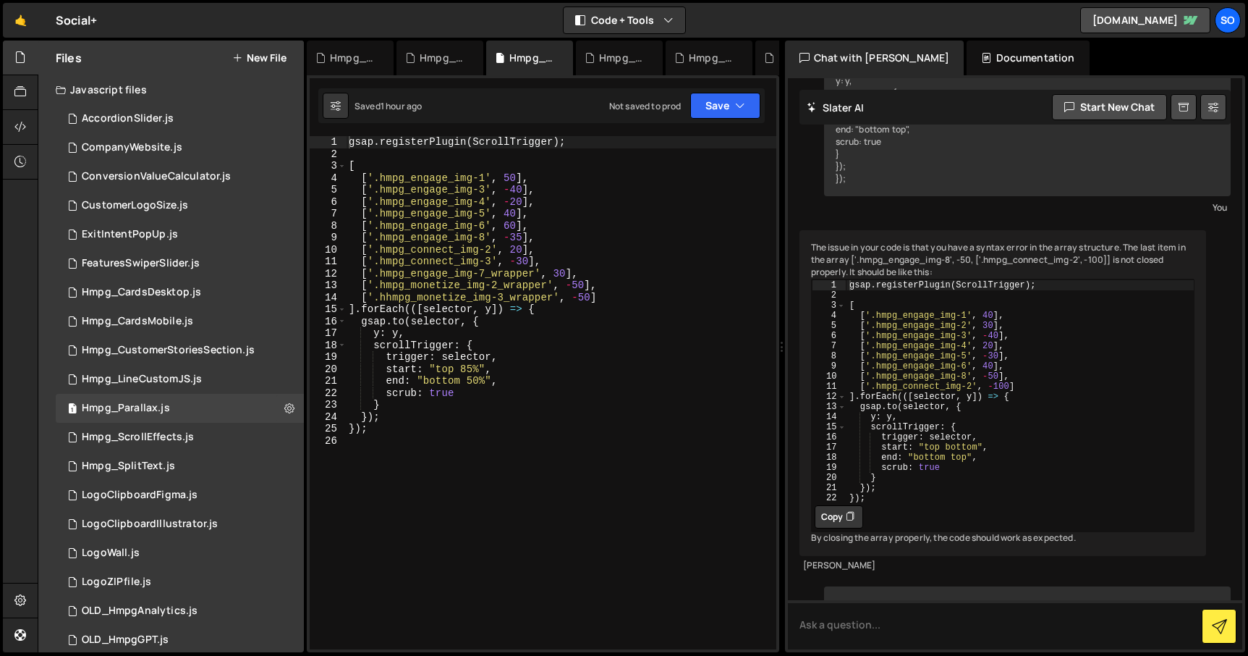
scroll to position [650, 0]
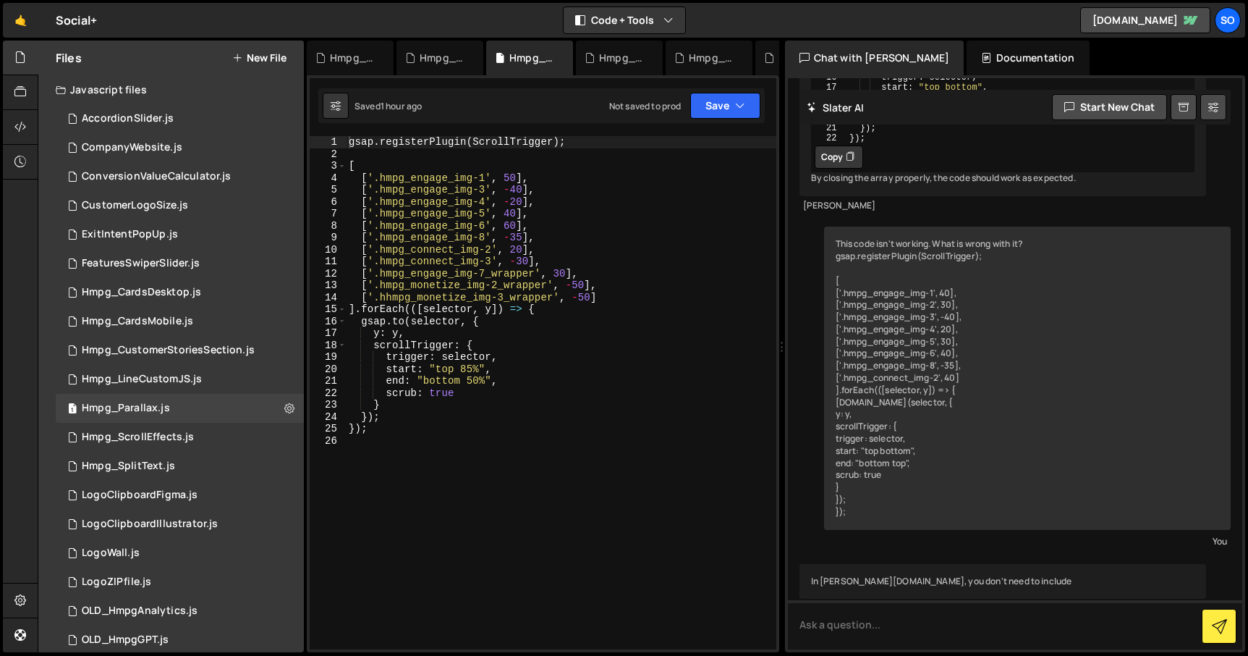
click at [512, 224] on div "gsap . registerPlugin ( ScrollTrigger ) ; [ [ '.hmpg_engage_img-1' , 50 ] , [ '…" at bounding box center [561, 404] width 431 height 537
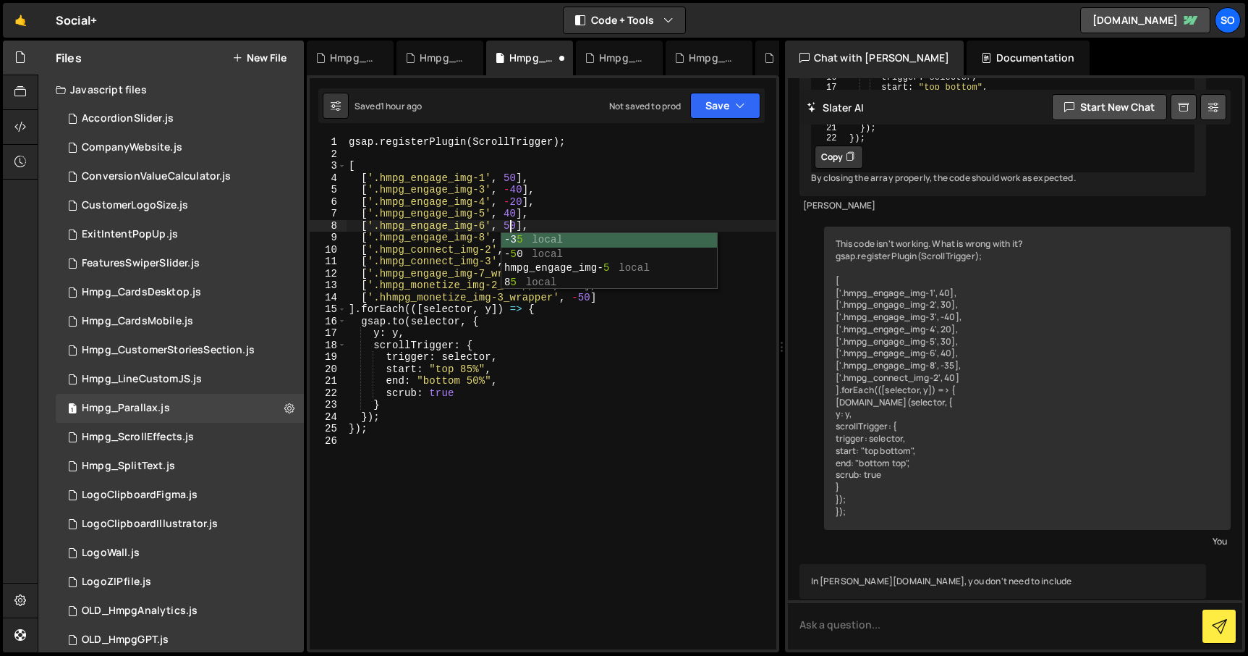
click at [531, 410] on div "gsap . registerPlugin ( ScrollTrigger ) ; [ [ '.hmpg_engage_img-1' , 50 ] , [ '…" at bounding box center [561, 404] width 431 height 537
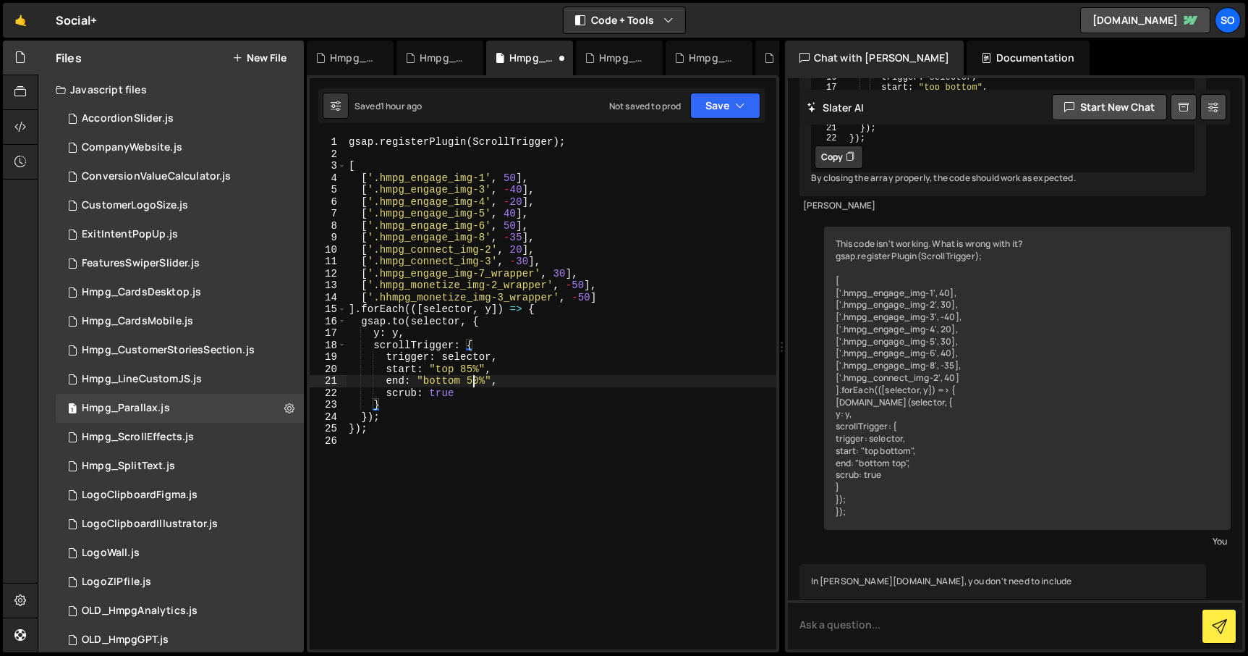
drag, startPoint x: 470, startPoint y: 382, endPoint x: 478, endPoint y: 396, distance: 15.9
click at [470, 382] on div "gsap . registerPlugin ( ScrollTrigger ) ; [ [ '.hmpg_engage_img-1' , 50 ] , [ '…" at bounding box center [561, 404] width 431 height 537
type textarea "end: "bottom 30%","
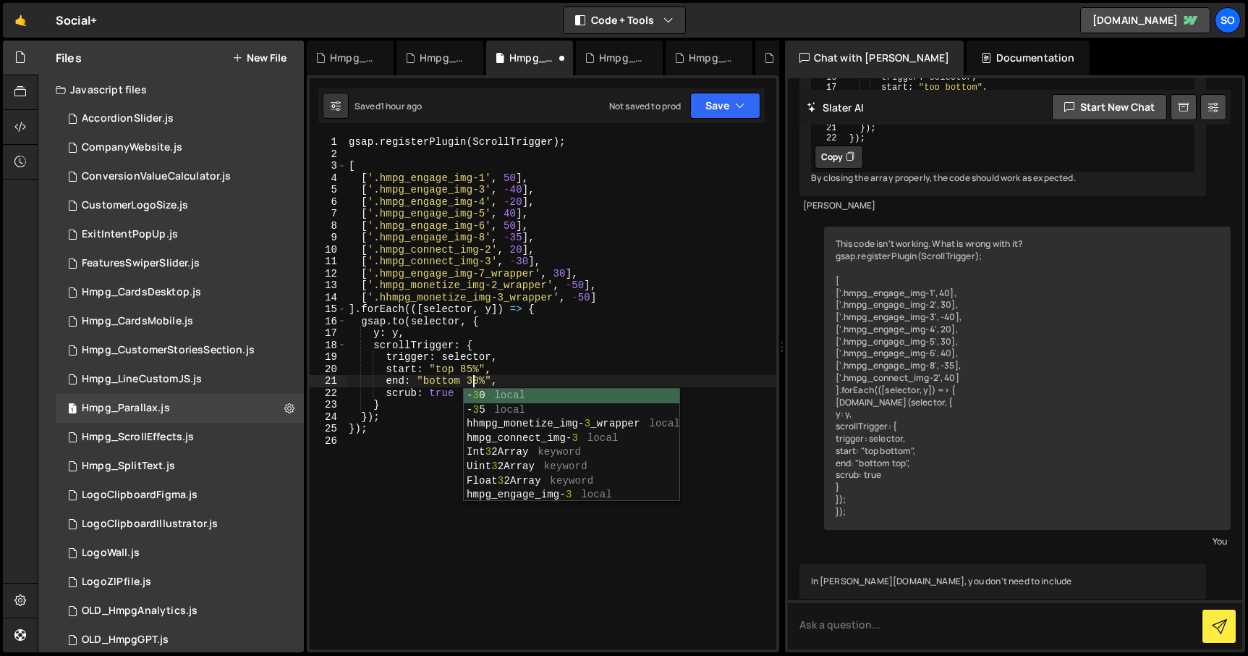
click at [368, 497] on div "gsap . registerPlugin ( ScrollTrigger ) ; [ [ '.hmpg_engage_img-1' , 50 ] , [ '…" at bounding box center [561, 404] width 431 height 537
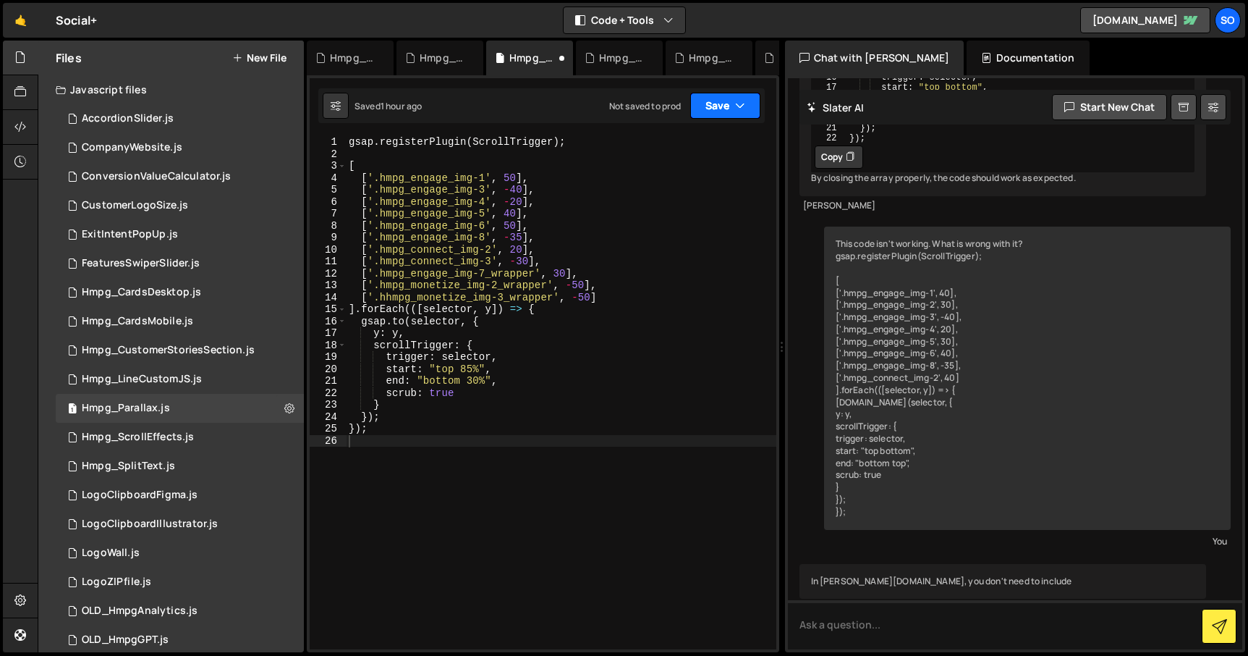
click at [726, 99] on button "Save" at bounding box center [725, 106] width 70 height 26
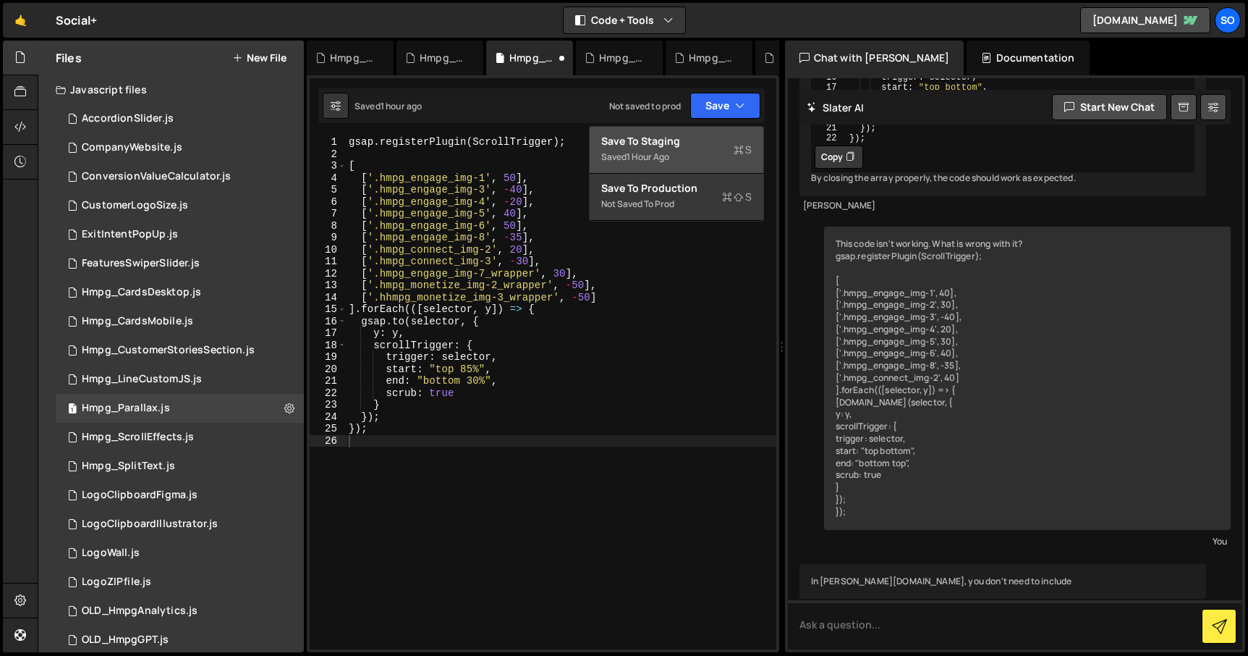
click at [688, 143] on div "Save to Staging S" at bounding box center [676, 141] width 151 height 14
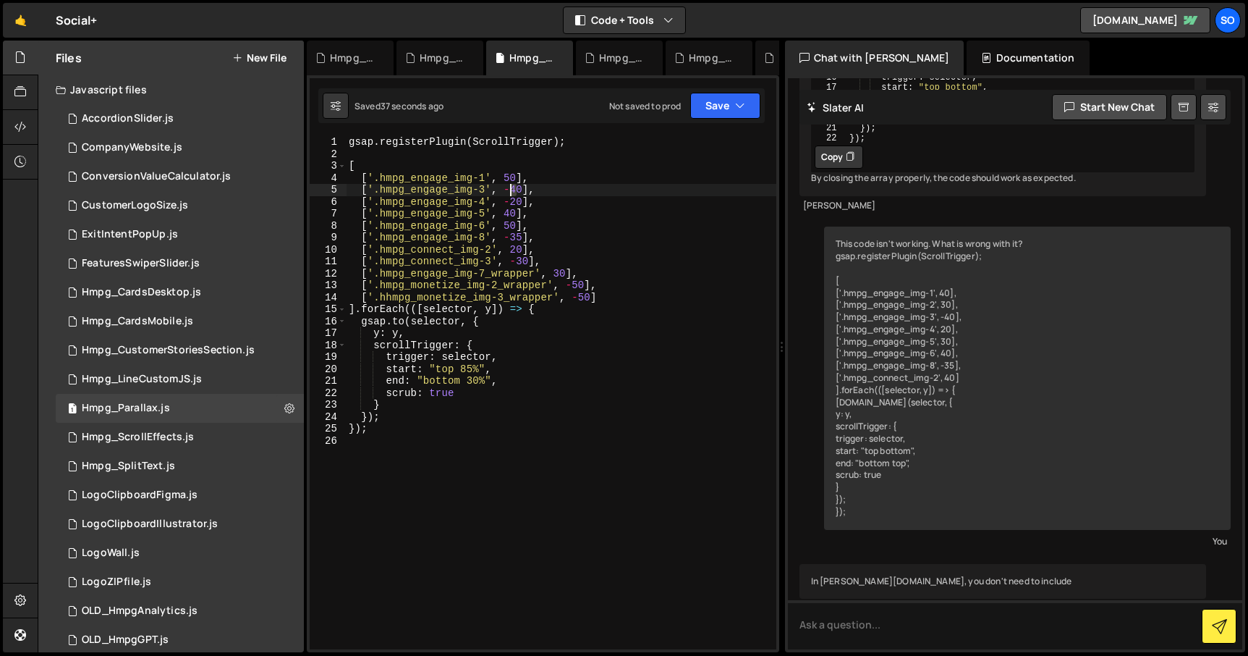
click at [513, 186] on div "gsap . registerPlugin ( ScrollTrigger ) ; [ [ '.hmpg_engage_img-1' , 50 ] , [ '…" at bounding box center [561, 404] width 431 height 537
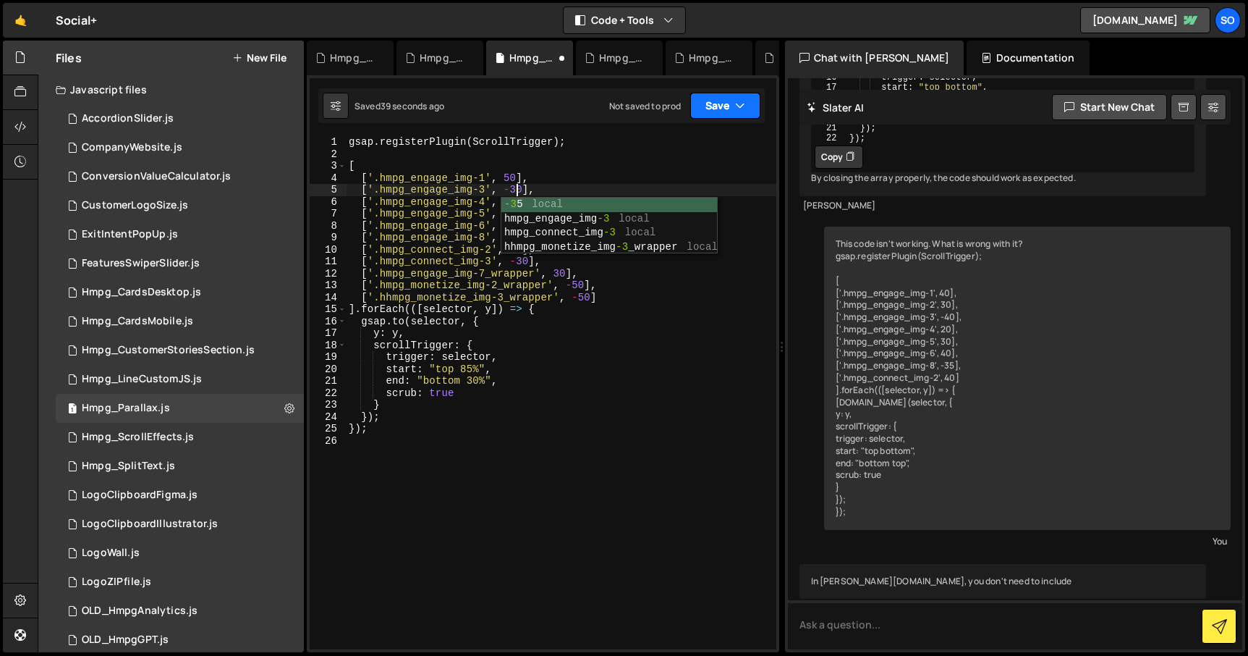
type textarea "['.hmpg_engage_img-3', -30],"
click at [719, 110] on button "Save" at bounding box center [725, 106] width 70 height 26
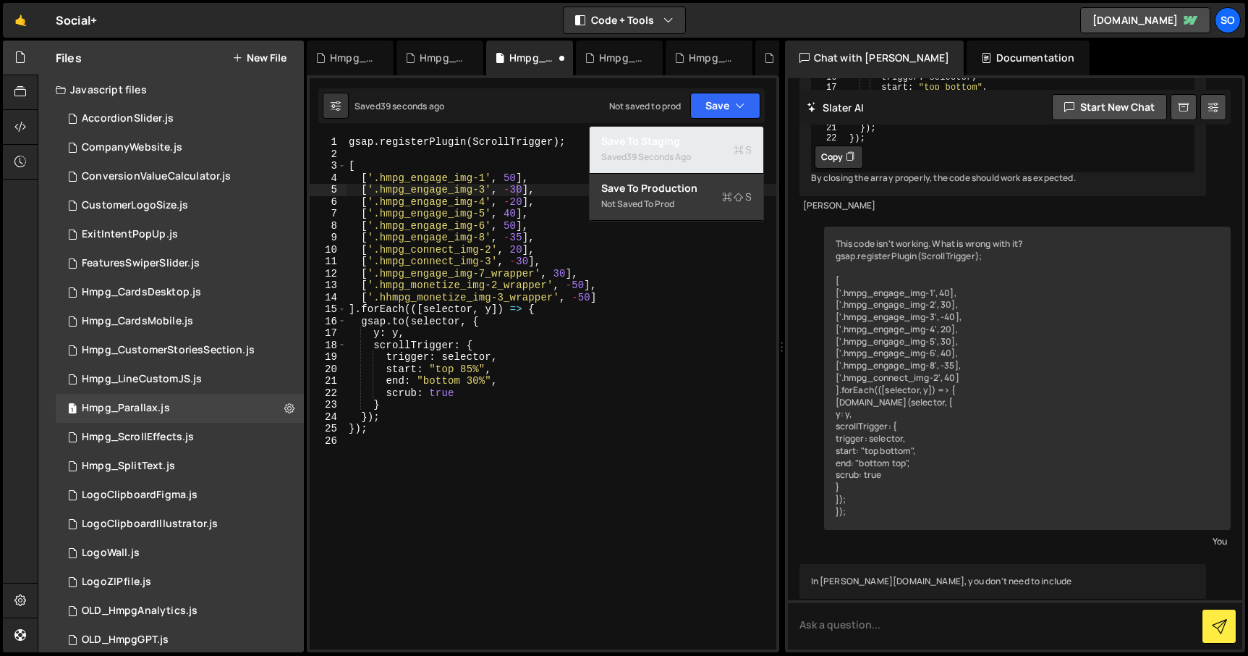
click at [669, 147] on div "Save to Staging S" at bounding box center [676, 141] width 151 height 14
